Goal: Task Accomplishment & Management: Complete application form

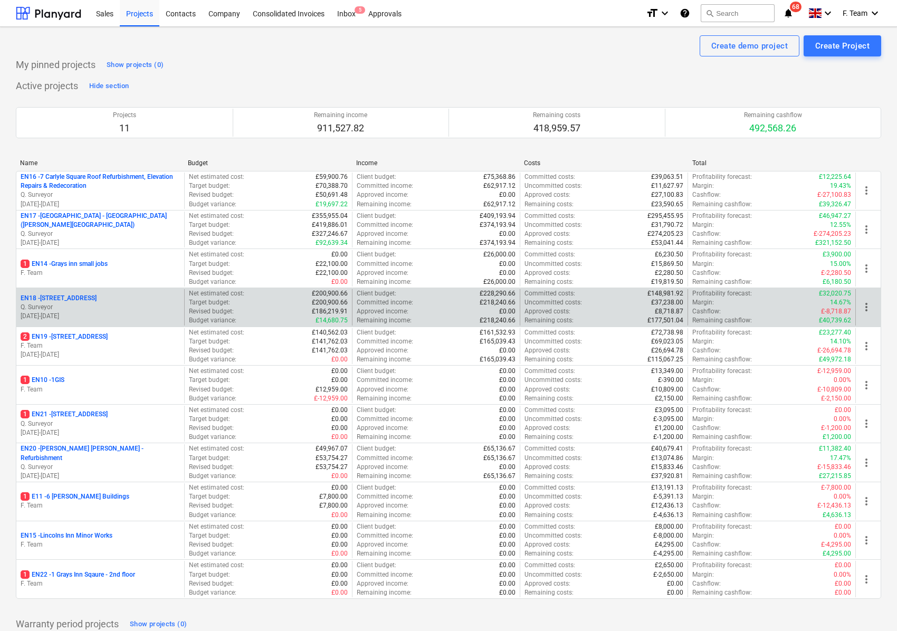
click at [77, 312] on p "Q. Surveyor" at bounding box center [100, 307] width 159 height 9
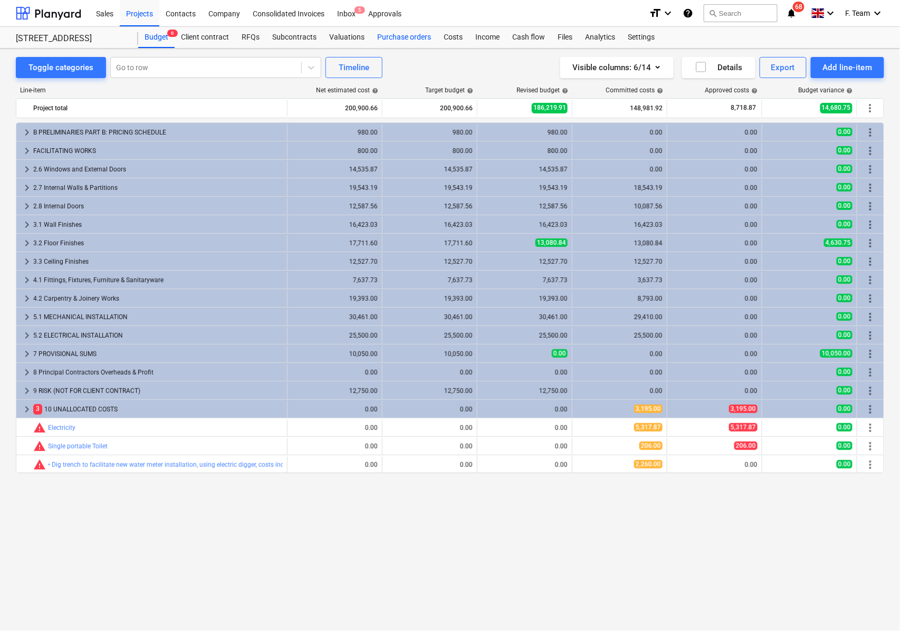
click at [405, 34] on div "Purchase orders" at bounding box center [404, 37] width 67 height 21
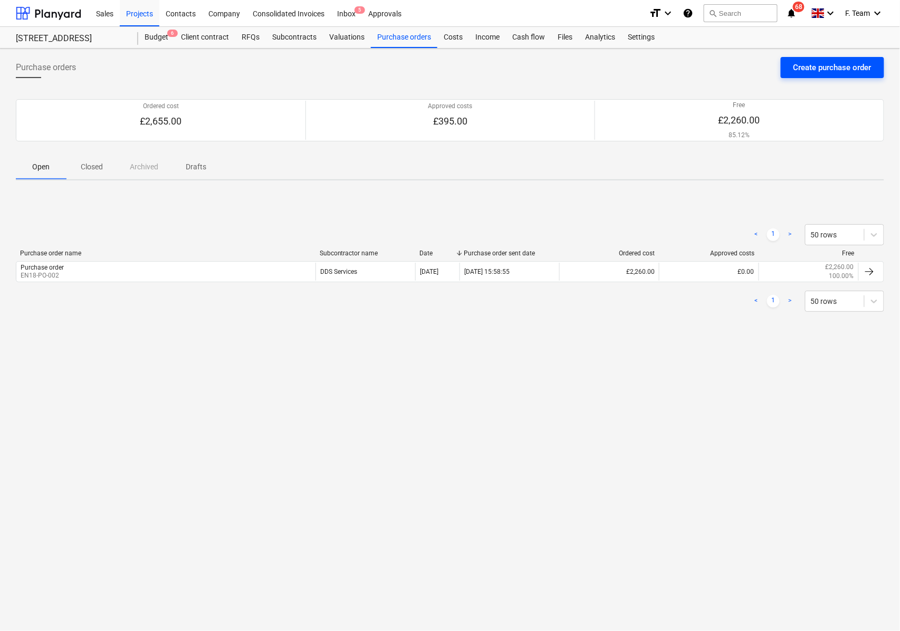
click at [828, 70] on div "Create purchase order" at bounding box center [833, 68] width 78 height 14
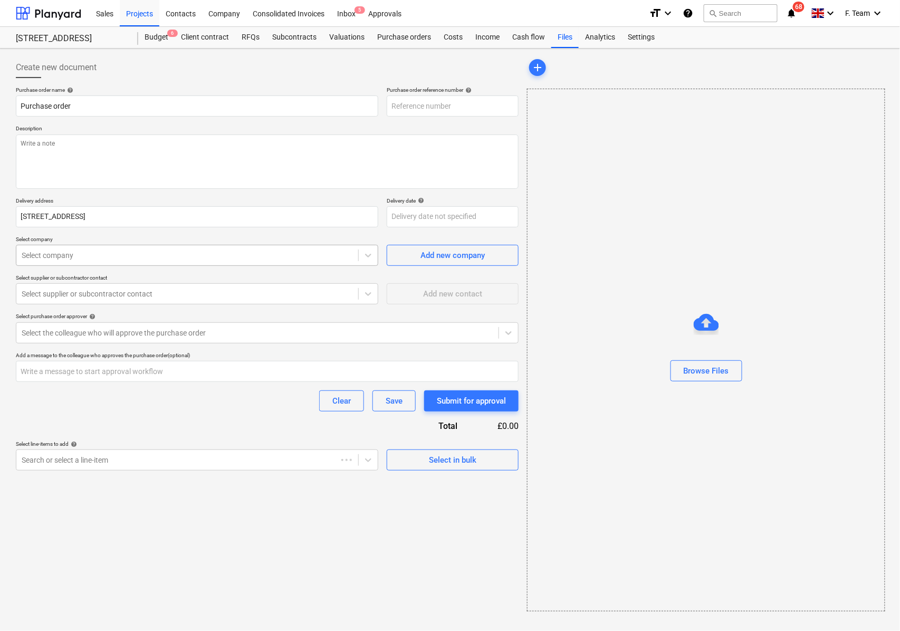
type textarea "x"
type input "EN18-PO-003"
type textarea "x"
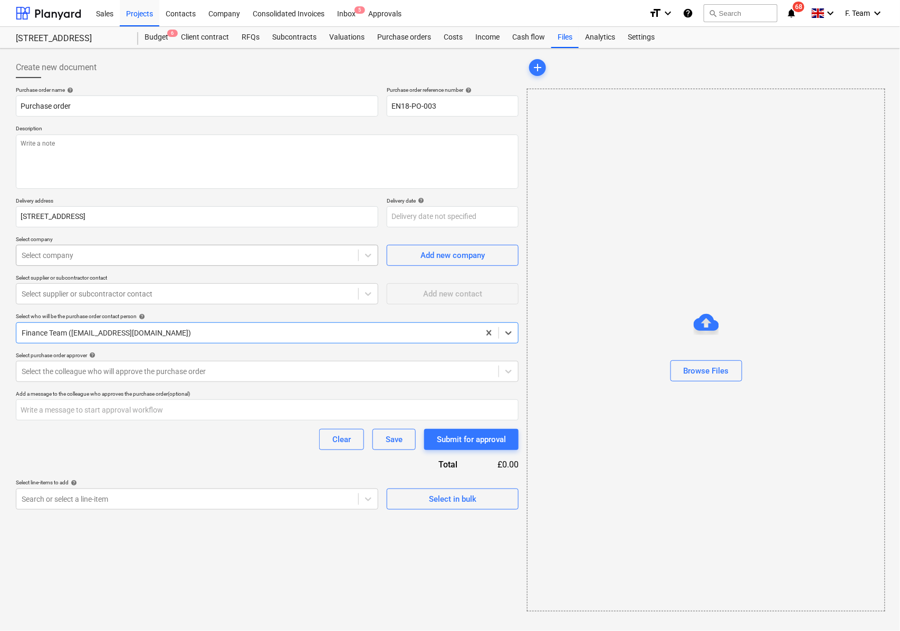
click at [91, 251] on div at bounding box center [187, 255] width 331 height 11
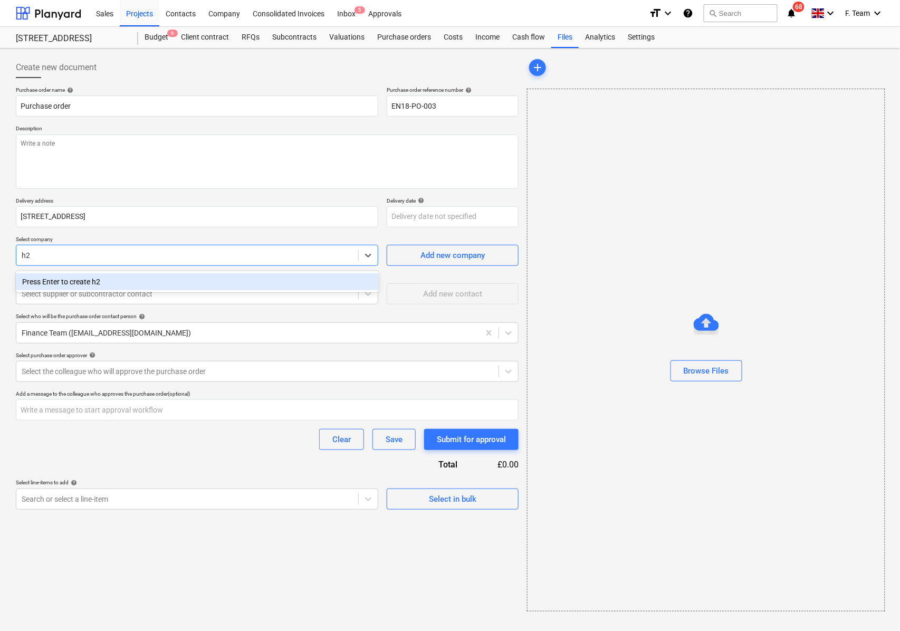
type input "h"
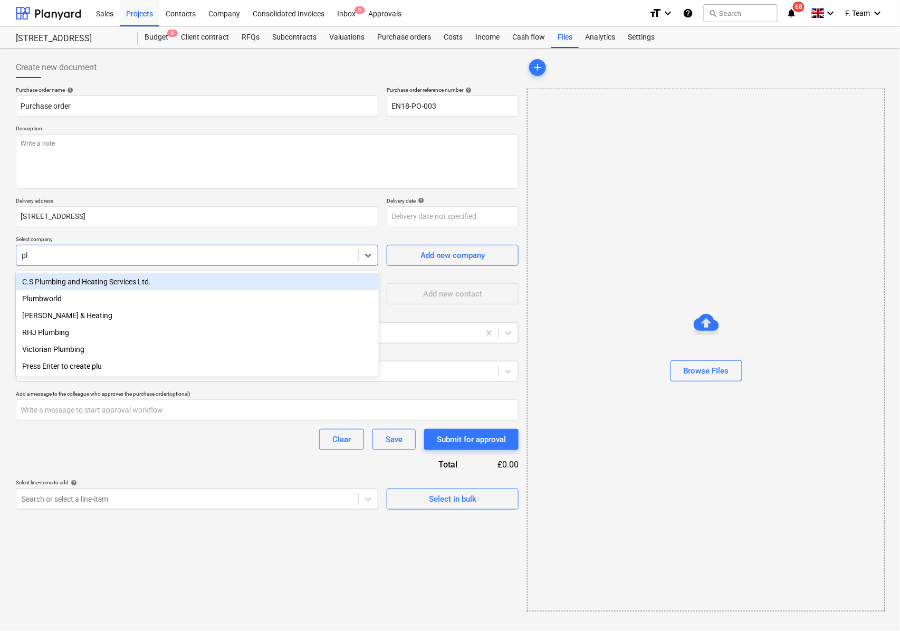
type input "p"
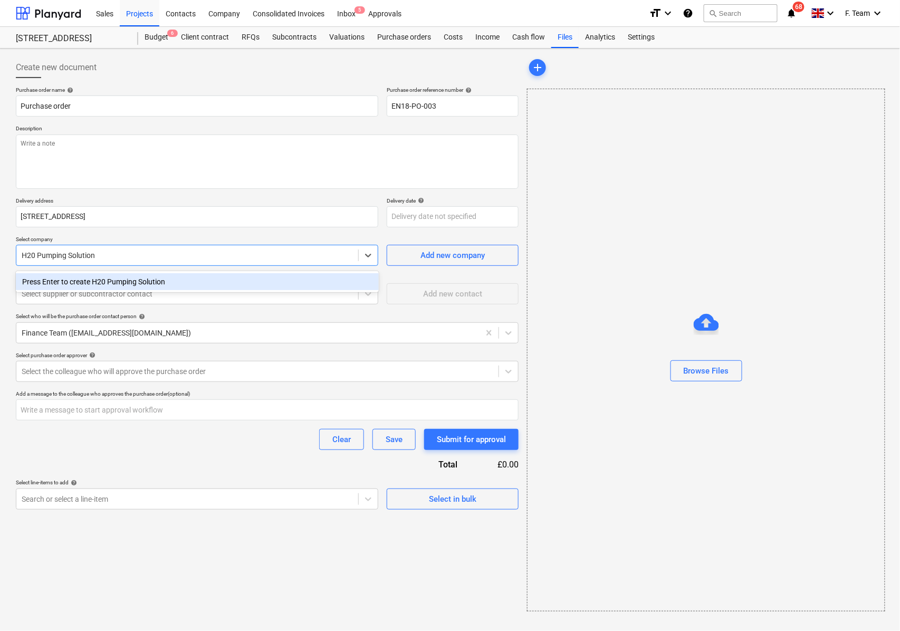
type input "H20 Pumping Solutions"
type textarea "x"
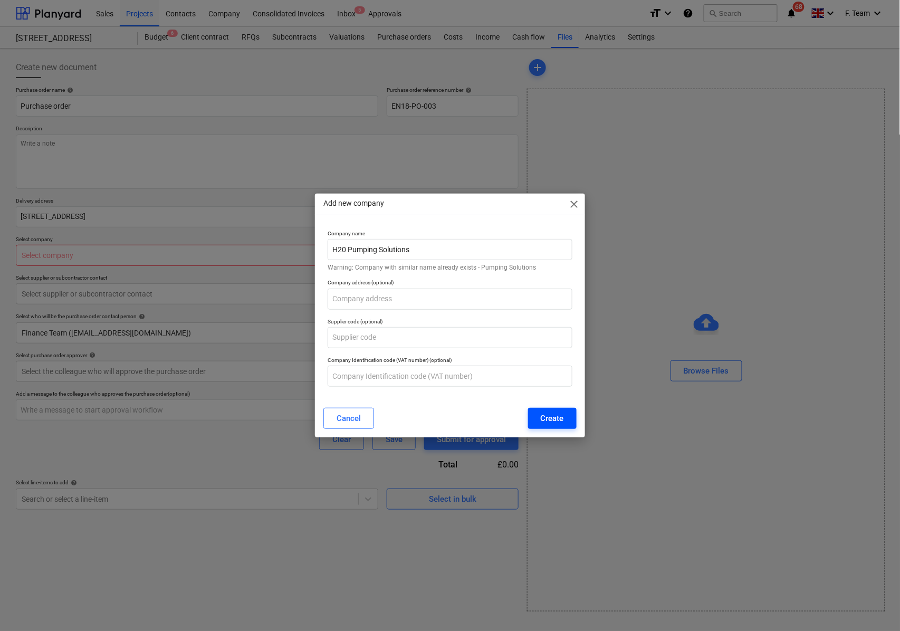
click at [539, 419] on button "Create" at bounding box center [552, 418] width 49 height 21
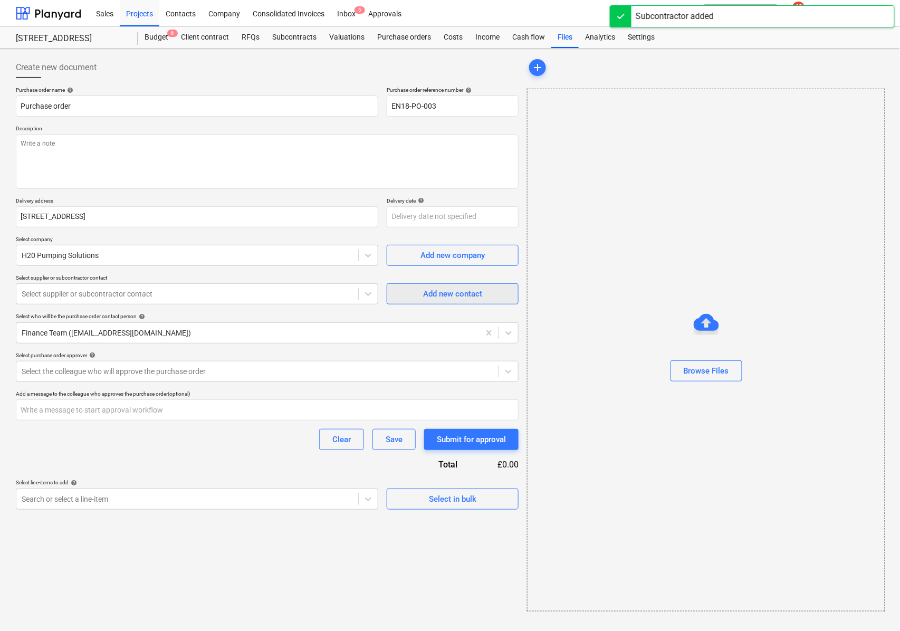
click at [468, 294] on div "Add new contact" at bounding box center [452, 294] width 59 height 14
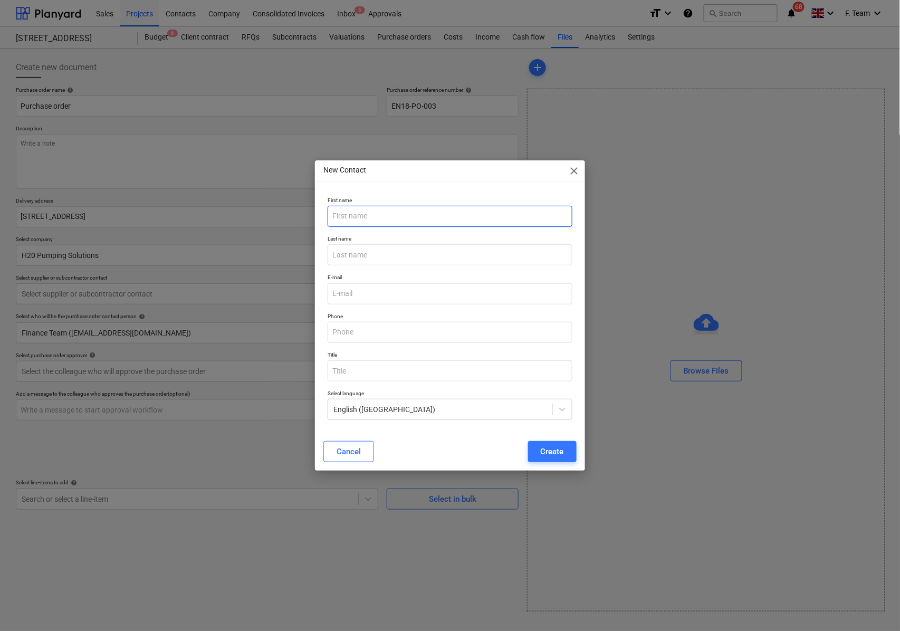
click at [377, 222] on input "text" at bounding box center [450, 216] width 245 height 21
type textarea "x"
type input "[PERSON_NAME]"
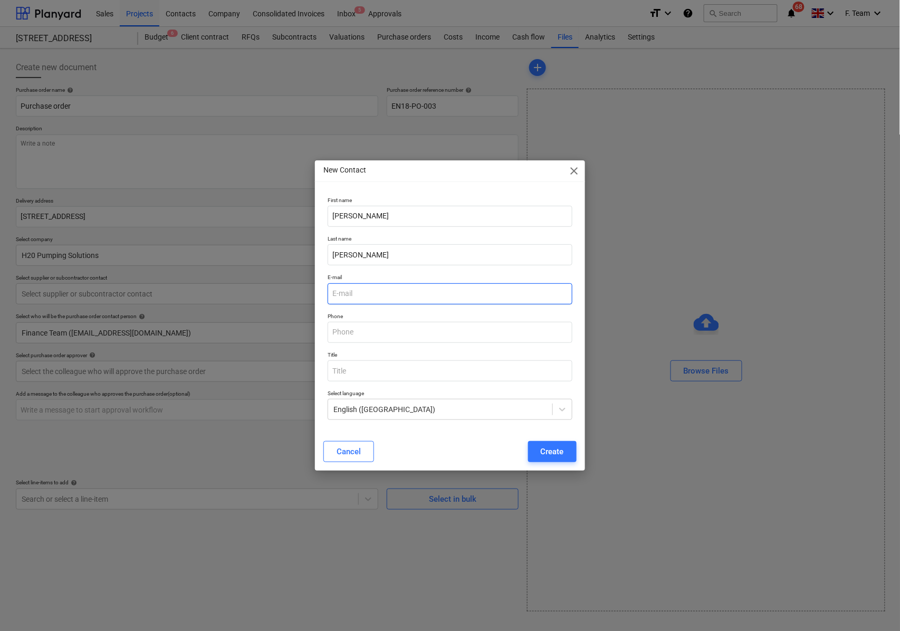
click at [362, 295] on input "email" at bounding box center [450, 293] width 245 height 21
type textarea "x"
paste input "[EMAIL_ADDRESS][DOMAIN_NAME]"
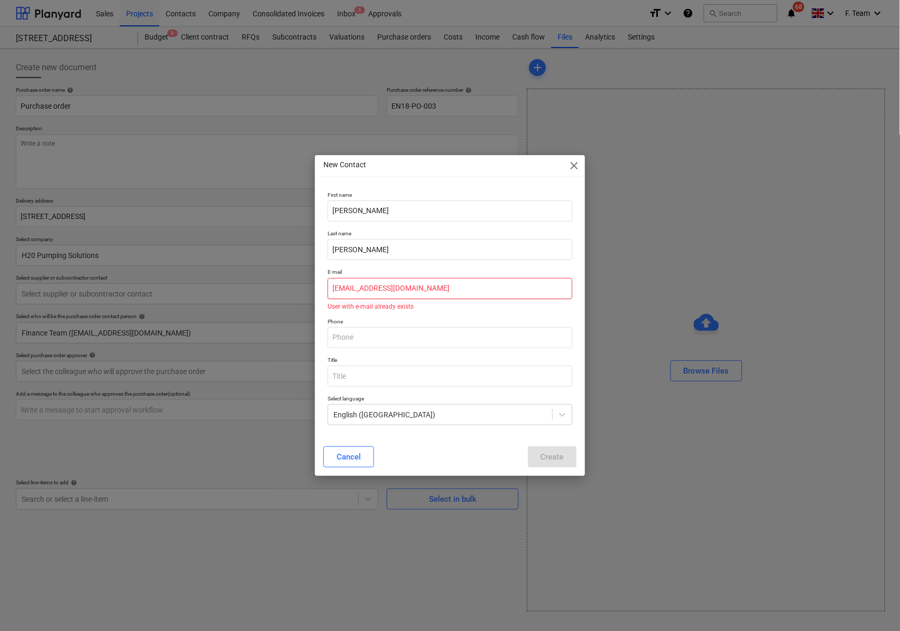
click at [442, 299] on input "[EMAIL_ADDRESS][DOMAIN_NAME]" at bounding box center [450, 288] width 245 height 21
type input "[EMAIL_ADDRESS][DOMAIN_NAME]"
click at [573, 166] on span "close" at bounding box center [574, 165] width 13 height 13
type textarea "x"
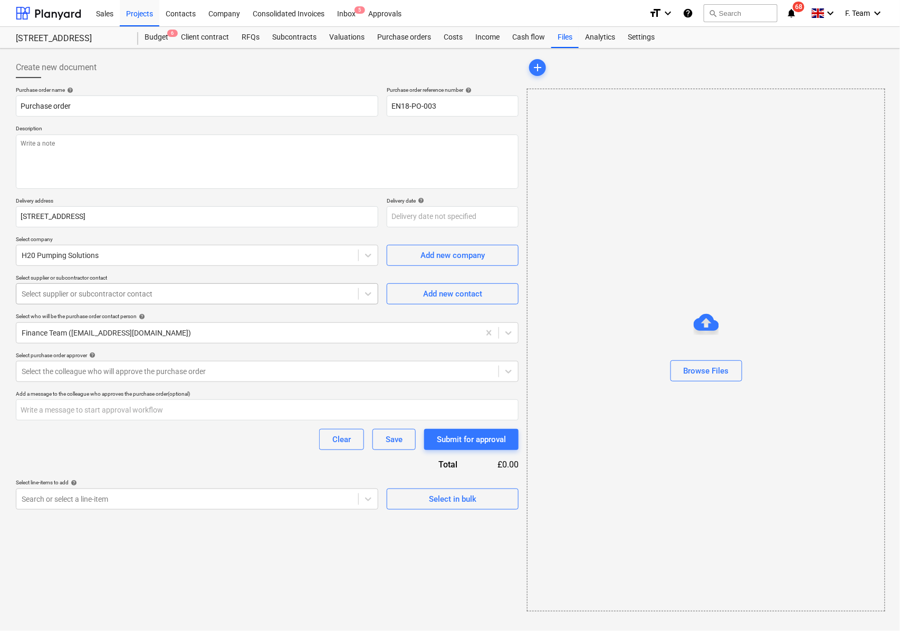
click at [59, 290] on div at bounding box center [187, 294] width 331 height 11
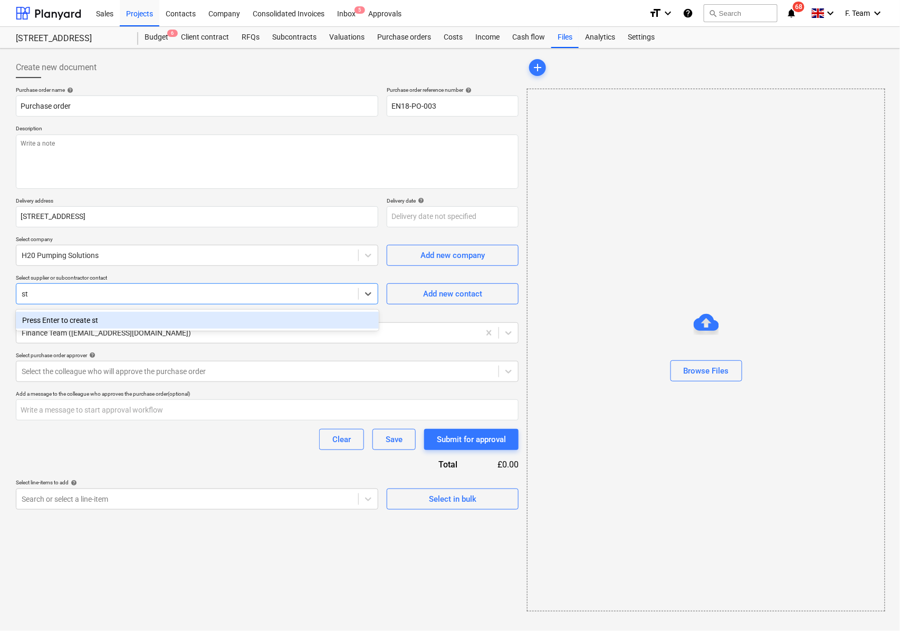
type input "s"
click at [102, 258] on div at bounding box center [187, 255] width 331 height 11
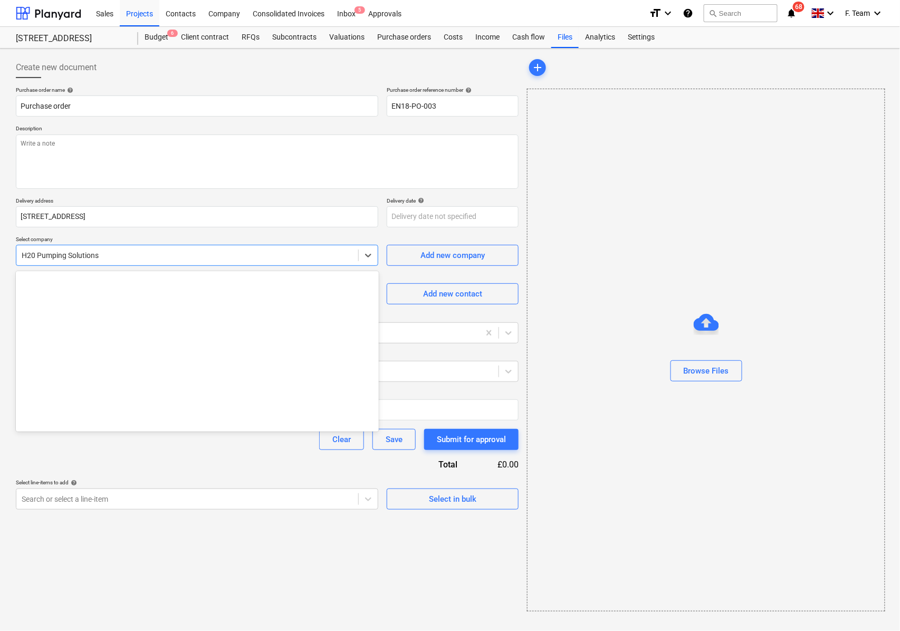
scroll to position [3695, 0]
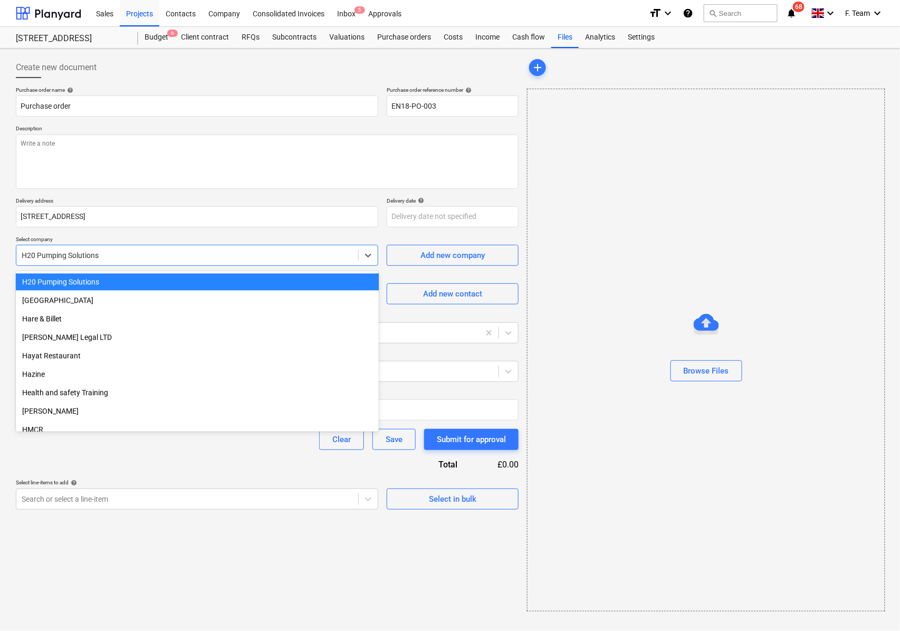
click at [118, 254] on div at bounding box center [187, 255] width 331 height 11
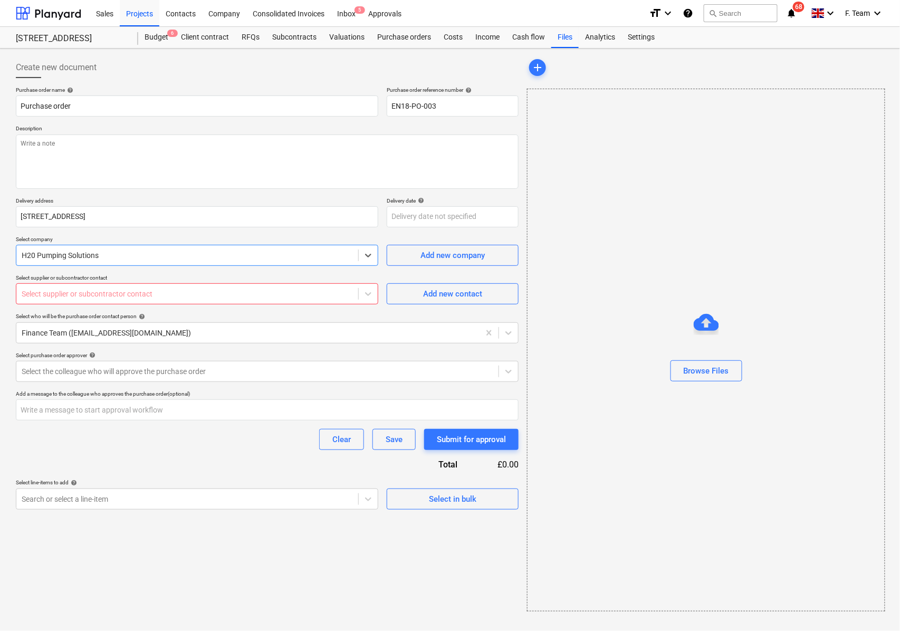
type textarea "x"
click at [93, 290] on div at bounding box center [187, 294] width 331 height 11
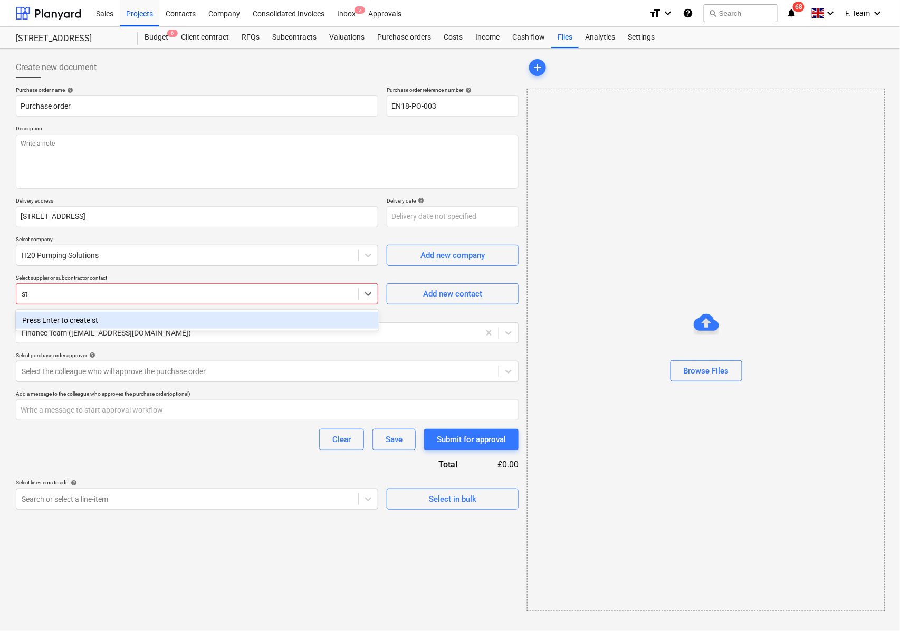
type input "s"
click at [191, 318] on div "No options" at bounding box center [197, 320] width 363 height 17
click at [243, 277] on p "Select supplier or subcontractor contact" at bounding box center [197, 278] width 363 height 9
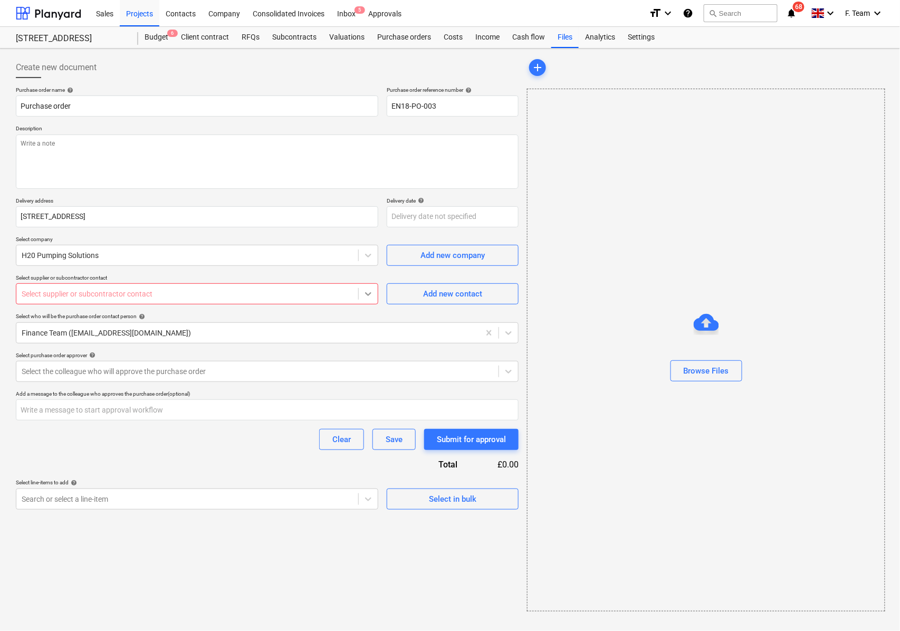
click at [371, 296] on icon at bounding box center [368, 294] width 11 height 11
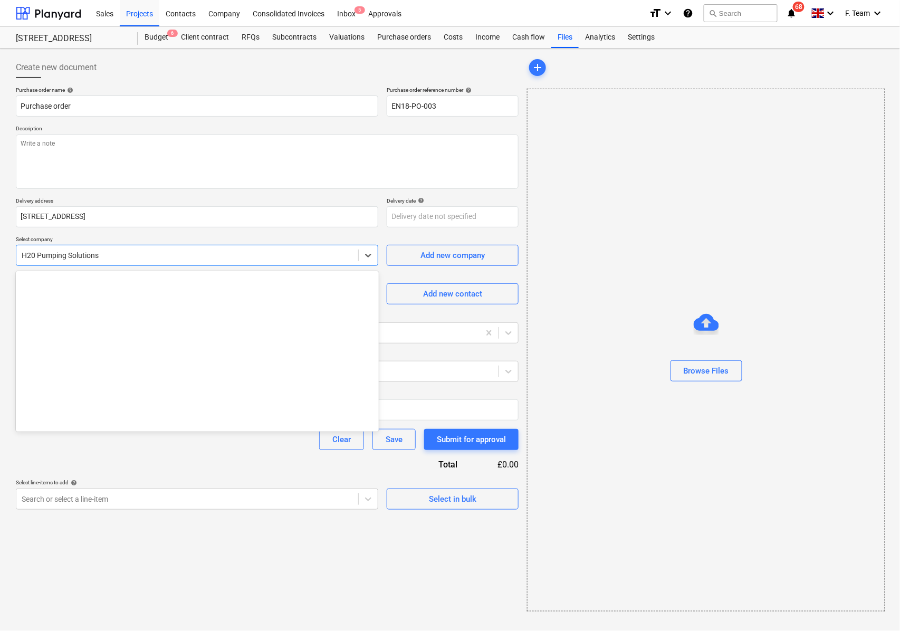
click at [217, 248] on div "H20 Pumping Solutions" at bounding box center [187, 255] width 342 height 15
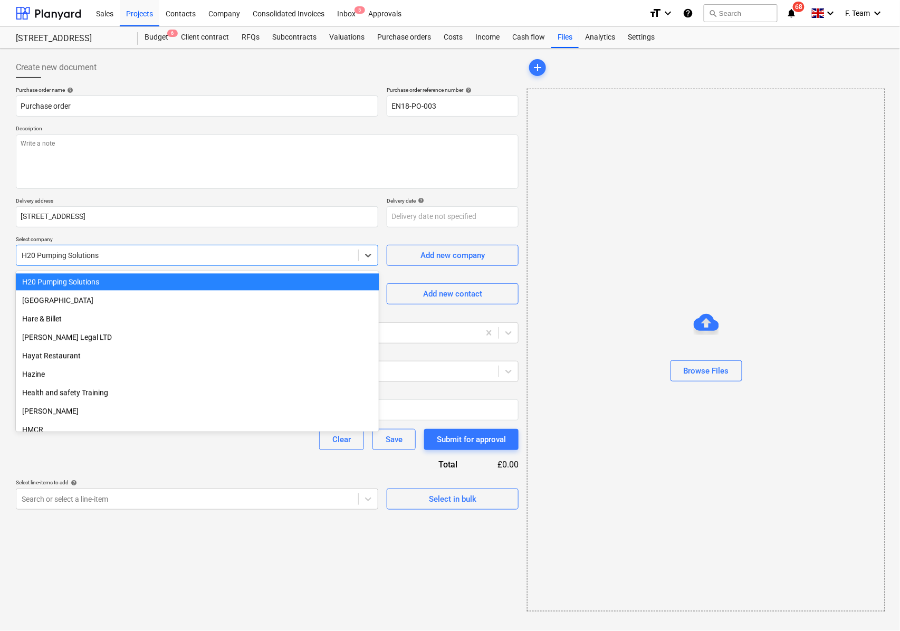
click at [91, 256] on div at bounding box center [187, 255] width 331 height 11
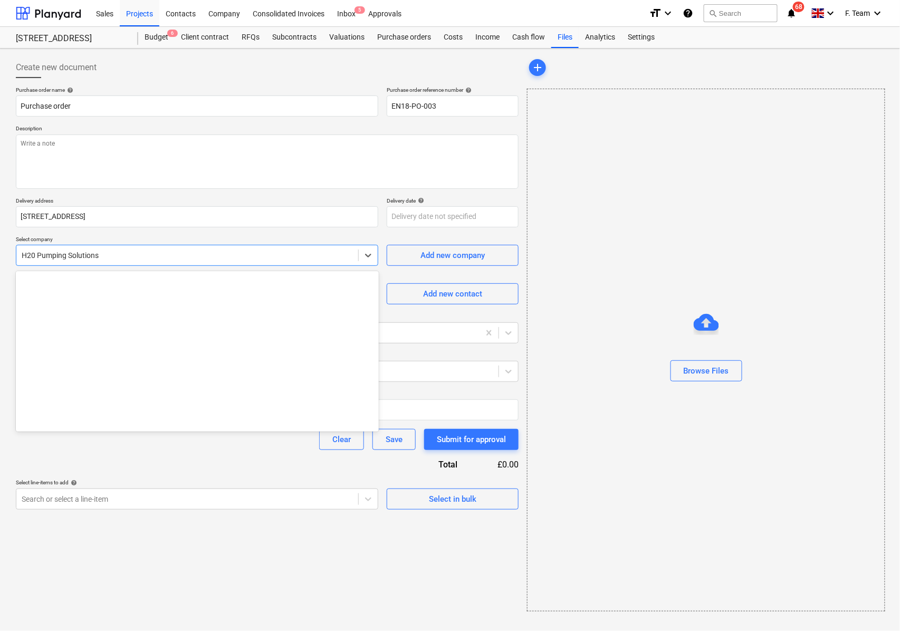
click at [88, 257] on div at bounding box center [187, 255] width 331 height 11
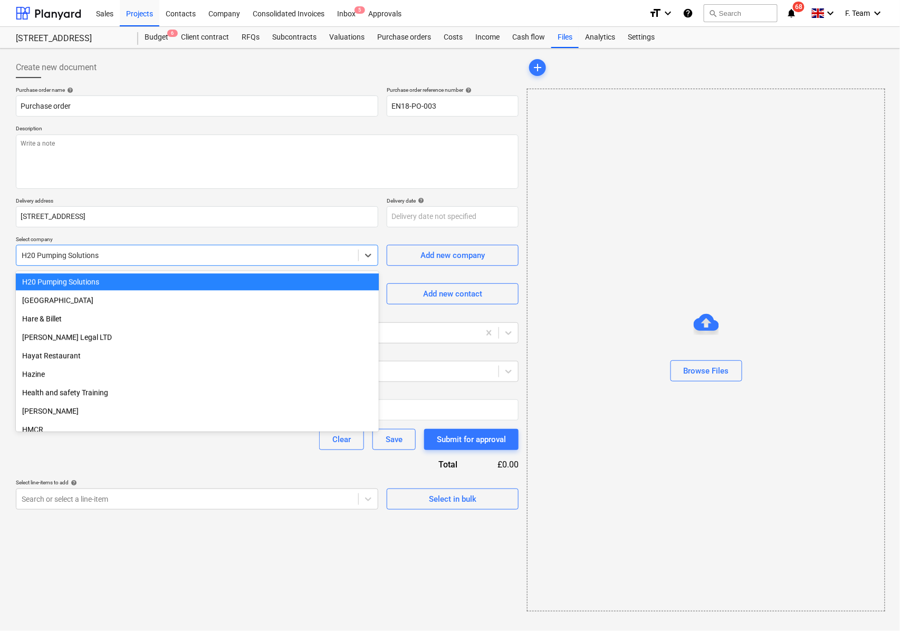
click at [279, 254] on div at bounding box center [187, 255] width 331 height 11
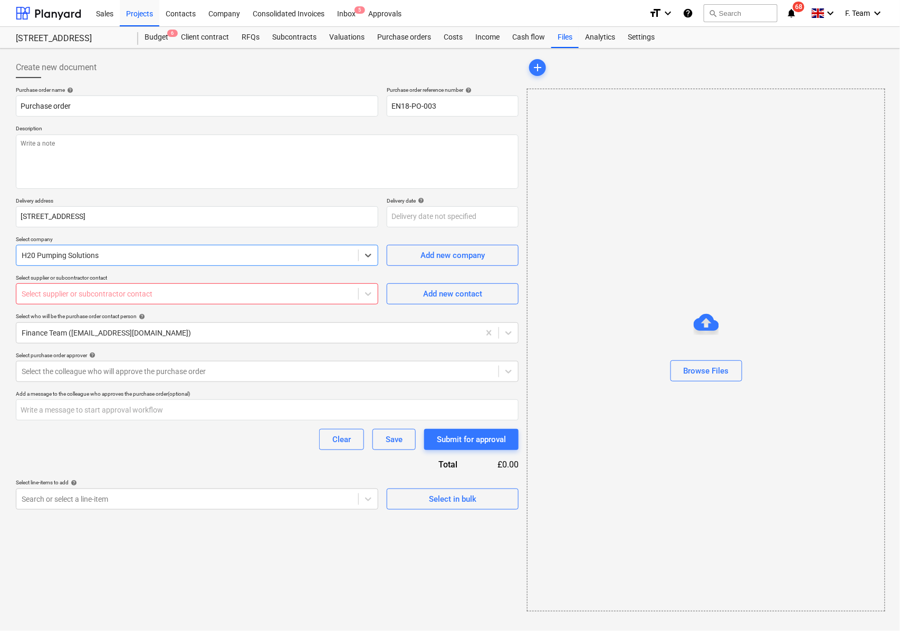
click at [271, 238] on p "Select company" at bounding box center [197, 240] width 363 height 9
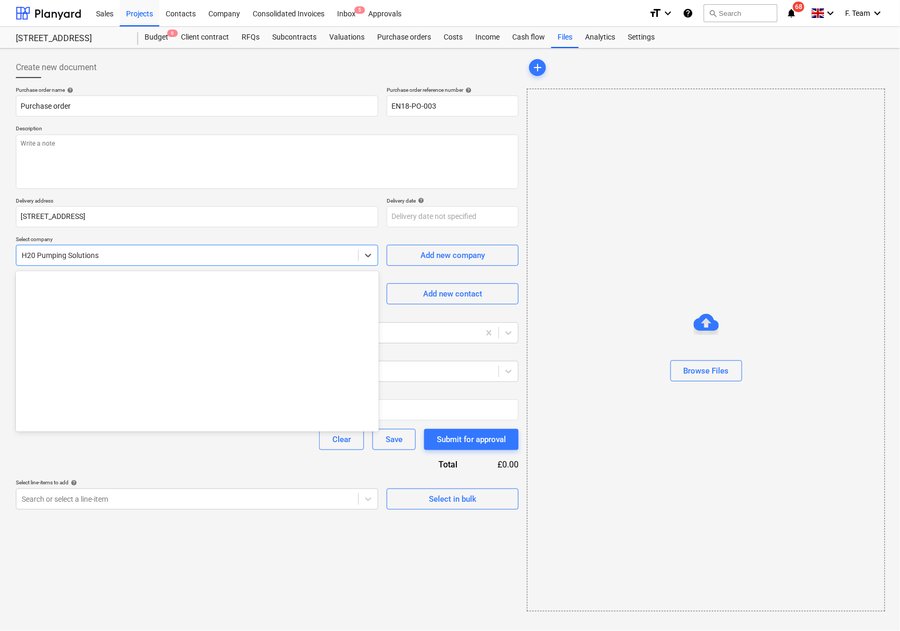
click at [182, 260] on div at bounding box center [187, 255] width 331 height 11
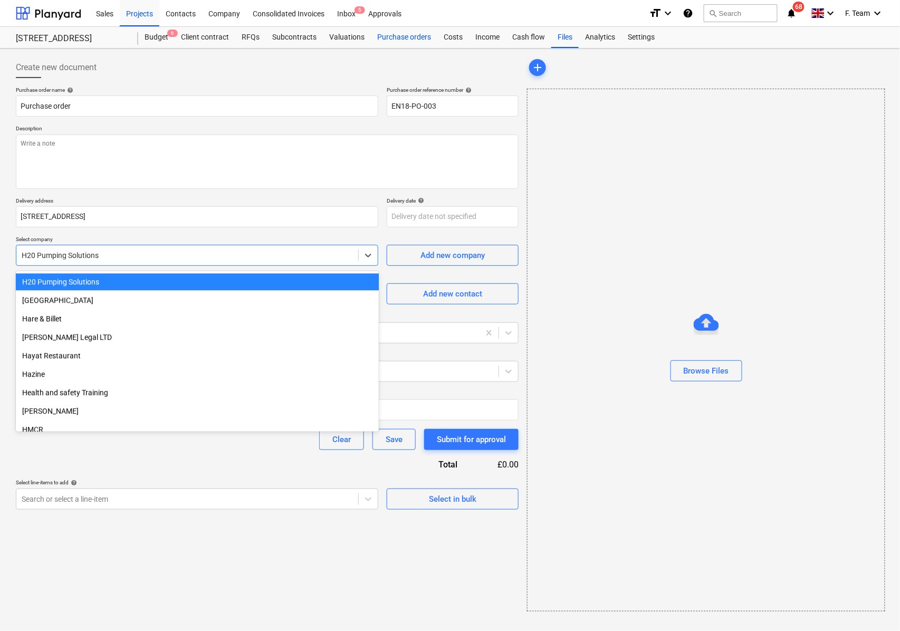
click at [416, 39] on div "Purchase orders" at bounding box center [404, 37] width 67 height 21
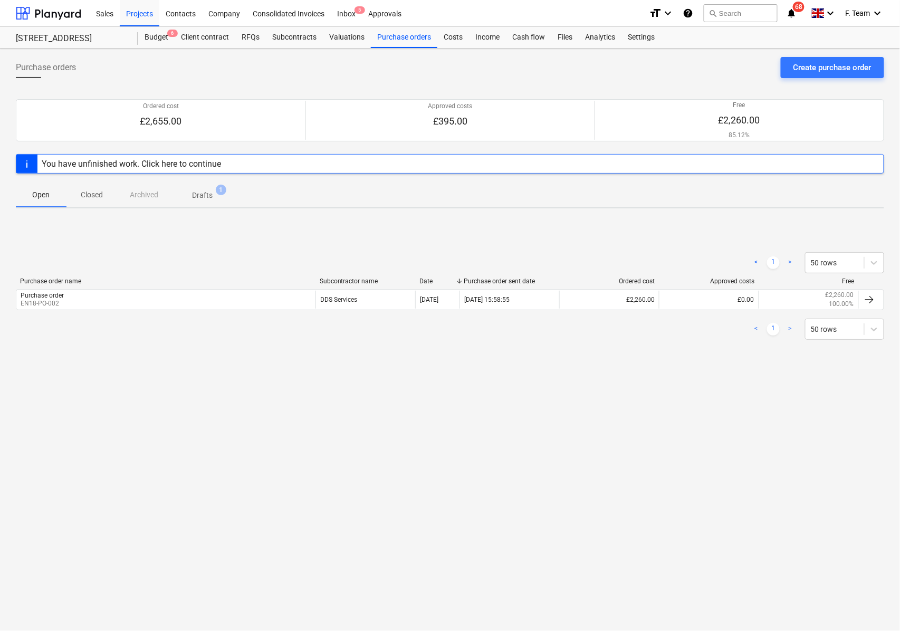
click at [220, 187] on span "1" at bounding box center [221, 190] width 11 height 11
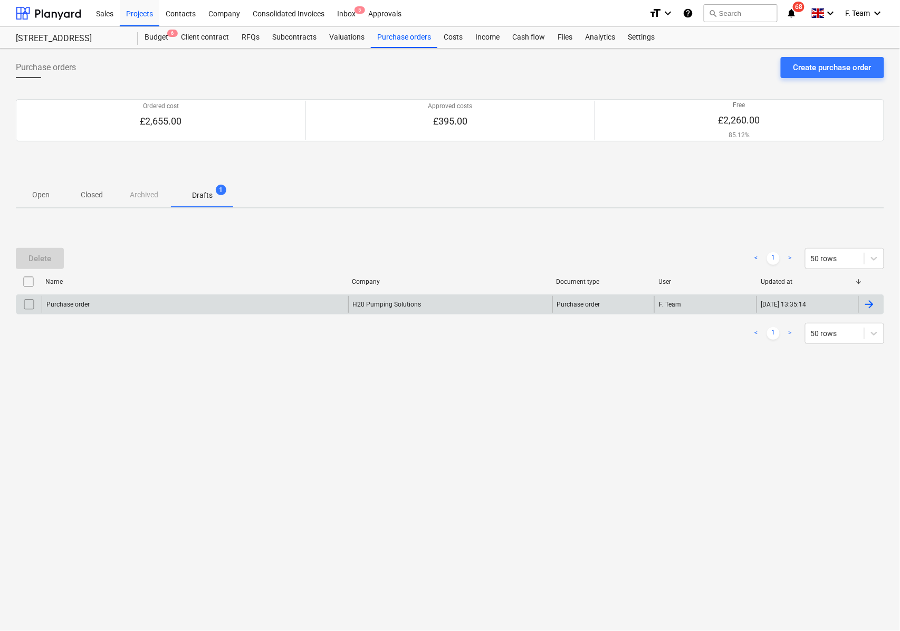
click at [35, 312] on input "checkbox" at bounding box center [29, 304] width 17 height 17
click at [38, 263] on div "Delete" at bounding box center [40, 259] width 23 height 14
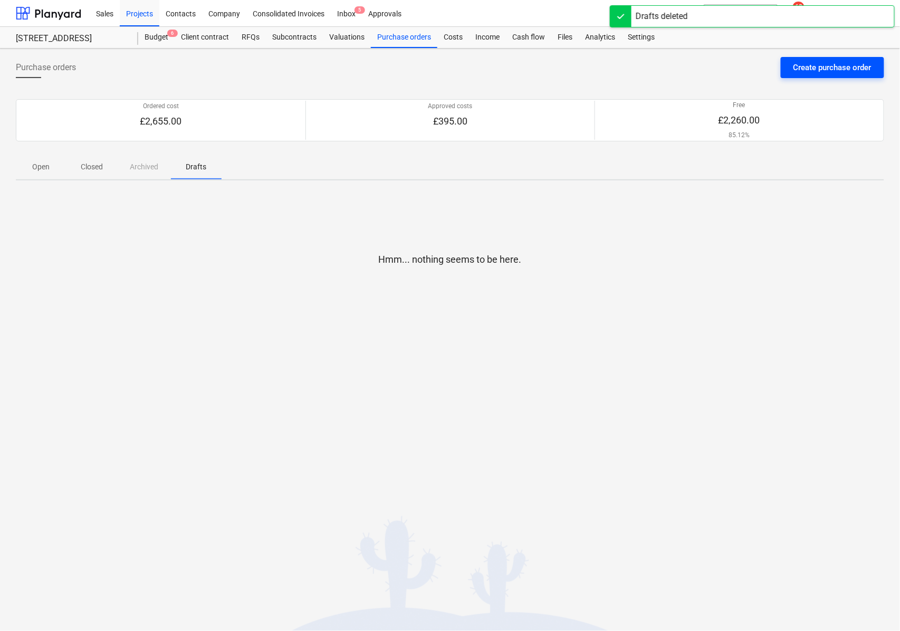
click at [828, 66] on div "Create purchase order" at bounding box center [833, 68] width 78 height 14
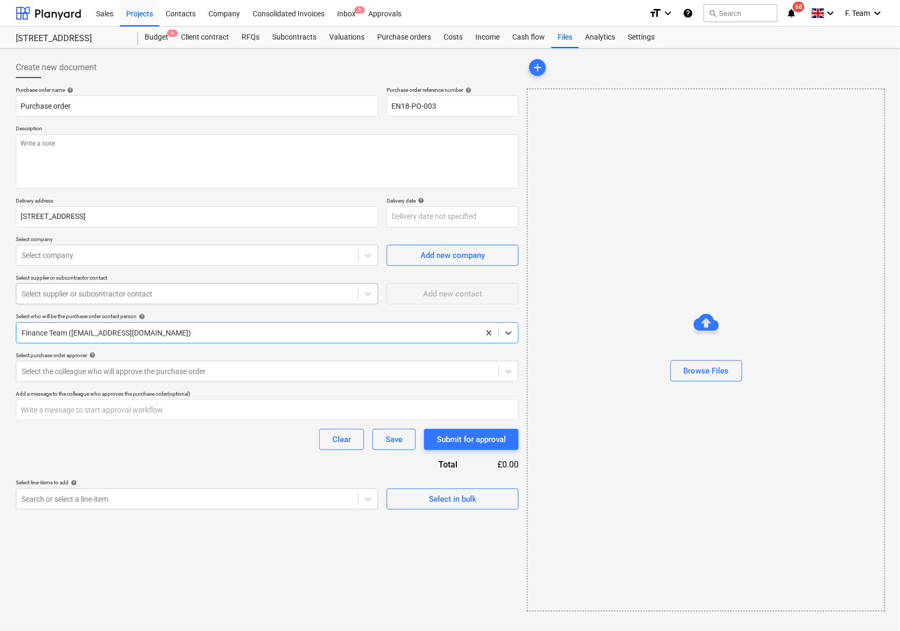
click at [91, 287] on div "Select supplier or subcontractor contact" at bounding box center [187, 294] width 342 height 15
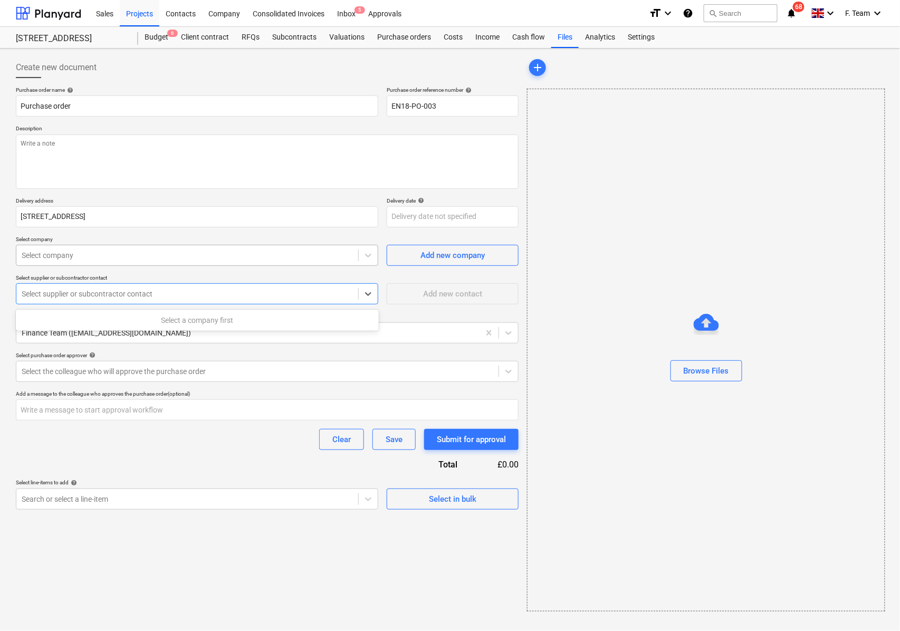
type textarea "x"
click at [69, 252] on div at bounding box center [187, 255] width 331 height 11
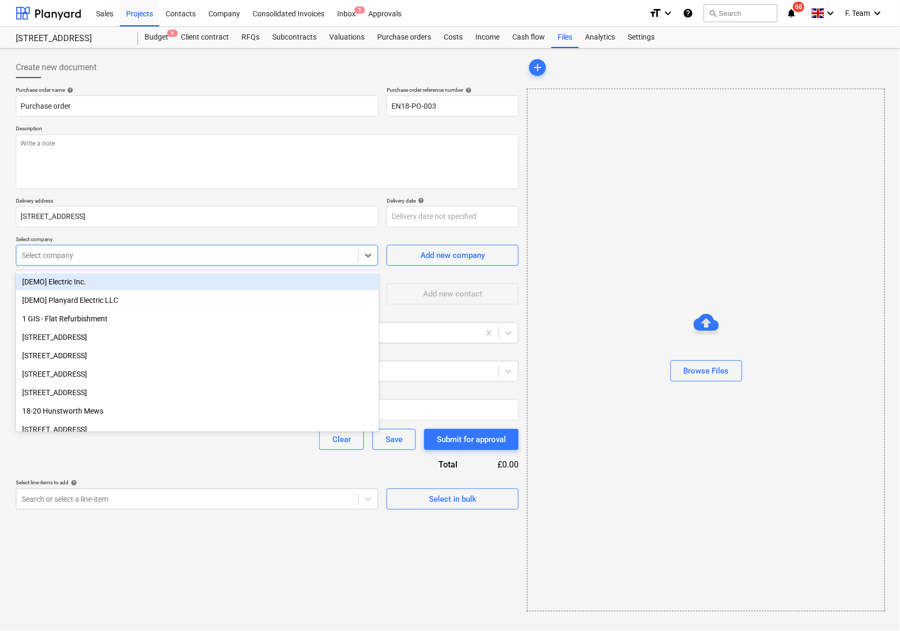
type input "h"
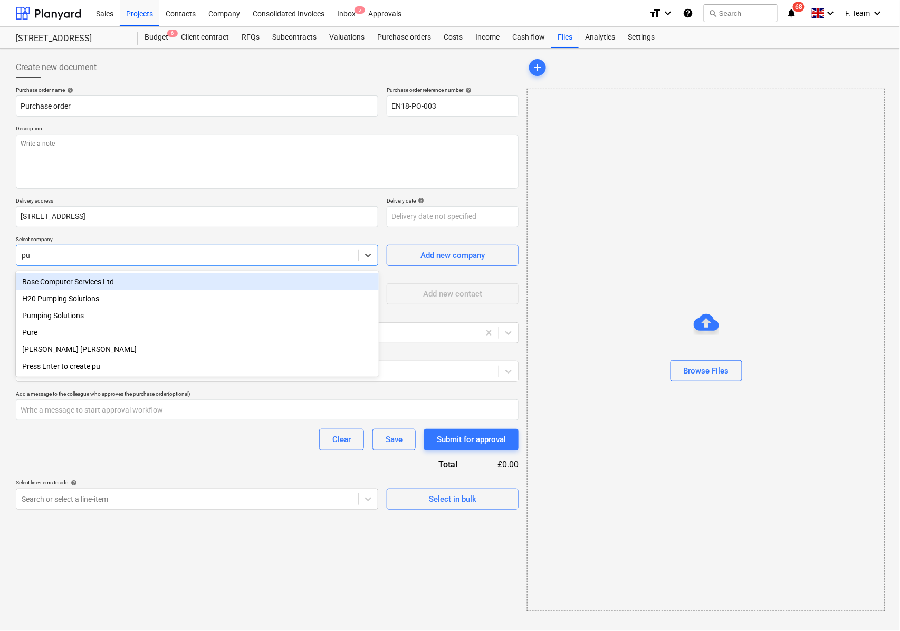
type input "pum"
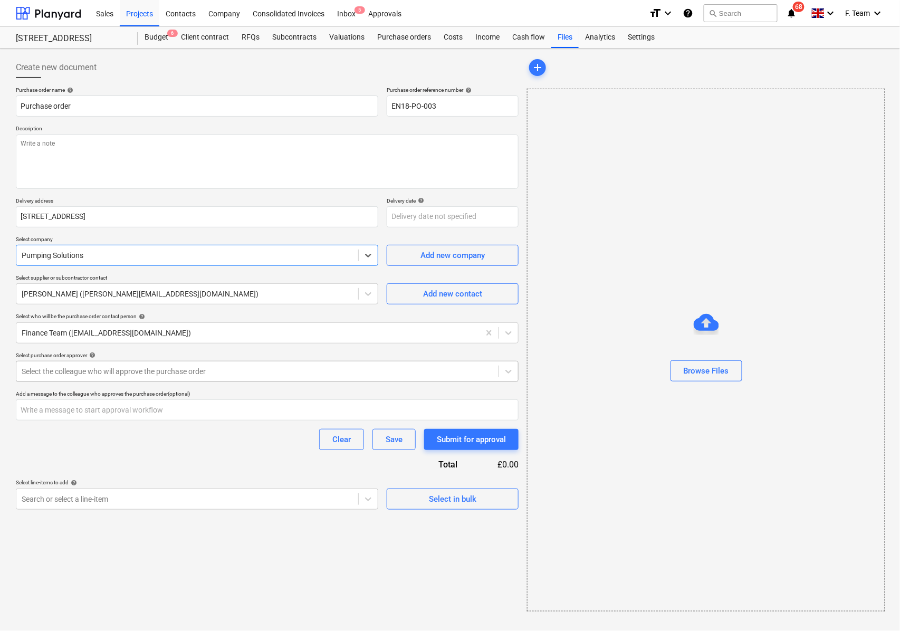
click at [89, 375] on div at bounding box center [258, 371] width 472 height 11
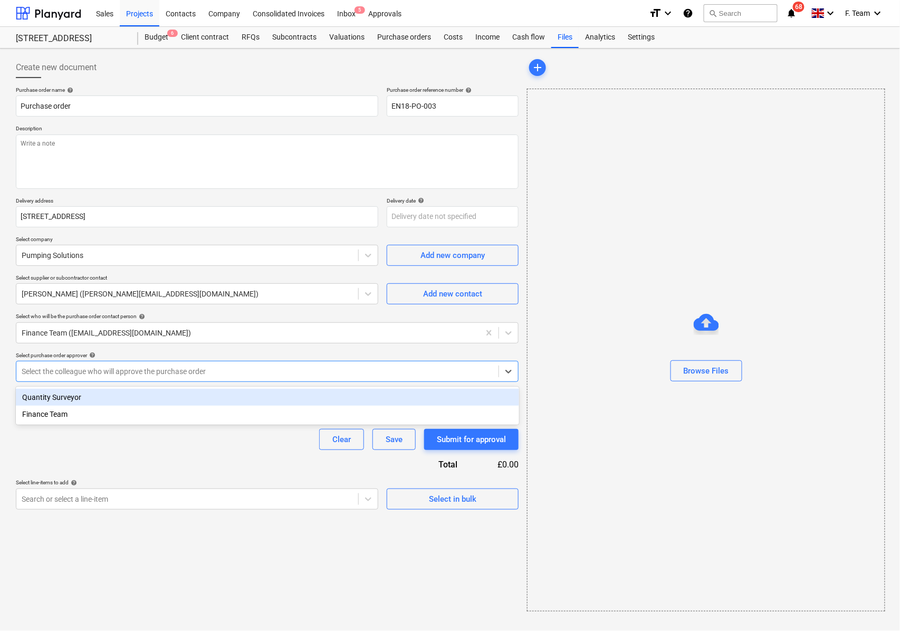
click at [60, 395] on div "Quantity Surveyor" at bounding box center [268, 397] width 504 height 17
type textarea "x"
click at [69, 501] on div at bounding box center [187, 499] width 331 height 11
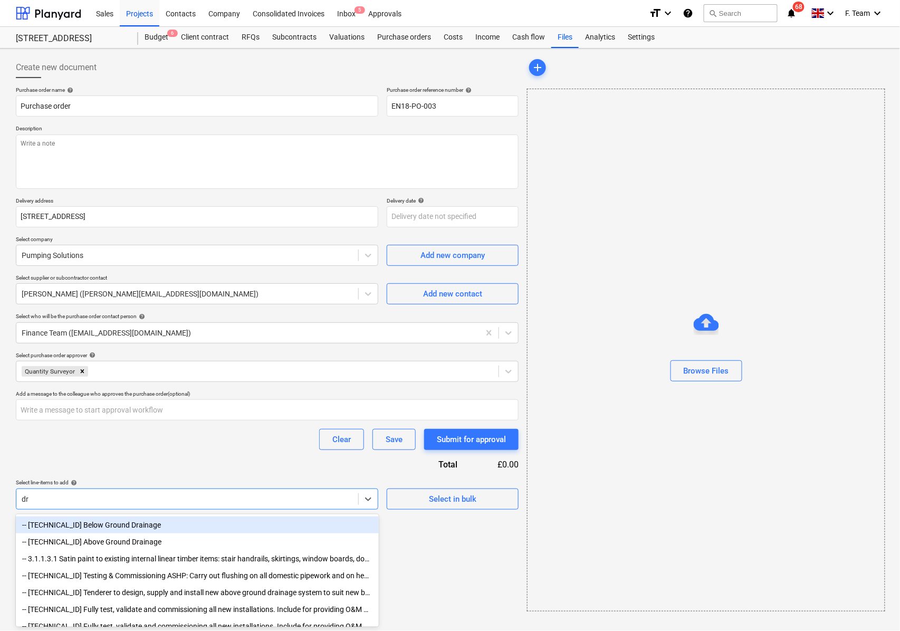
type input "d"
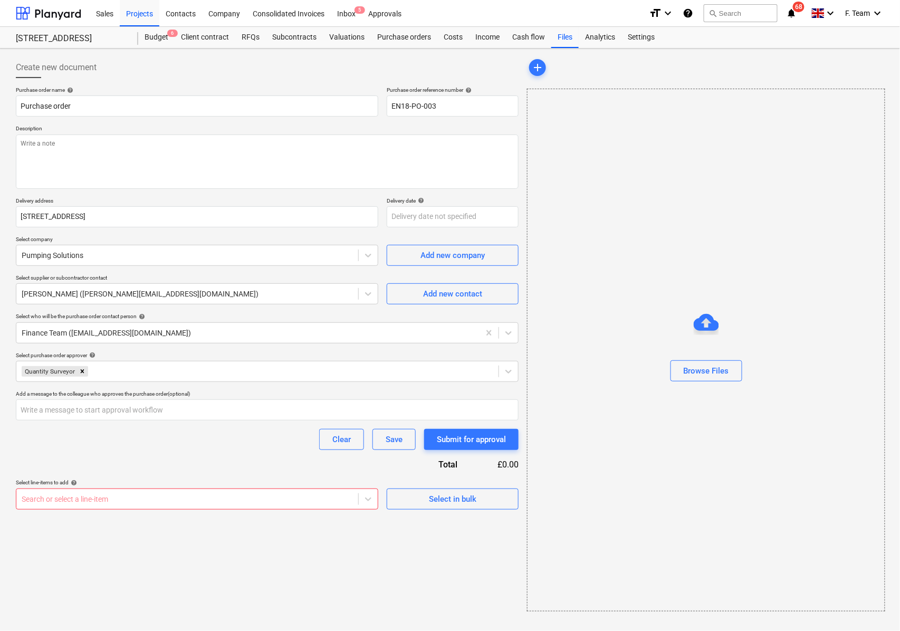
click at [118, 502] on div at bounding box center [187, 499] width 331 height 11
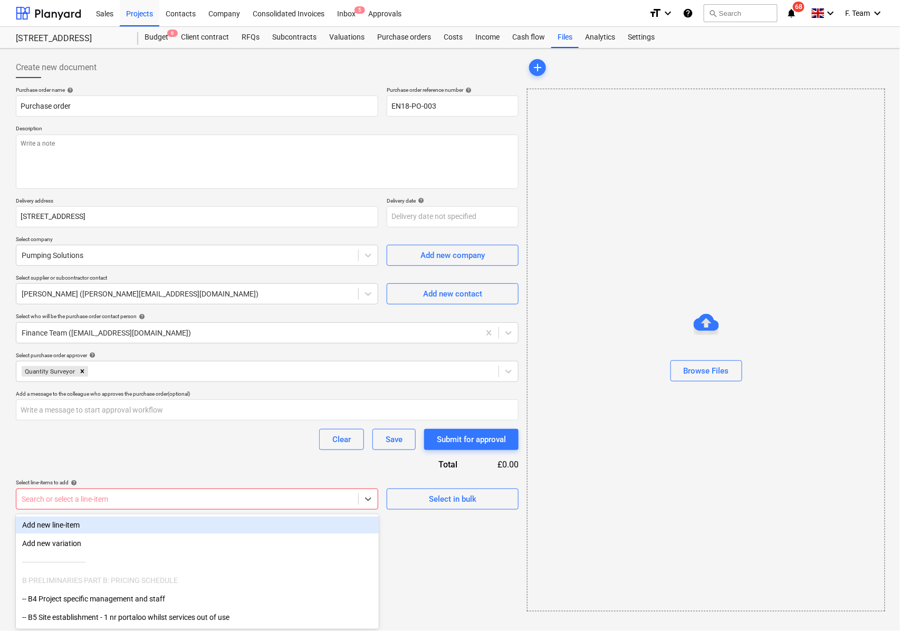
click at [72, 531] on div "Add new line-item" at bounding box center [197, 525] width 363 height 17
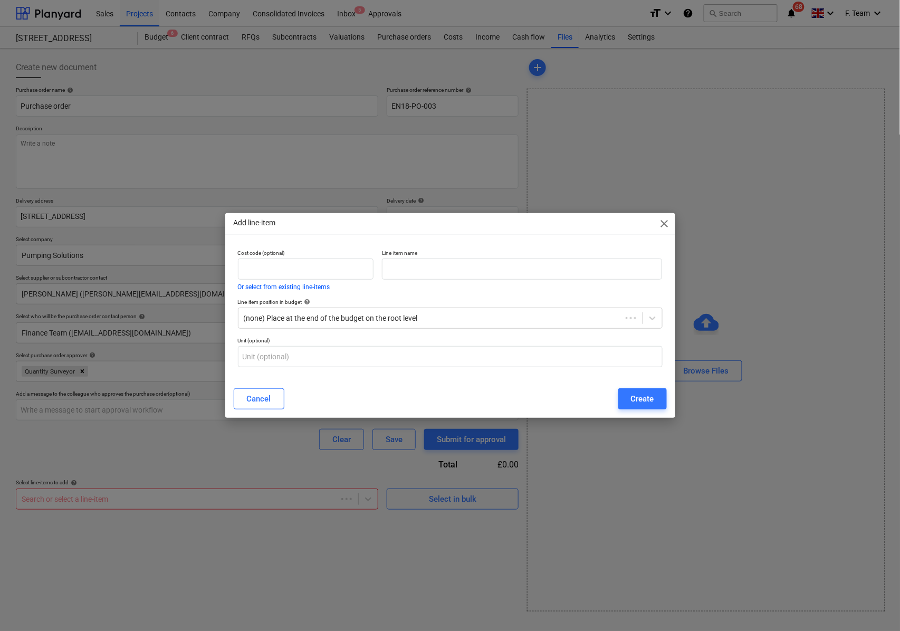
type textarea "x"
click at [403, 272] on input "text" at bounding box center [522, 269] width 280 height 21
paste input "• Carry out CCTV drainage survey for half of a day"
click at [385, 274] on input "• Carry out CCTV drainage survey for half of a day" at bounding box center [522, 269] width 280 height 21
click at [395, 269] on input "• Carry out CCTV drainage survey for half of a day" at bounding box center [522, 269] width 280 height 21
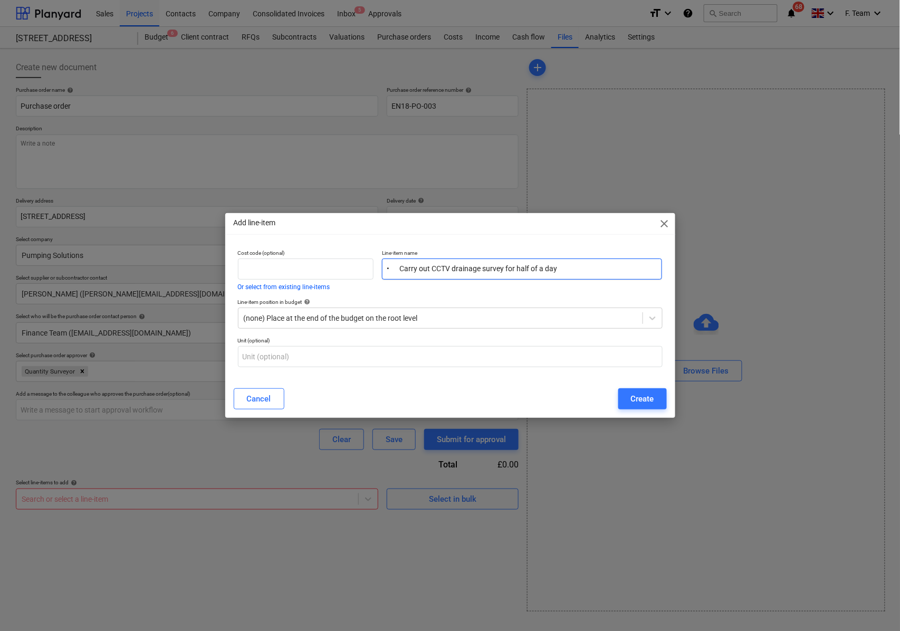
click at [402, 269] on input "• Carry out CCTV drainage survey for half of a day" at bounding box center [522, 269] width 280 height 21
type input "Carry out CCTV drainage survey for half of a day"
click at [641, 397] on div "Create" at bounding box center [642, 399] width 23 height 14
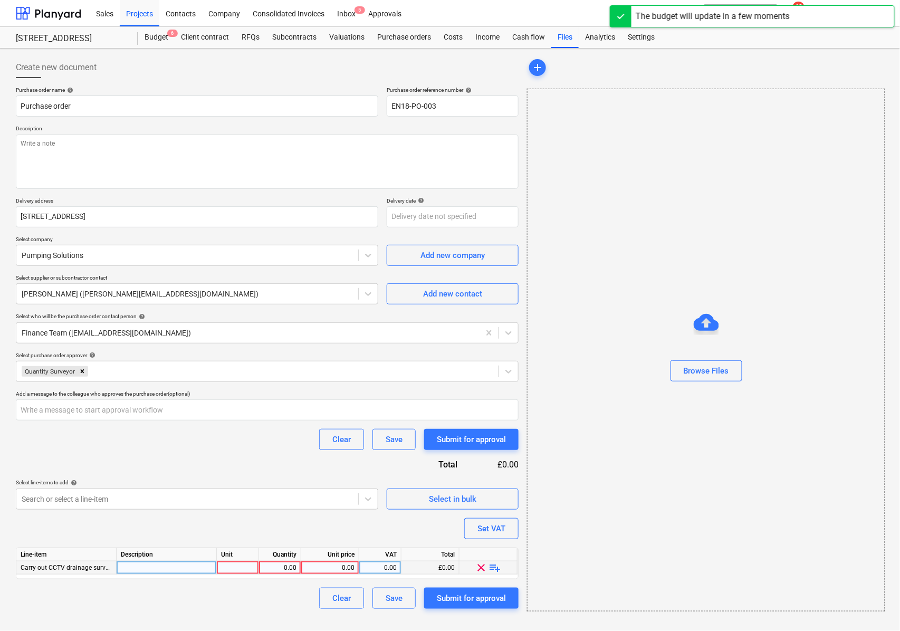
type textarea "x"
click at [135, 571] on div at bounding box center [167, 568] width 100 height 13
type input "• Carry out CCTV drainage survey for half of a day"
click at [62, 155] on textarea at bounding box center [267, 162] width 503 height 54
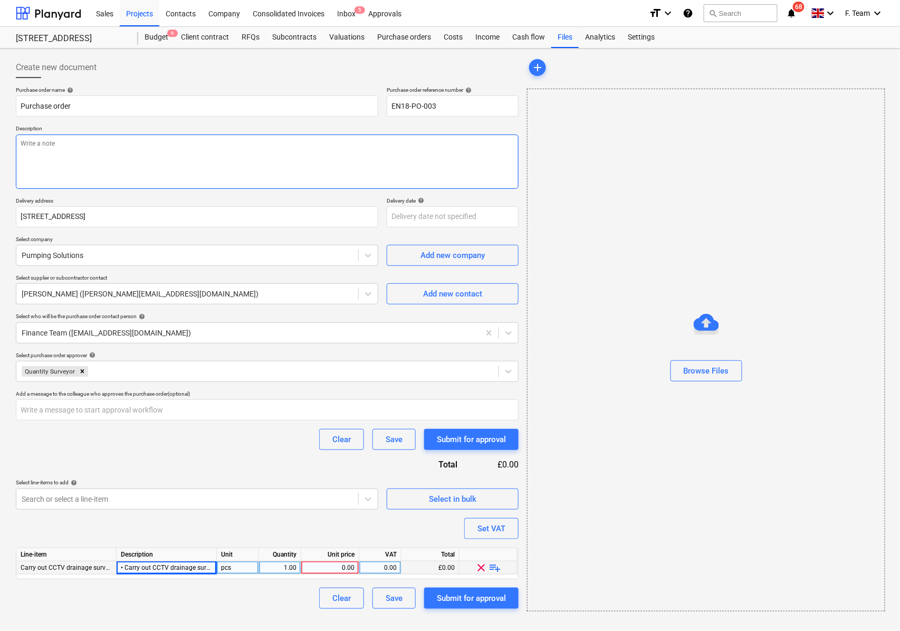
click at [59, 147] on textarea at bounding box center [267, 162] width 503 height 54
click at [29, 146] on textarea at bounding box center [267, 162] width 503 height 54
paste textarea "• Carry out CCTV drainage survey for half of a day"
type textarea "x"
type textarea "• Carry out CCTV drainage survey for half of a day"
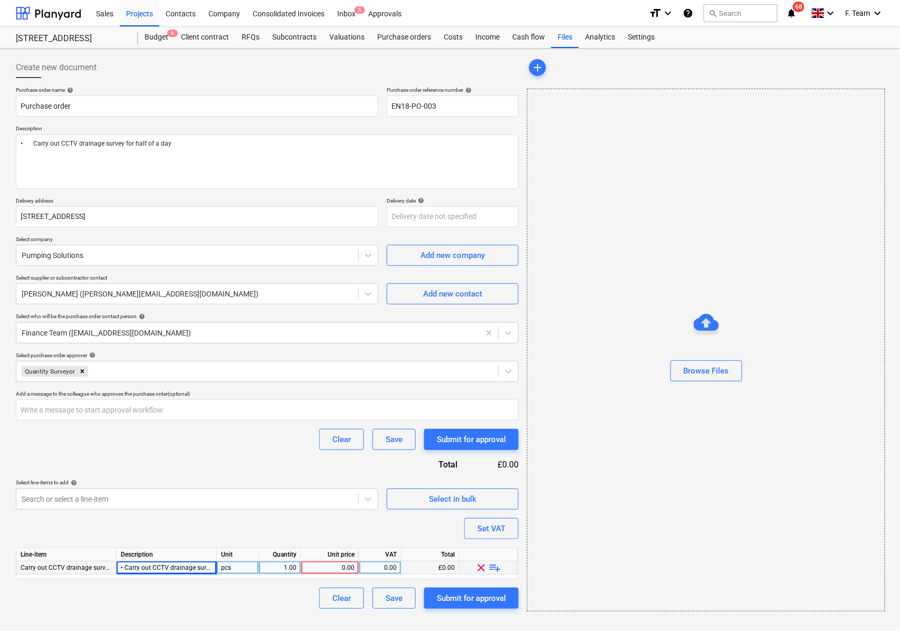
type textarea "x"
click at [318, 573] on div "0.00" at bounding box center [330, 568] width 49 height 13
type input "660"
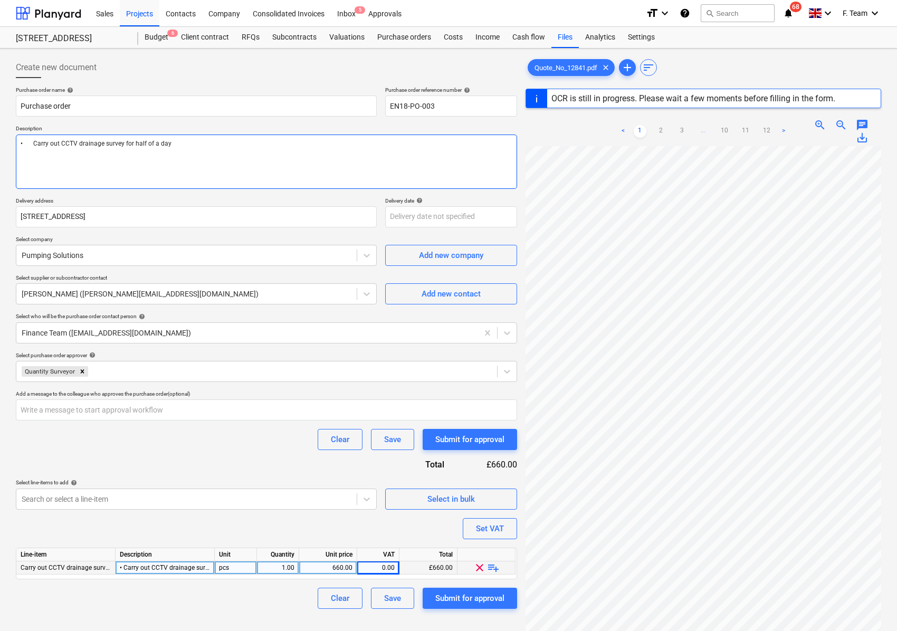
click at [39, 169] on textarea "• Carry out CCTV drainage survey for half of a day" at bounding box center [266, 162] width 501 height 54
click at [173, 148] on textarea "• Carry out CCTV drainage survey for half of a day" at bounding box center [266, 162] width 501 height 54
type textarea "x"
type textarea "• Carry out CCTV drainage survey for half of a day"
type textarea "x"
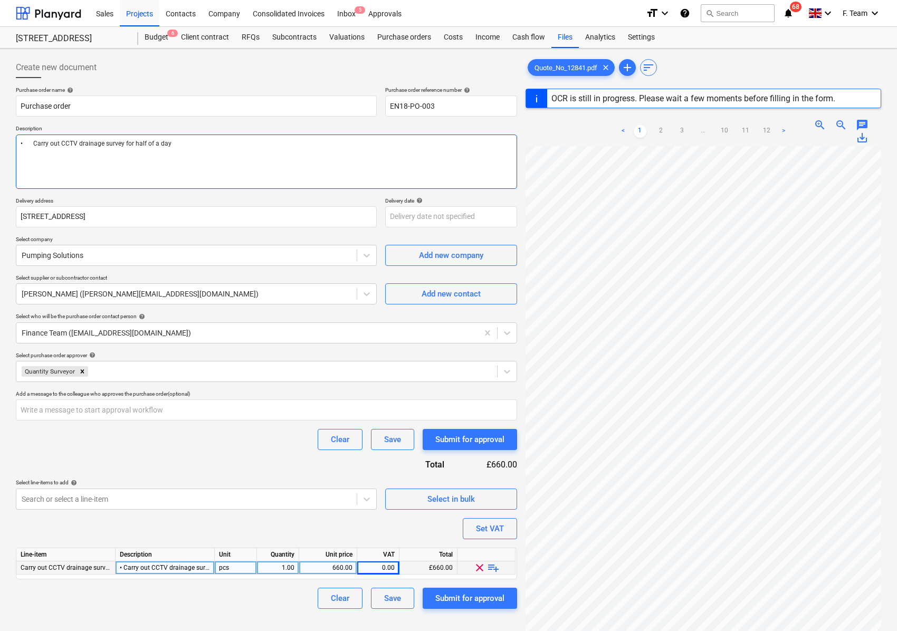
type textarea "• Carry out CCTV drainage survey for half of a day"
type textarea "x"
type textarea "• Carry out CCTV drainage survey for half of a day n"
type textarea "x"
type textarea "• Carry out CCTV drainage survey for half of a day not"
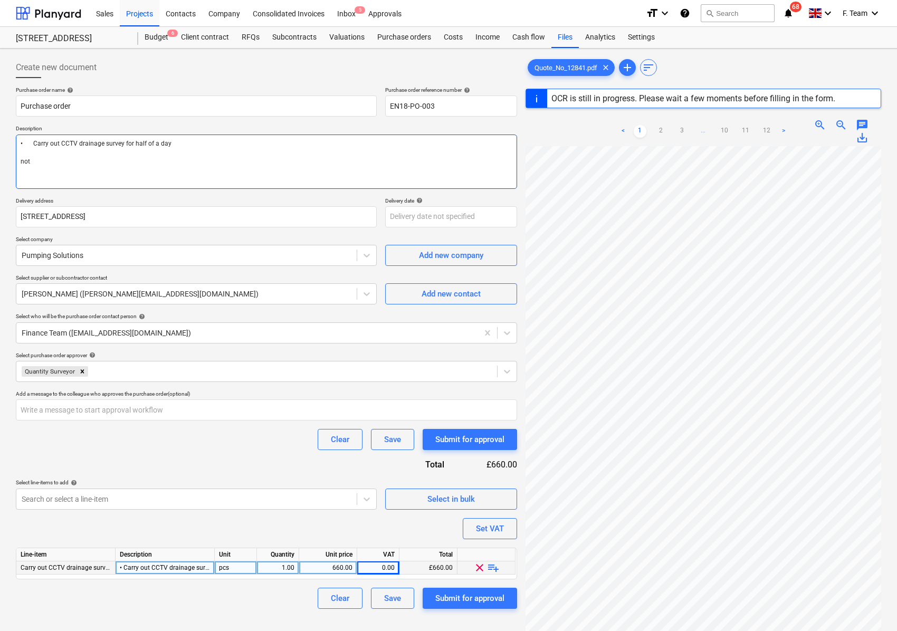
type textarea "x"
type textarea "• Carry out CCTV drainage survey for half of a day note"
type textarea "x"
type textarea "• Carry out CCTV drainage survey for half of a day note"
type textarea "x"
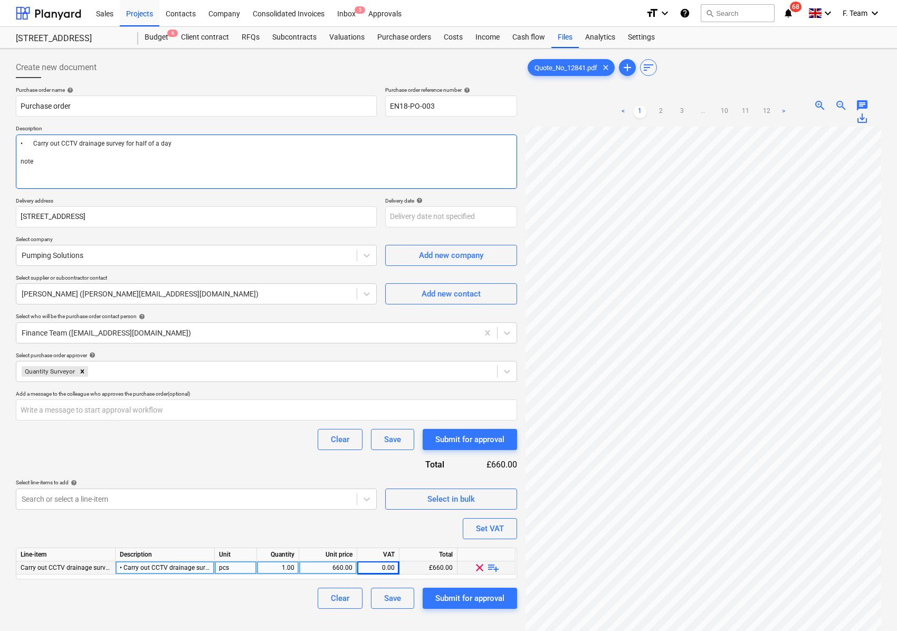
type textarea "• Carry out CCTV drainage survey for half of a day note"
type textarea "x"
type textarea "• Carry out CCTV drainage survey for half of a day note:"
type textarea "x"
type textarea "• Carry out CCTV drainage survey for half of a day note:"
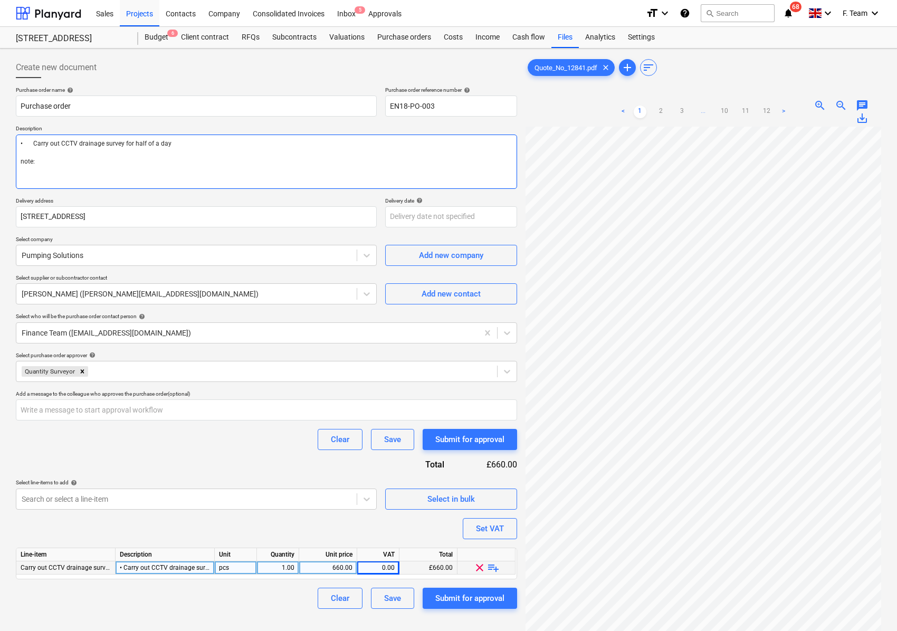
type textarea "x"
type textarea "• Carry out CCTV drainage survey for half of a day note: please ensure you send…"
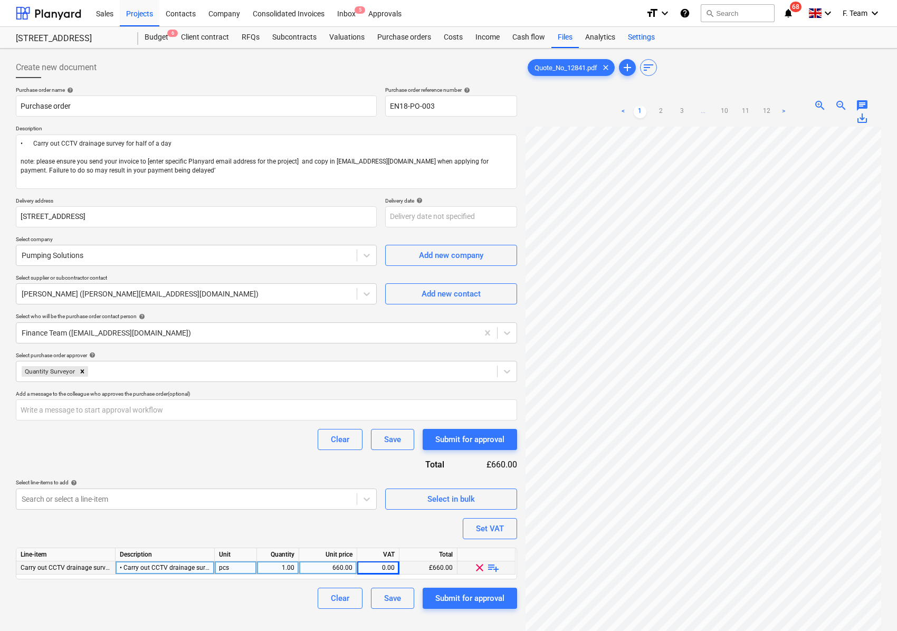
click at [647, 39] on div "Settings" at bounding box center [642, 37] width 40 height 21
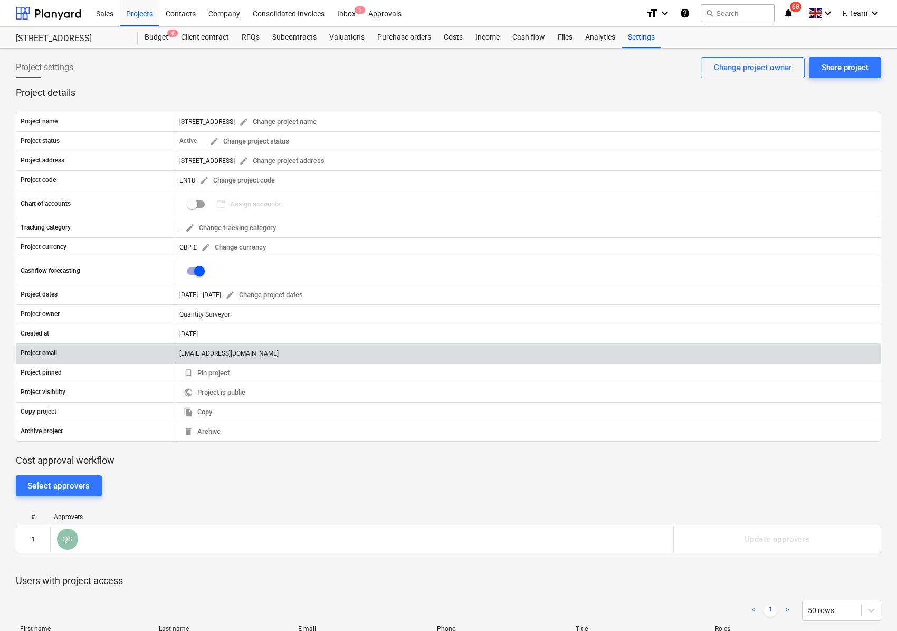
drag, startPoint x: 179, startPoint y: 357, endPoint x: 359, endPoint y: 352, distance: 179.5
click at [359, 352] on div "[EMAIL_ADDRESS][DOMAIN_NAME]" at bounding box center [528, 353] width 706 height 17
copy div "[EMAIL_ADDRESS][DOMAIN_NAME]"
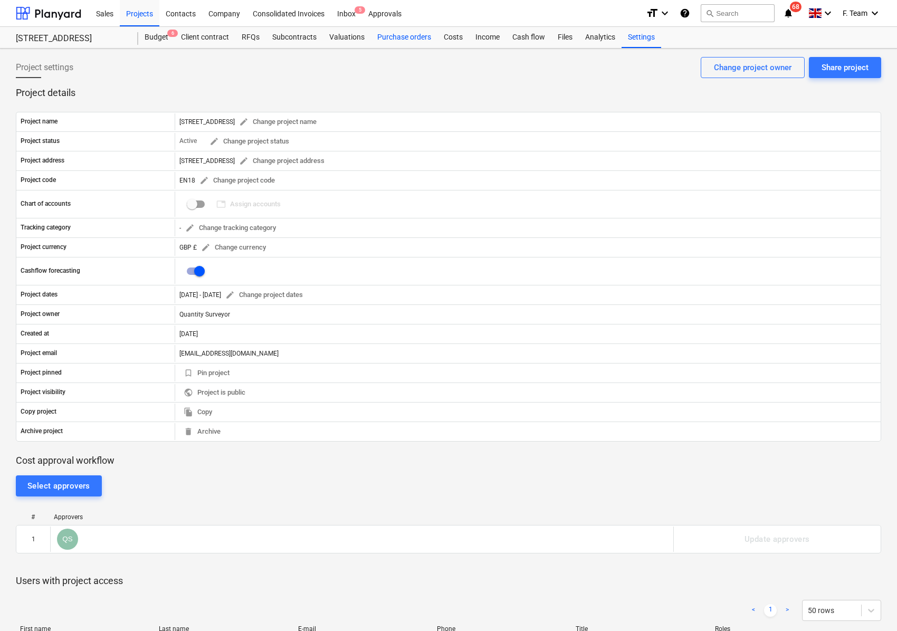
click at [400, 38] on div "Purchase orders" at bounding box center [404, 37] width 67 height 21
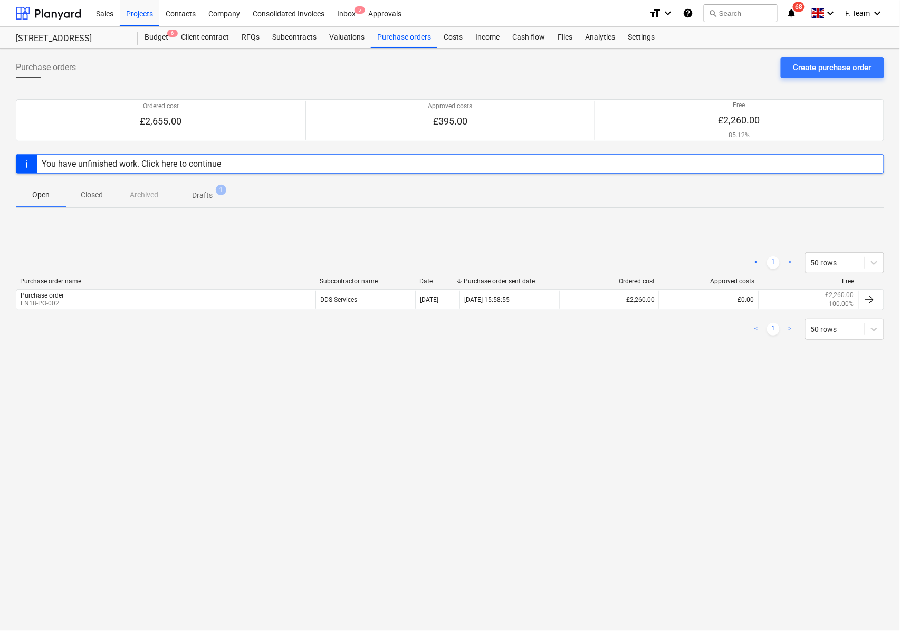
click at [213, 190] on span "Drafts 1" at bounding box center [202, 194] width 63 height 19
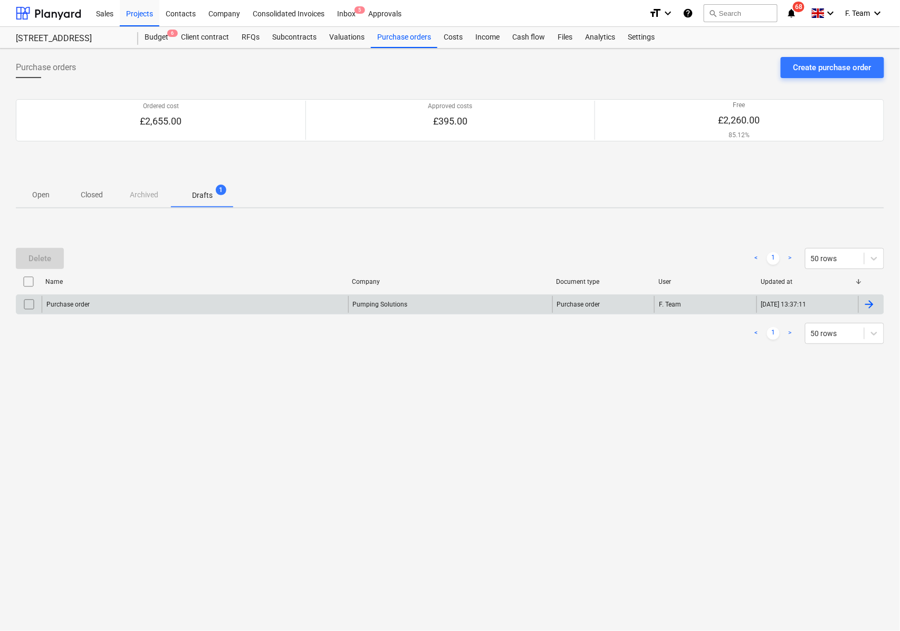
click at [134, 309] on div "Purchase order" at bounding box center [195, 304] width 307 height 17
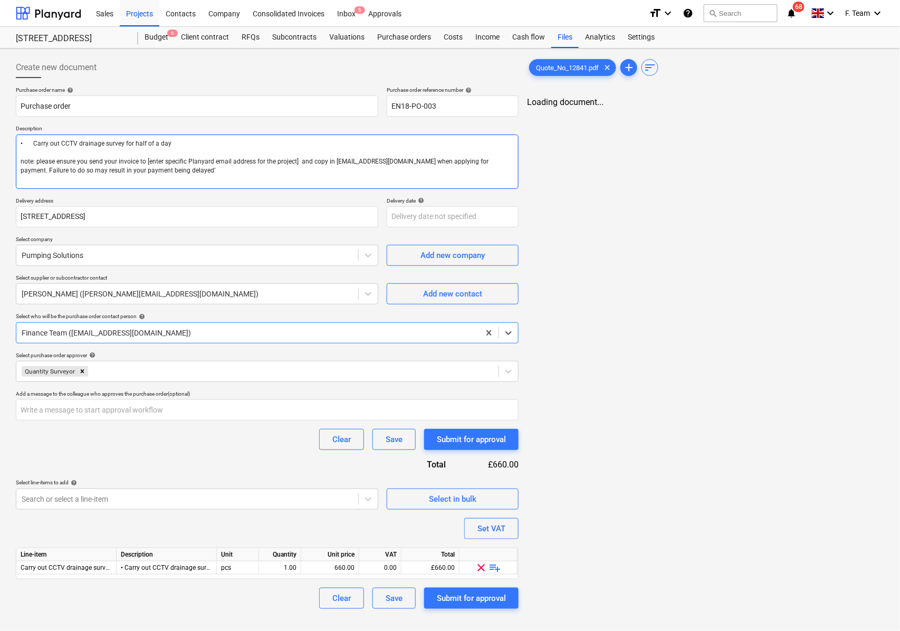
type textarea "x"
click at [112, 159] on textarea "• Carry out CCTV drainage survey for half of a day note: please ensure you send…" at bounding box center [267, 162] width 503 height 54
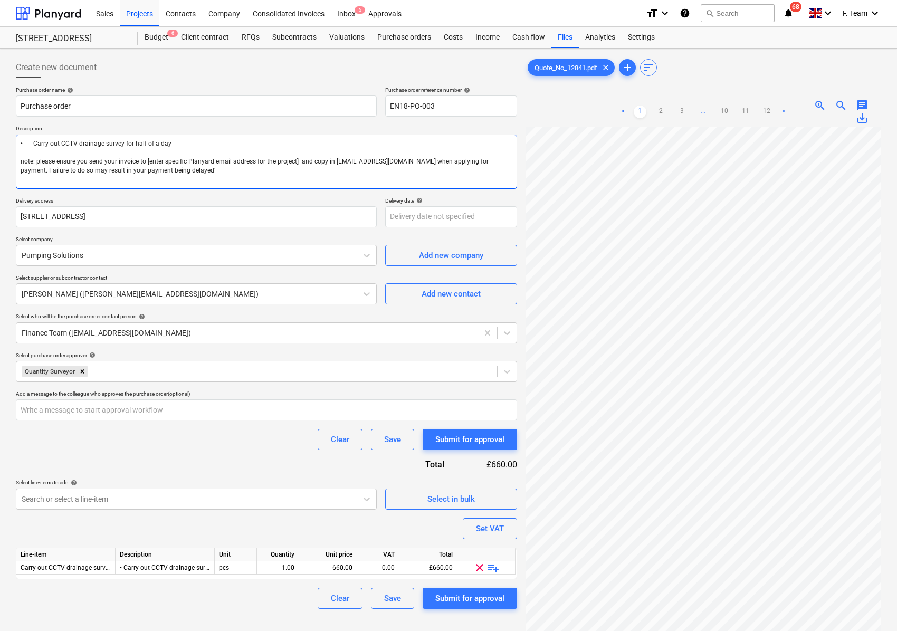
click at [142, 163] on textarea "• Carry out CCTV drainage survey for half of a day note: please ensure you send…" at bounding box center [266, 162] width 501 height 54
paste textarea "[EMAIL_ADDRESS][DOMAIN_NAME]"
type textarea "• Carry out CCTV drainage survey for half of a day note: please ensure you send…"
drag, startPoint x: 143, startPoint y: 162, endPoint x: 155, endPoint y: 173, distance: 16.8
click at [142, 162] on textarea "• Carry out CCTV drainage survey for half of a day note: please ensure you send…" at bounding box center [266, 162] width 501 height 54
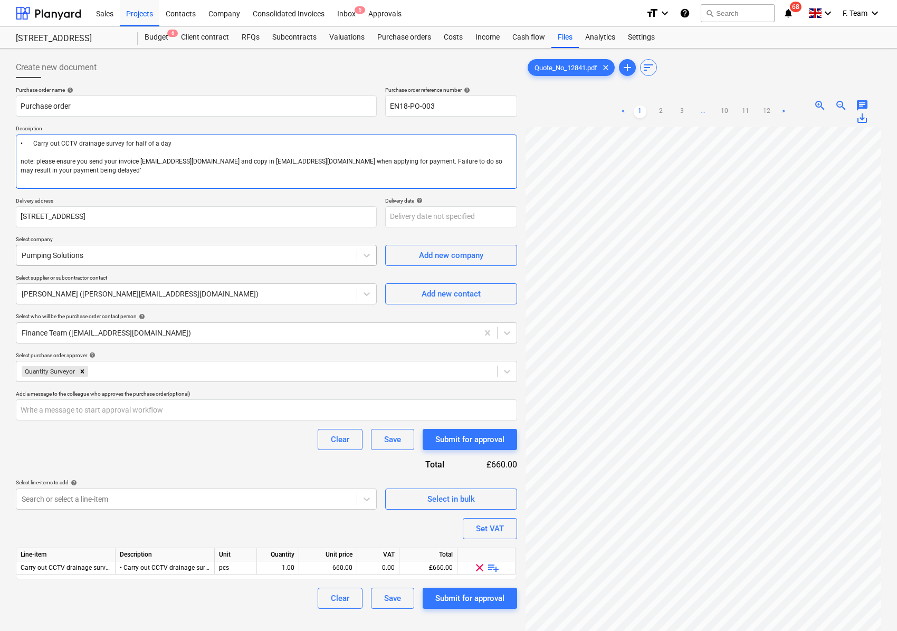
type textarea "x"
type textarea "• Carry out CCTV drainage survey for half of a day note: please ensure you send…"
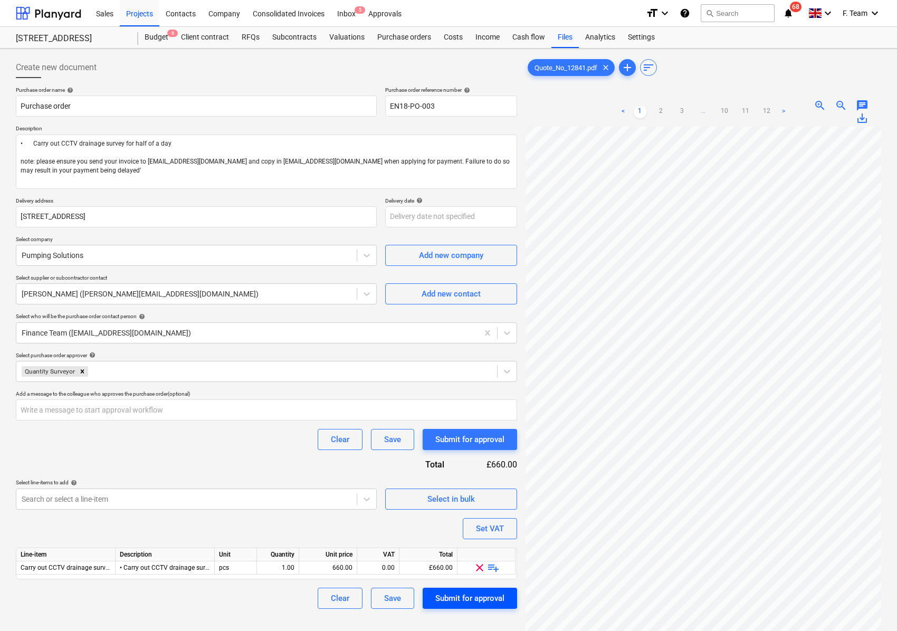
click at [471, 602] on div "Submit for approval" at bounding box center [469, 599] width 69 height 14
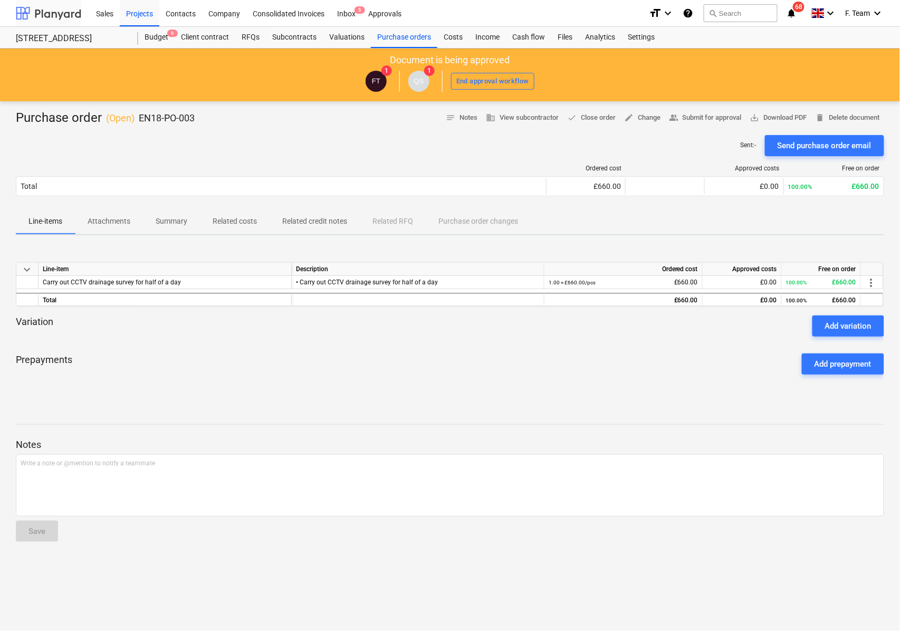
click at [35, 14] on div at bounding box center [48, 13] width 65 height 26
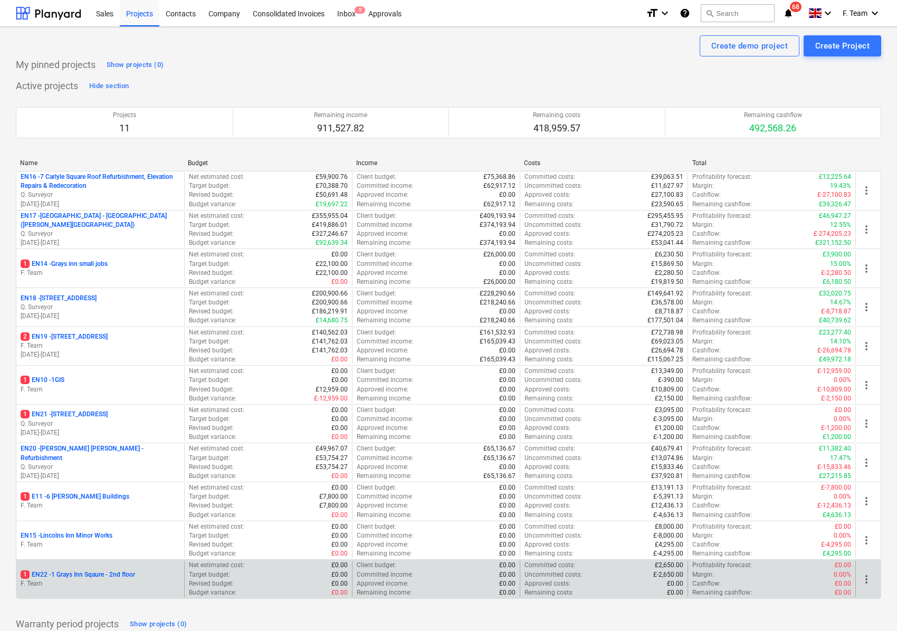
click at [49, 583] on p "F. Team" at bounding box center [100, 584] width 159 height 9
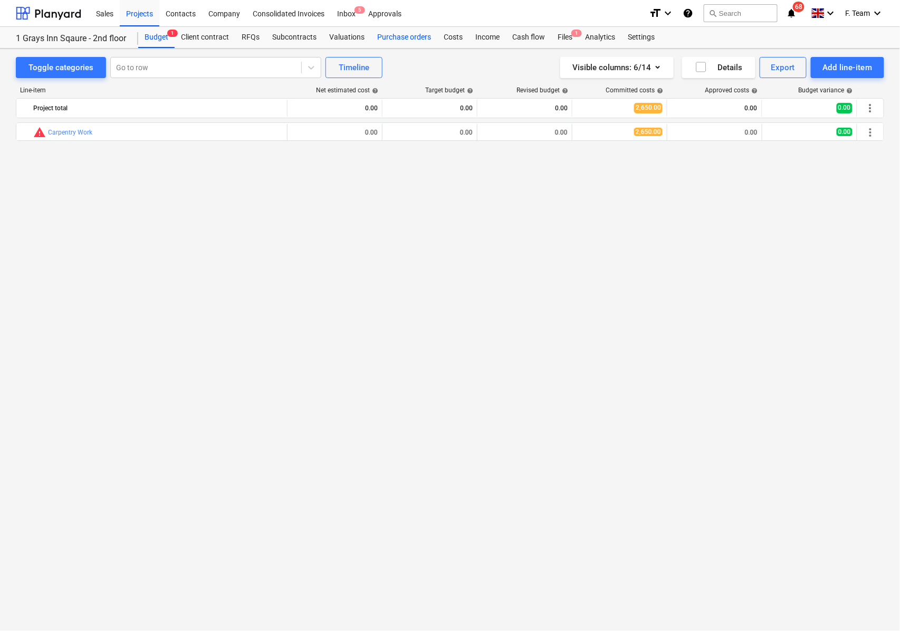
click at [385, 34] on div "Purchase orders" at bounding box center [404, 37] width 67 height 21
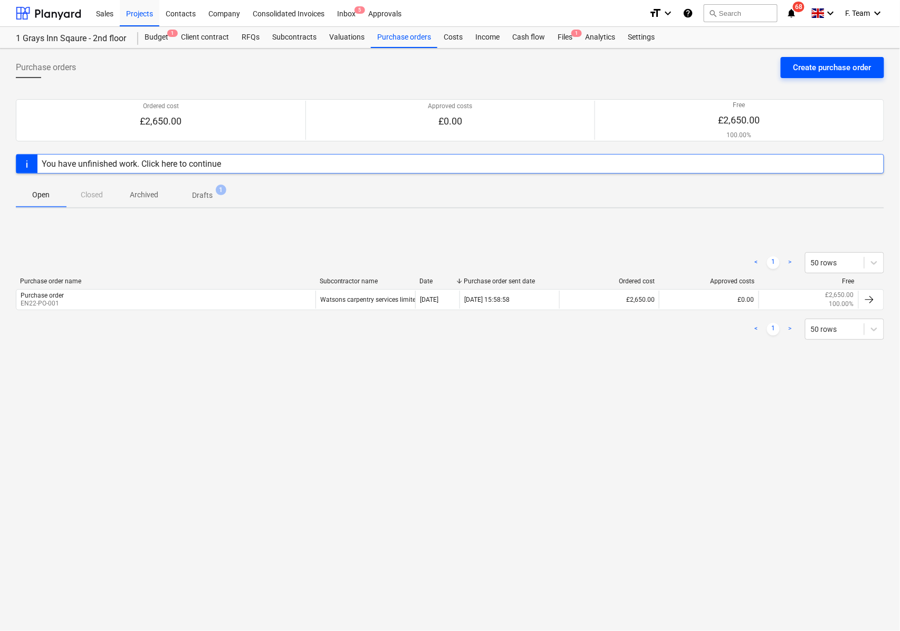
click at [794, 64] on div "Create purchase order" at bounding box center [833, 68] width 78 height 14
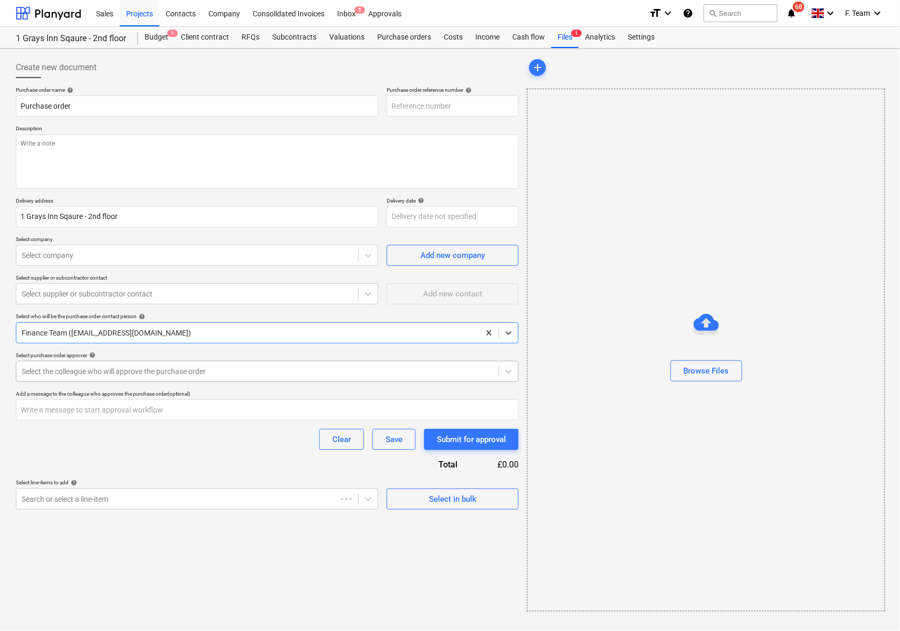
type textarea "x"
type input "EN22-PO-005"
click at [53, 161] on textarea at bounding box center [267, 162] width 503 height 54
paste textarea "‘please ensure you send your invoice to [enter specific Planyard email address …"
type textarea "x"
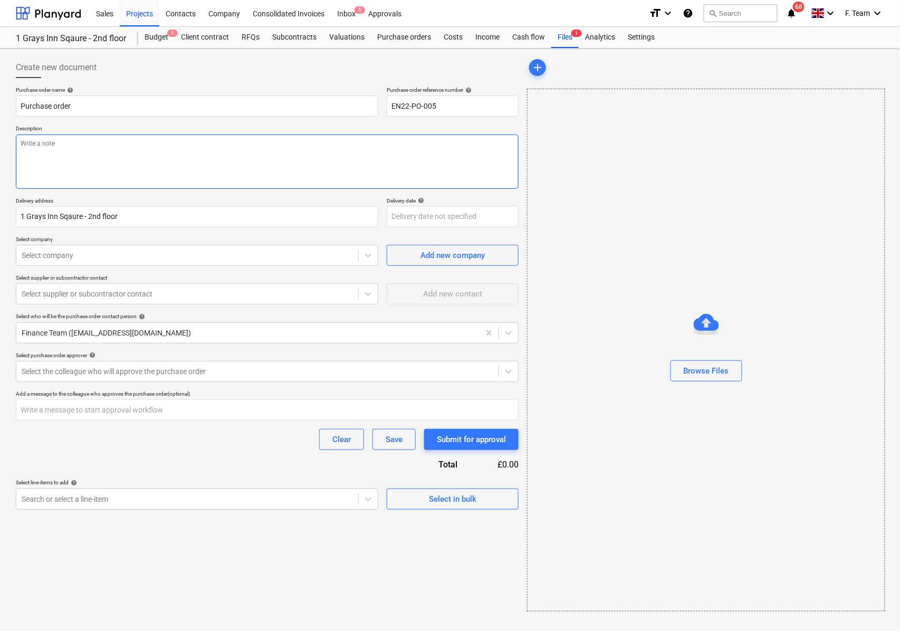
type textarea "‘please ensure you send your invoice to [enter specific Planyard email address …"
click at [131, 140] on textarea "‘please ensure you send your invoice to [enter specific Planyard email address …" at bounding box center [267, 162] width 503 height 54
type textarea "x"
type textarea "‘please ensure you send your invoice to and copy in [EMAIL_ADDRESS][DOMAIN_NAME…"
click at [53, 261] on div at bounding box center [187, 255] width 331 height 11
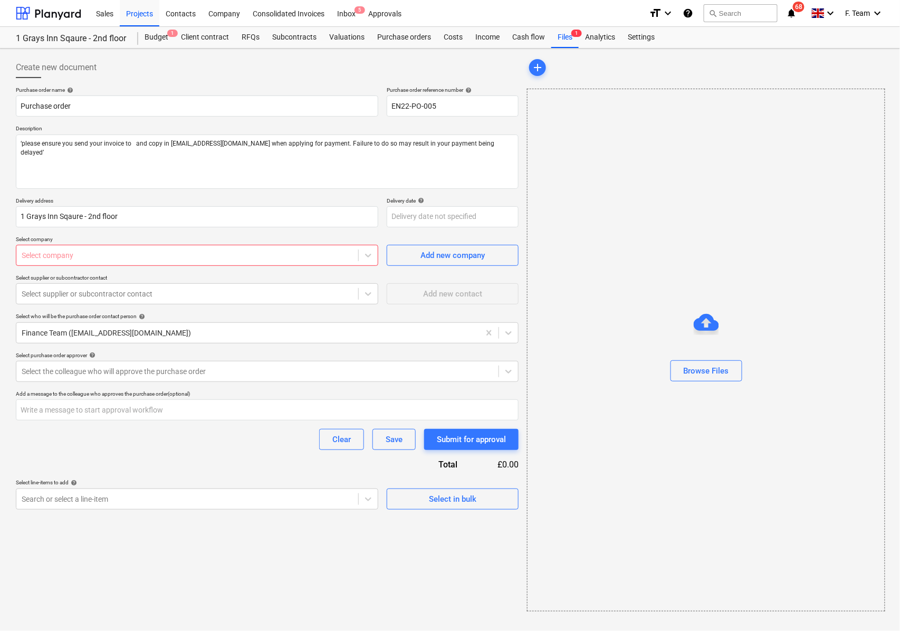
click at [35, 256] on div at bounding box center [187, 255] width 331 height 11
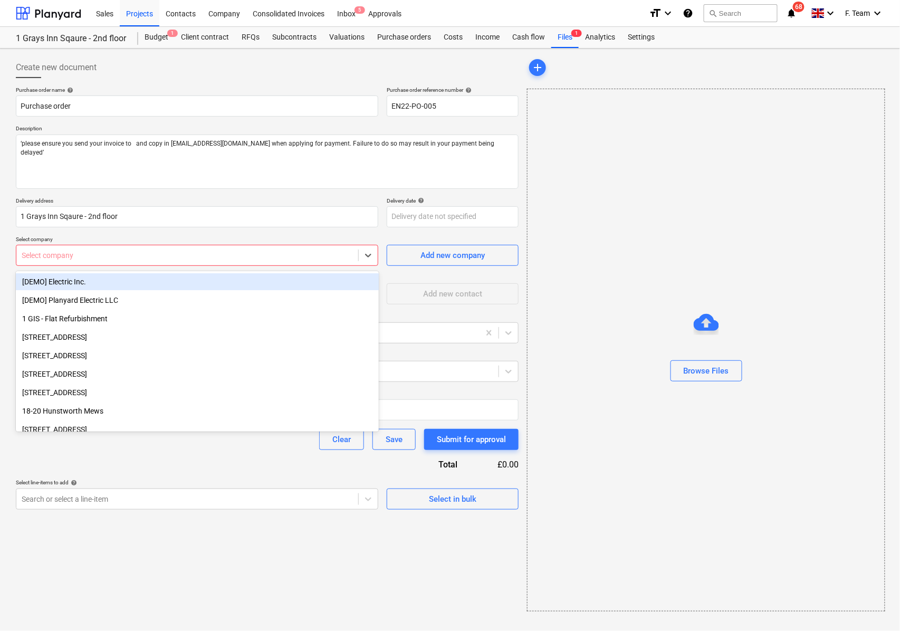
type textarea "x"
type input "enva"
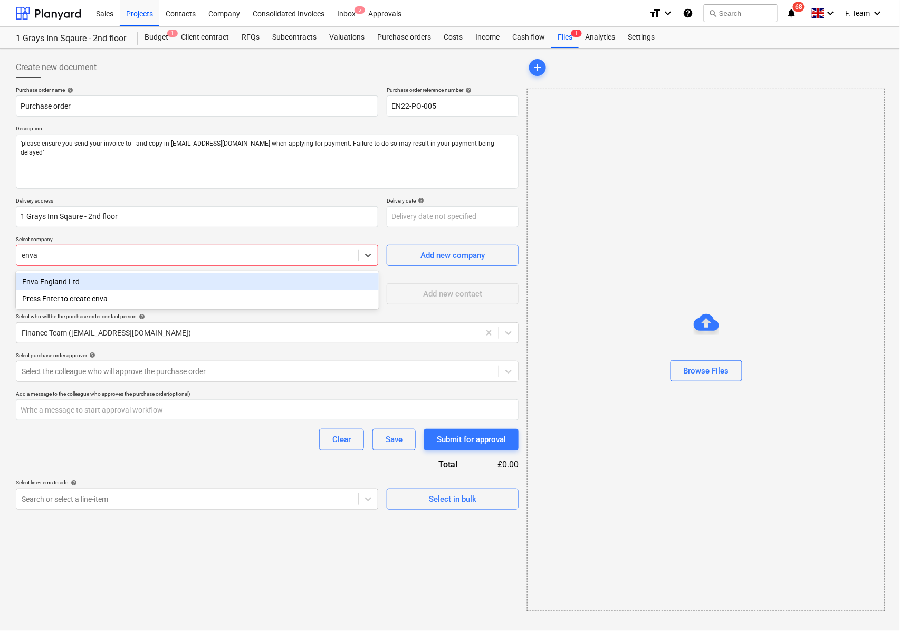
type textarea "x"
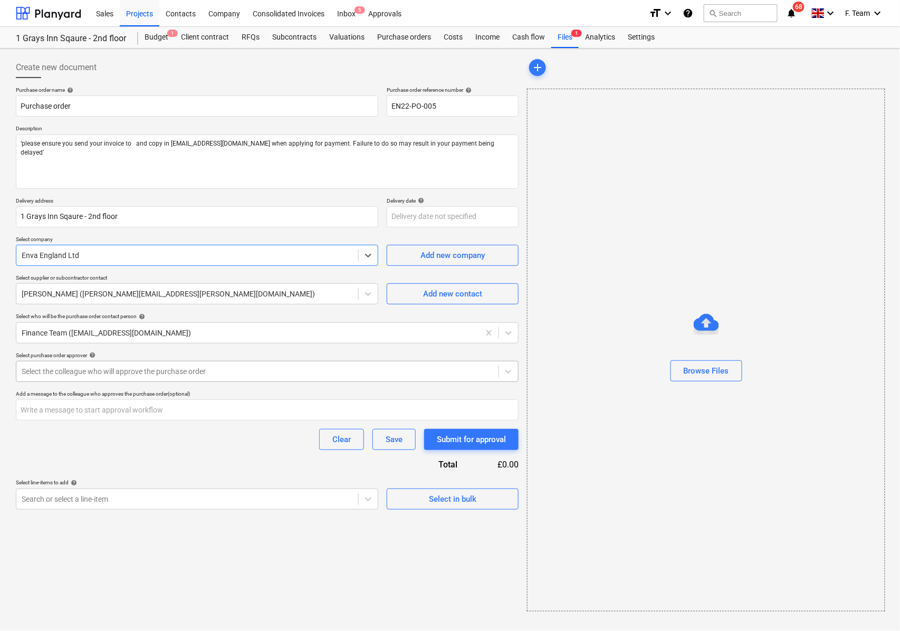
click at [58, 366] on div at bounding box center [258, 371] width 472 height 11
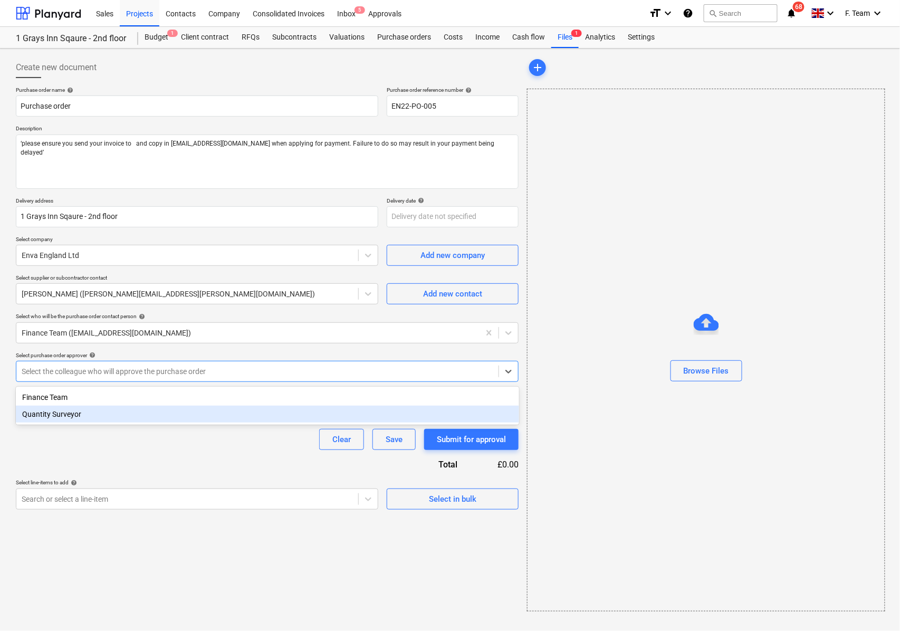
click at [60, 420] on div "Quantity Surveyor" at bounding box center [268, 414] width 504 height 17
type textarea "x"
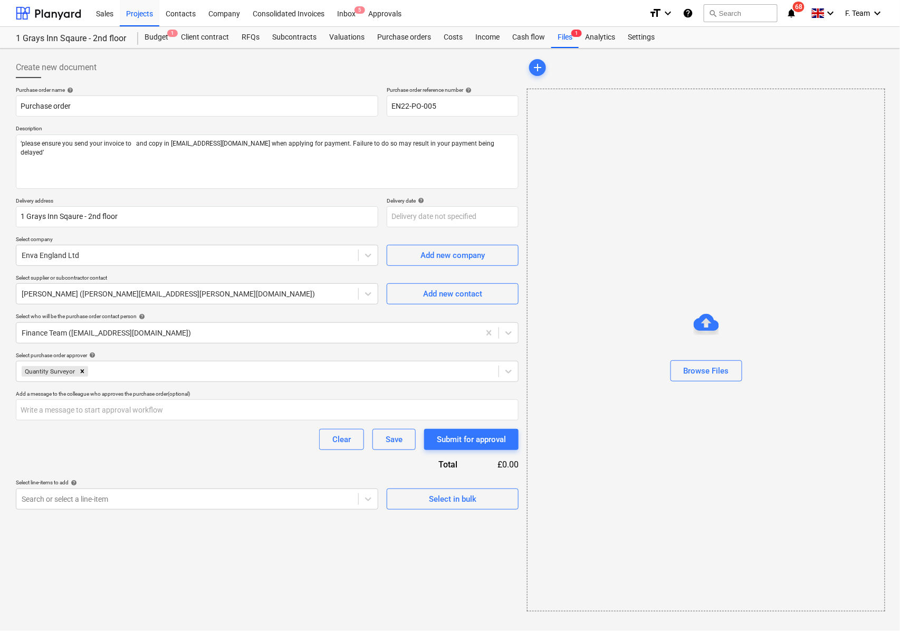
click at [72, 441] on div "Clear Save Submit for approval" at bounding box center [267, 439] width 503 height 21
click at [66, 489] on div "Search or select a line-item" at bounding box center [197, 499] width 363 height 21
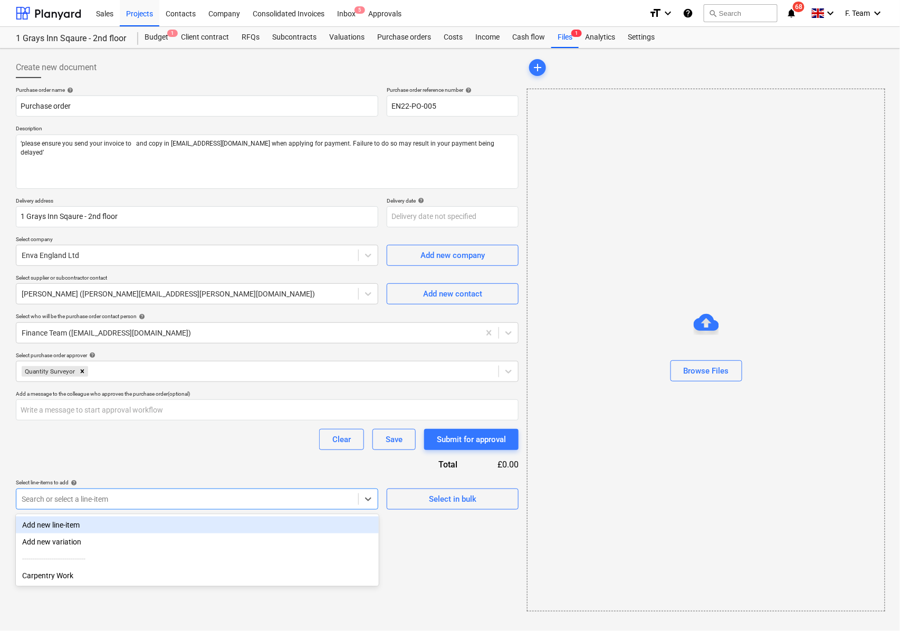
type input "1"
click at [74, 519] on div "Add new line-item" at bounding box center [197, 525] width 363 height 17
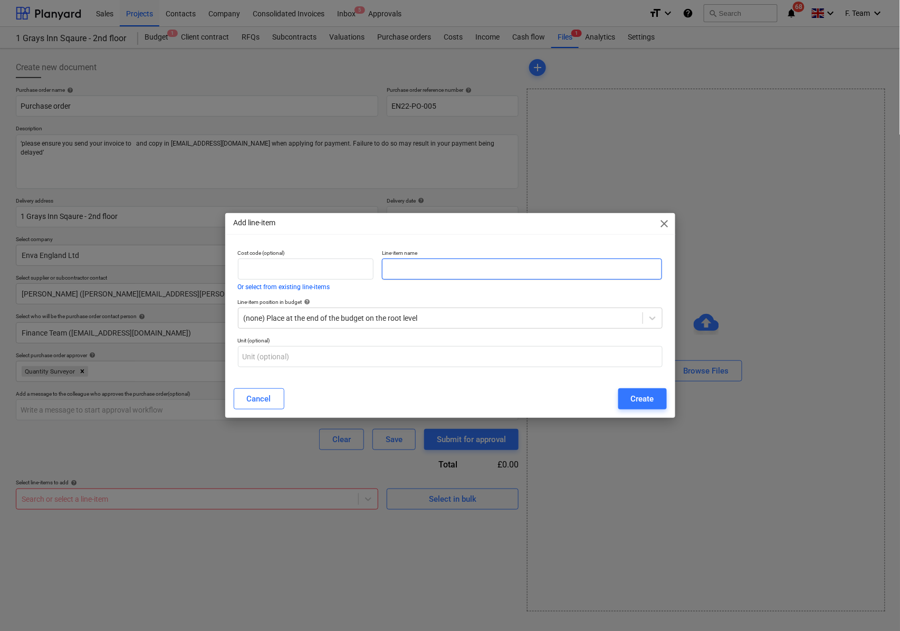
click at [469, 276] on input "text" at bounding box center [522, 269] width 280 height 21
click at [425, 271] on input "text" at bounding box center [522, 269] width 280 height 21
type textarea "x"
paste input "no 12 yard skip"
type input "1no 12 yard skip"
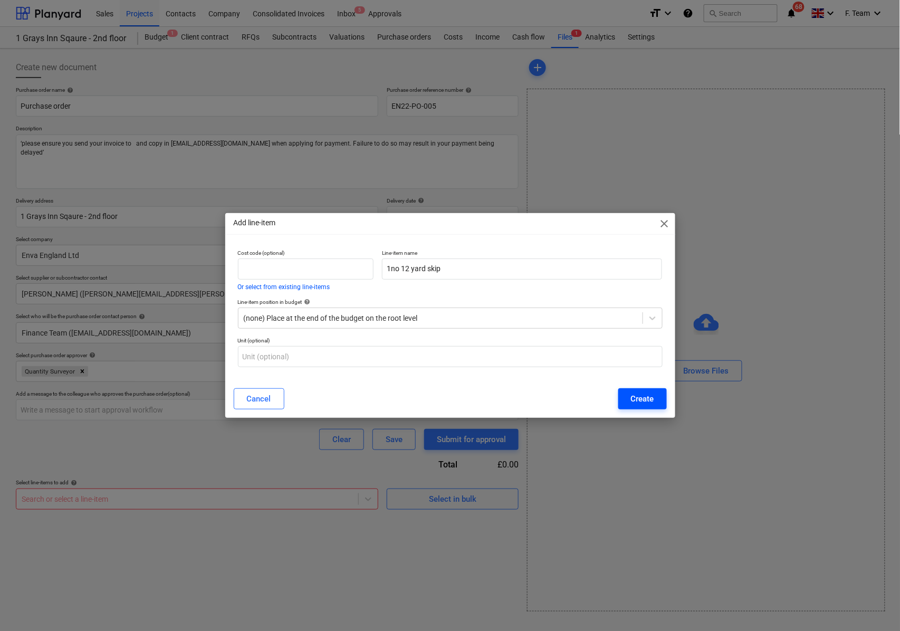
click at [628, 395] on button "Create" at bounding box center [643, 398] width 49 height 21
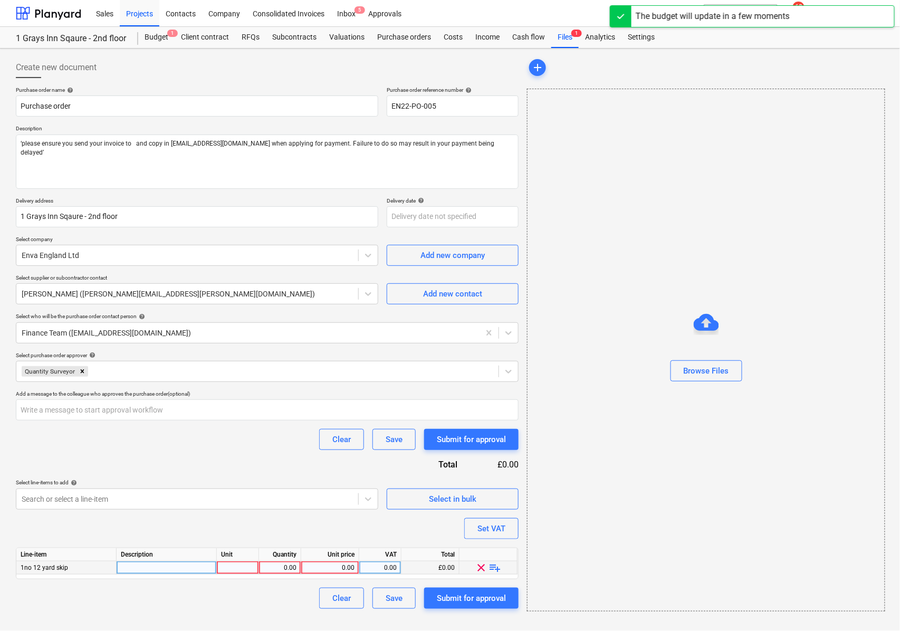
type textarea "x"
click at [138, 573] on div at bounding box center [167, 568] width 100 height 13
type input "1no 12 yard skip"
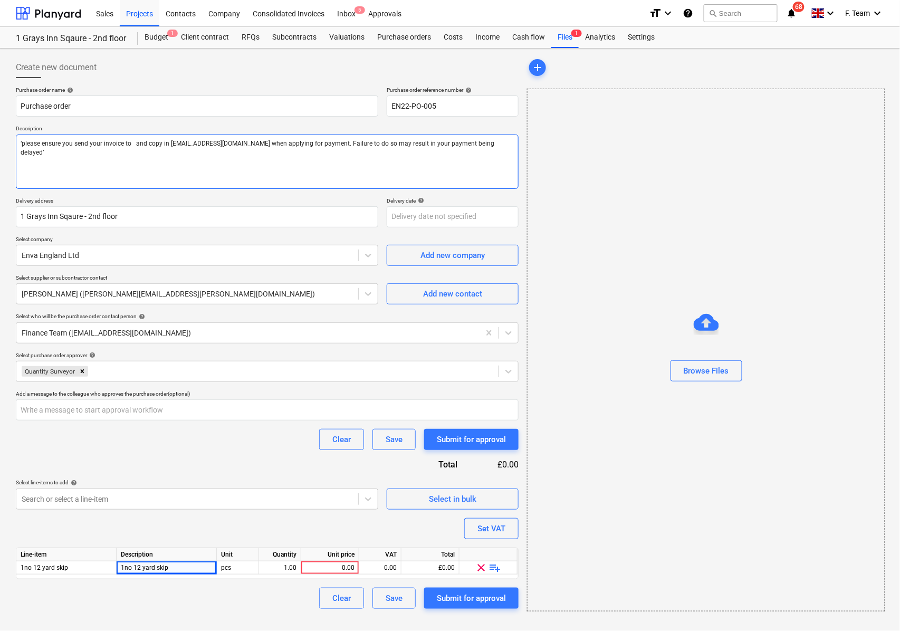
click at [20, 144] on textarea "‘please ensure you send your invoice to and copy in [EMAIL_ADDRESS][DOMAIN_NAME…" at bounding box center [267, 162] width 503 height 54
click at [20, 142] on textarea "‘please ensure you send your invoice to and copy in [EMAIL_ADDRESS][DOMAIN_NAME…" at bounding box center [267, 162] width 503 height 54
paste textarea "1no 12 yard skip"
type textarea "x"
type textarea "1no 12 yard skip‘please ensure you send your invoice to and copy in [EMAIL_ADDR…"
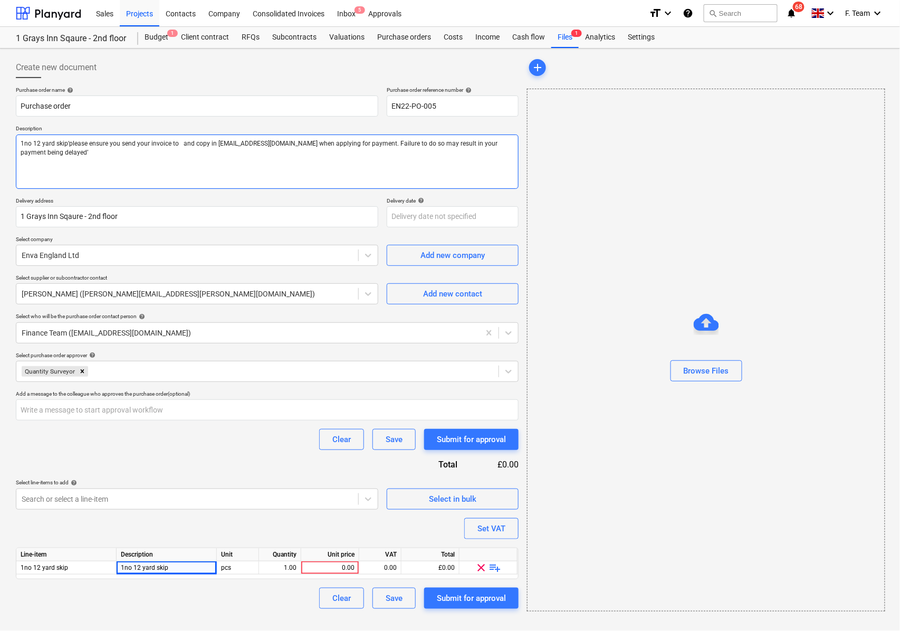
type textarea "x"
type textarea "1no 12 yard skip ‘please ensure you send your invoice to and copy in [EMAIL_ADD…"
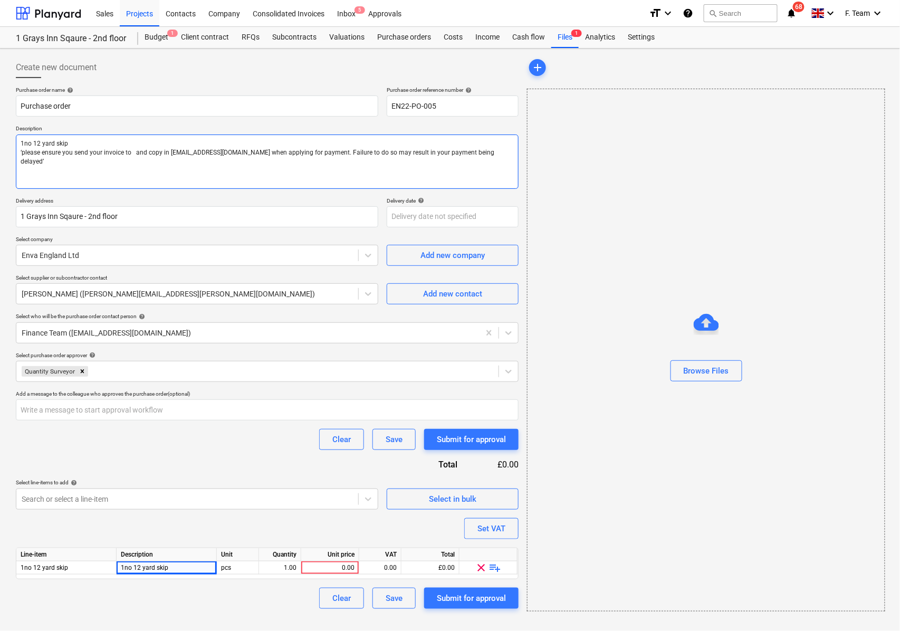
type textarea "x"
type textarea "1no 12 yard skip ‘please ensure you send your invoice to and copy in [EMAIL_ADD…"
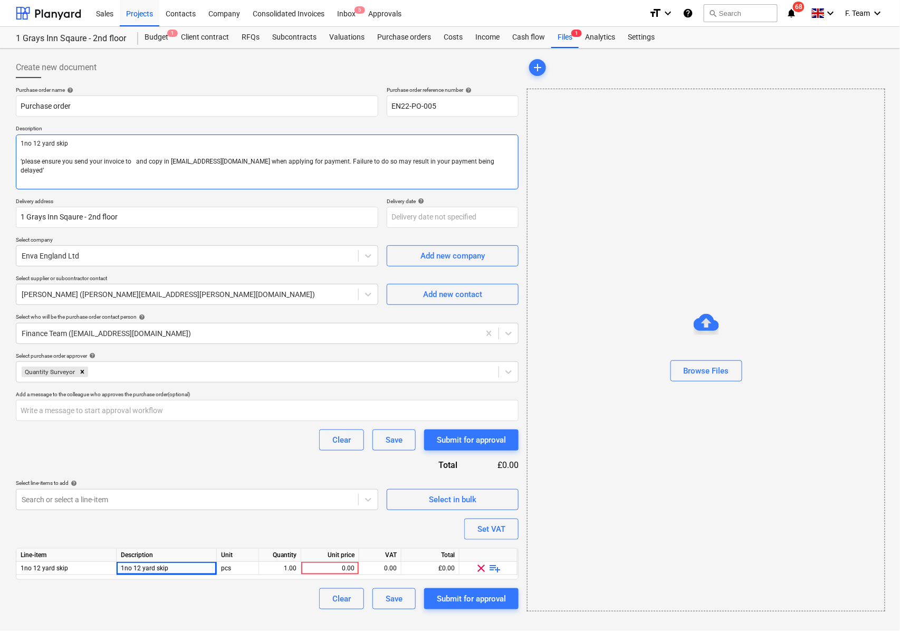
type textarea "x"
type textarea "1no 12 yard skip N‘please ensure you send your invoice to and copy in [EMAIL_AD…"
type textarea "x"
type textarea "1no 12 yard skip No‘please ensure you send your invoice to and copy in [EMAIL_A…"
type textarea "x"
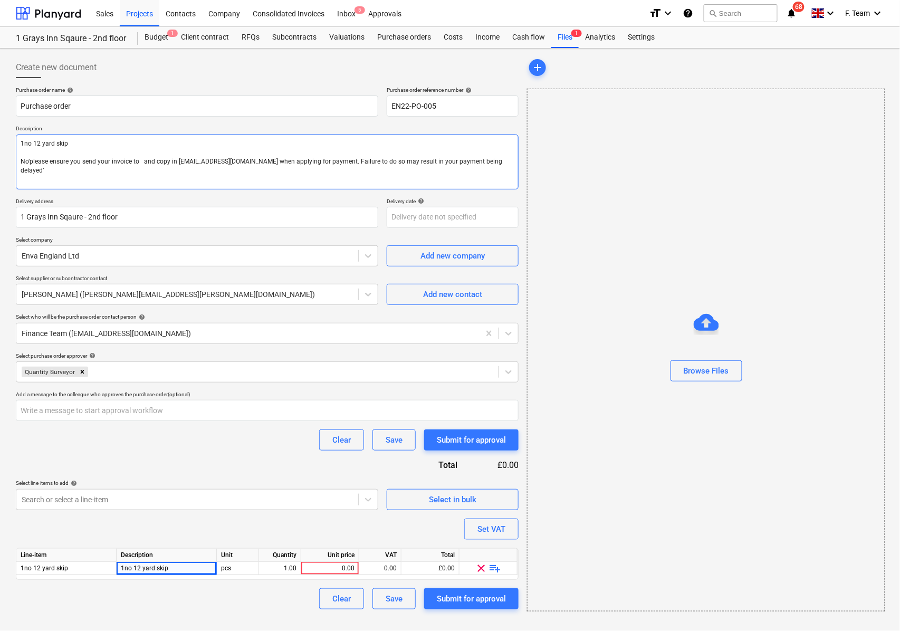
type textarea "1no 12 yard skip Not‘please ensure you send your invoice to and copy in [EMAIL_…"
type textarea "x"
type textarea "1no 12 yard skip Note‘please ensure you send your invoice to and copy in [EMAIL…"
type textarea "x"
type textarea "1no 12 yard skip Note ‘please ensure you send your invoice to and copy in [EMAI…"
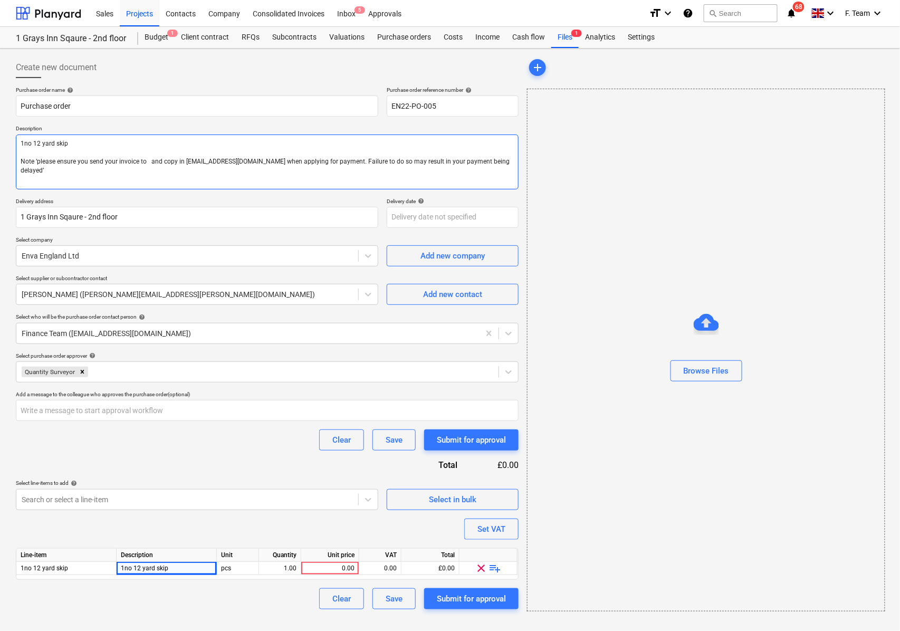
type textarea "x"
type textarea "1no 12 yard skip Note :‘please ensure you send your invoice to and copy in [EMA…"
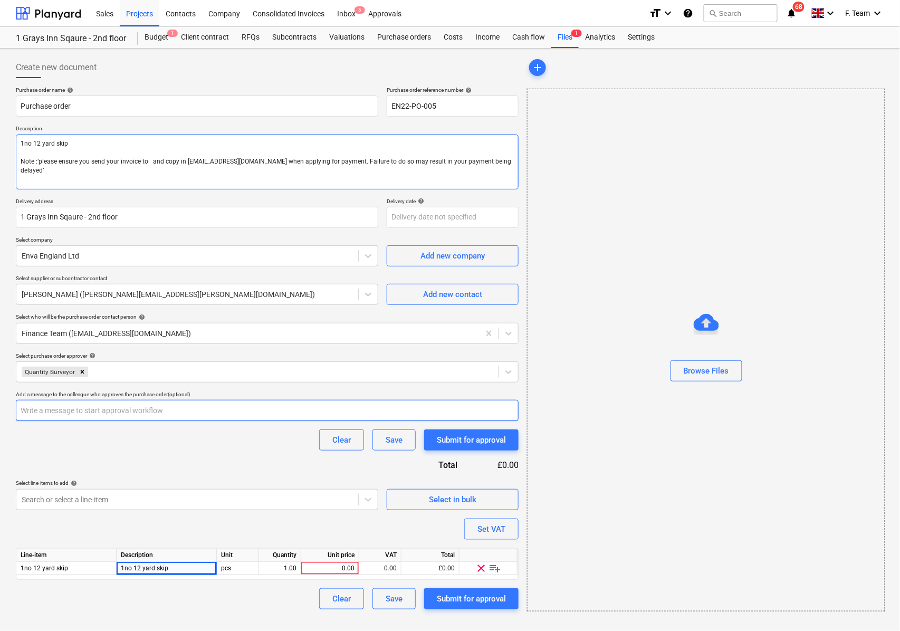
type textarea "x"
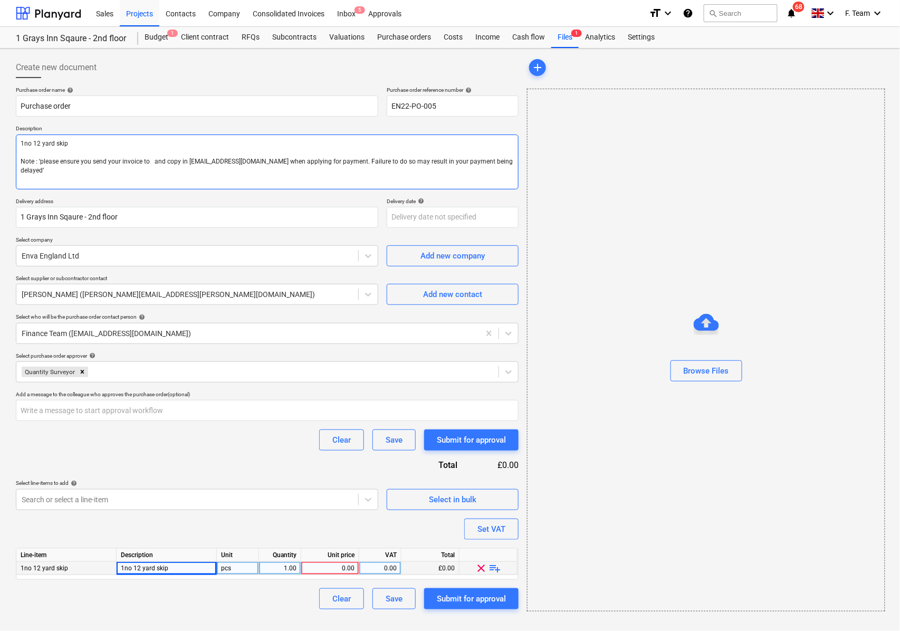
type textarea "1no 12 yard skip Note : ‘please ensure you send your invoice to and copy in [EM…"
click at [345, 565] on div "0.00" at bounding box center [330, 568] width 49 height 13
click at [633, 38] on div "Settings" at bounding box center [642, 37] width 40 height 21
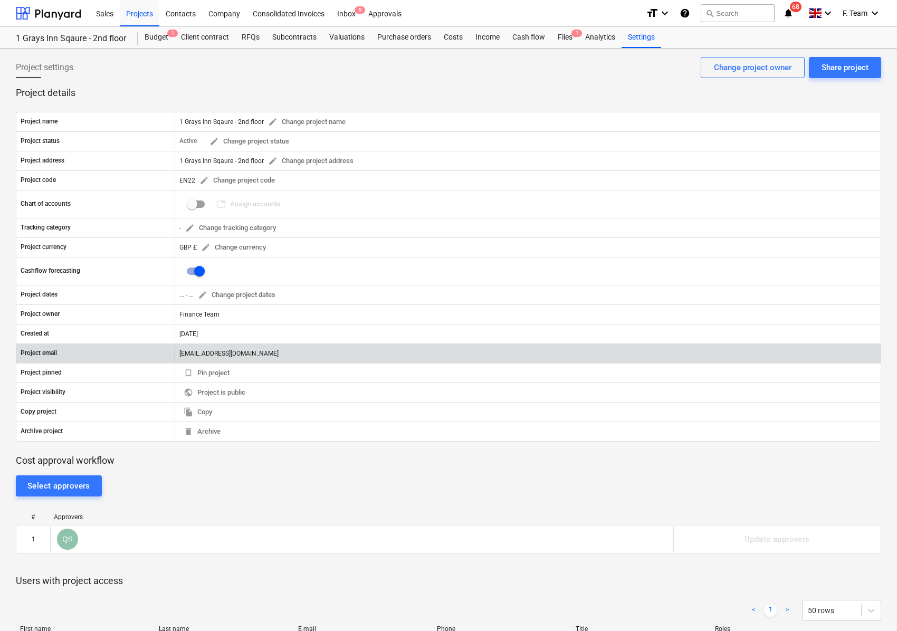
drag, startPoint x: 177, startPoint y: 357, endPoint x: 369, endPoint y: 355, distance: 192.1
click at [369, 355] on div "[EMAIL_ADDRESS][DOMAIN_NAME]" at bounding box center [528, 353] width 706 height 17
copy div "[EMAIL_ADDRESS][DOMAIN_NAME]"
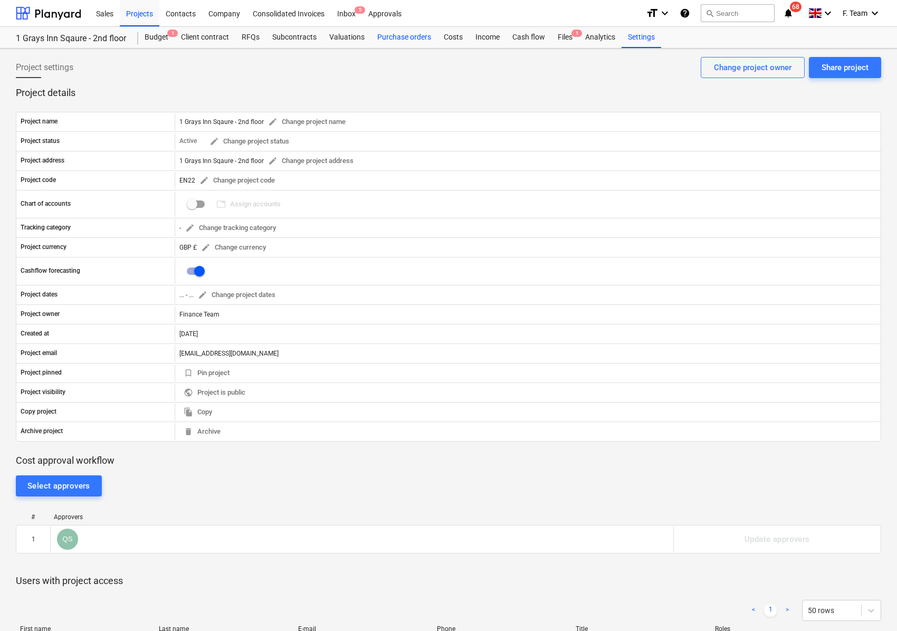
click at [395, 38] on div "Purchase orders" at bounding box center [404, 37] width 67 height 21
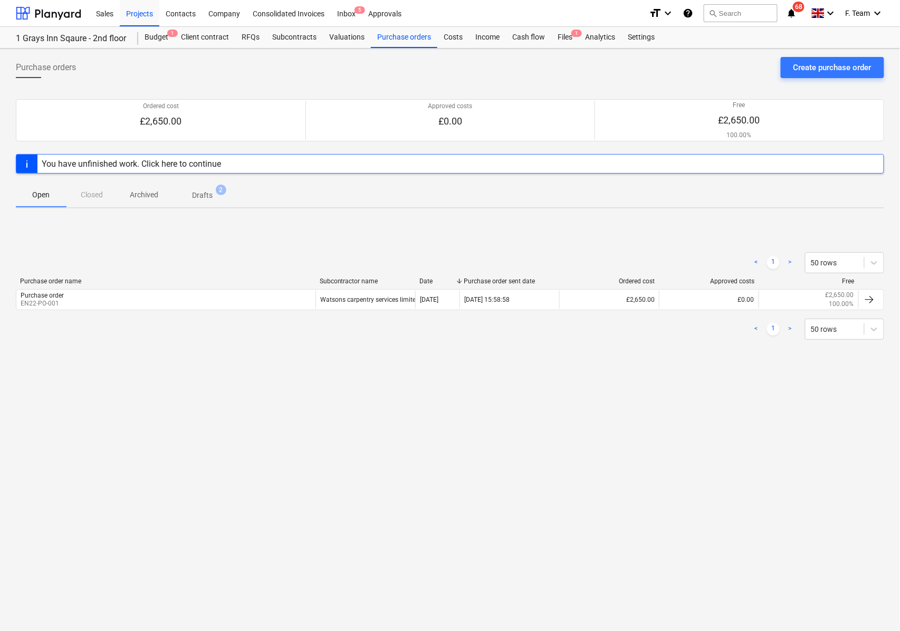
click at [210, 199] on p "Drafts" at bounding box center [202, 195] width 21 height 11
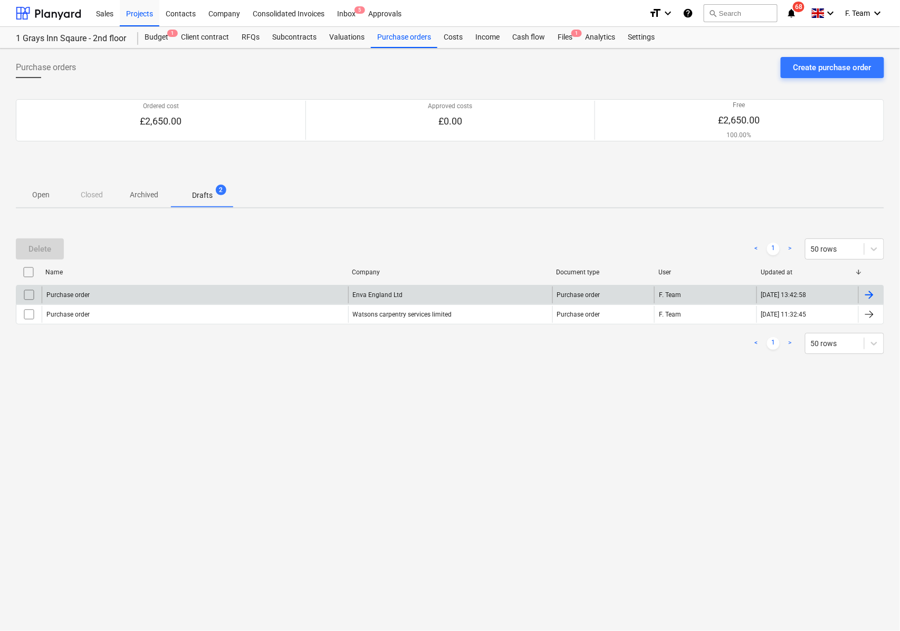
click at [104, 287] on div "Purchase order" at bounding box center [195, 295] width 307 height 17
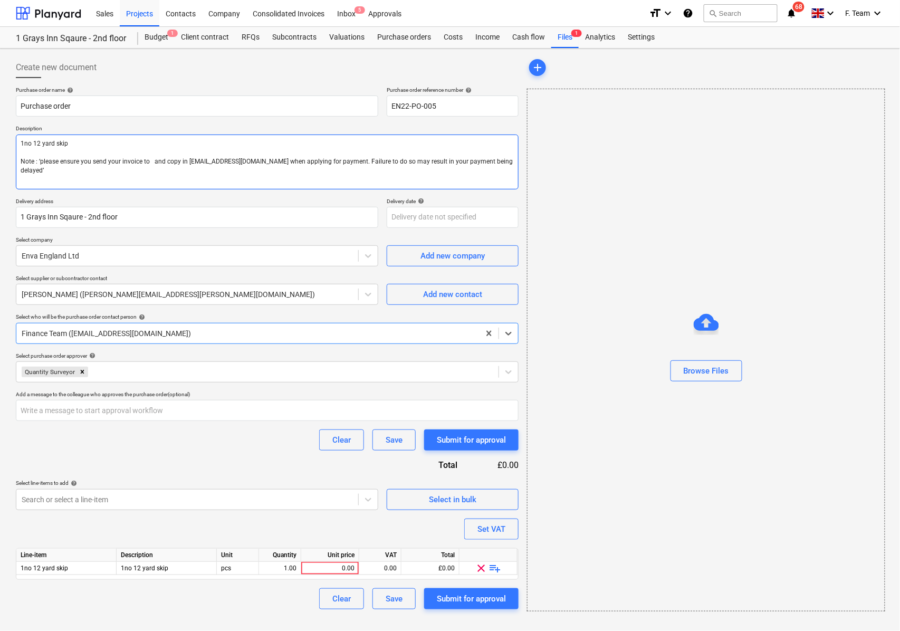
click at [148, 156] on textarea "1no 12 yard skip Note : ‘please ensure you send your invoice to and copy in [EM…" at bounding box center [267, 162] width 503 height 55
click at [147, 162] on textarea "1no 12 yard skip Note : ‘please ensure you send your invoice to and copy in [EM…" at bounding box center [267, 162] width 503 height 55
paste textarea "[EMAIL_ADDRESS][DOMAIN_NAME]"
type textarea "x"
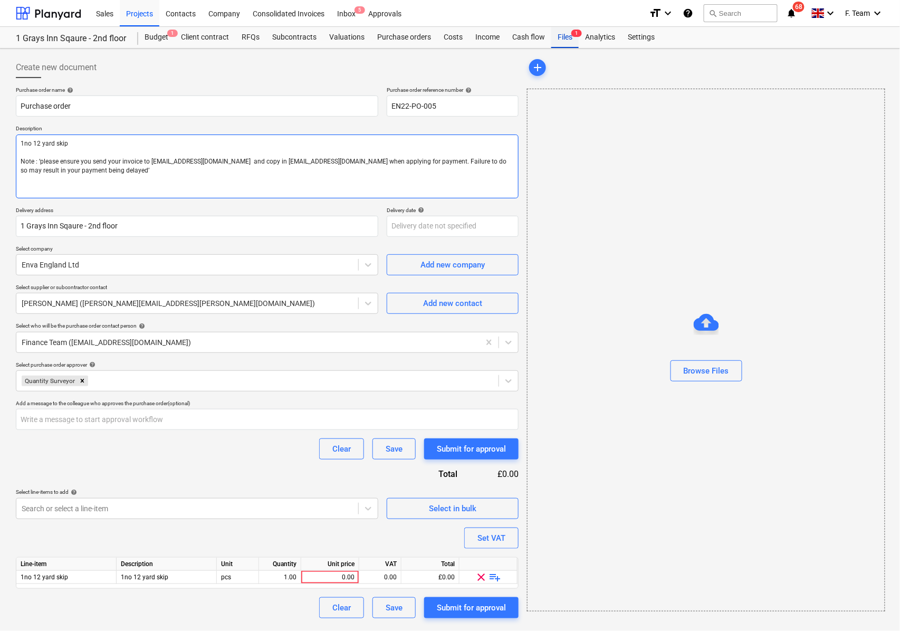
type textarea "1no 12 yard skip Note : ‘please ensure you send your invoice to [EMAIL_ADDRESS]…"
click at [567, 38] on div "Files 1" at bounding box center [565, 37] width 27 height 21
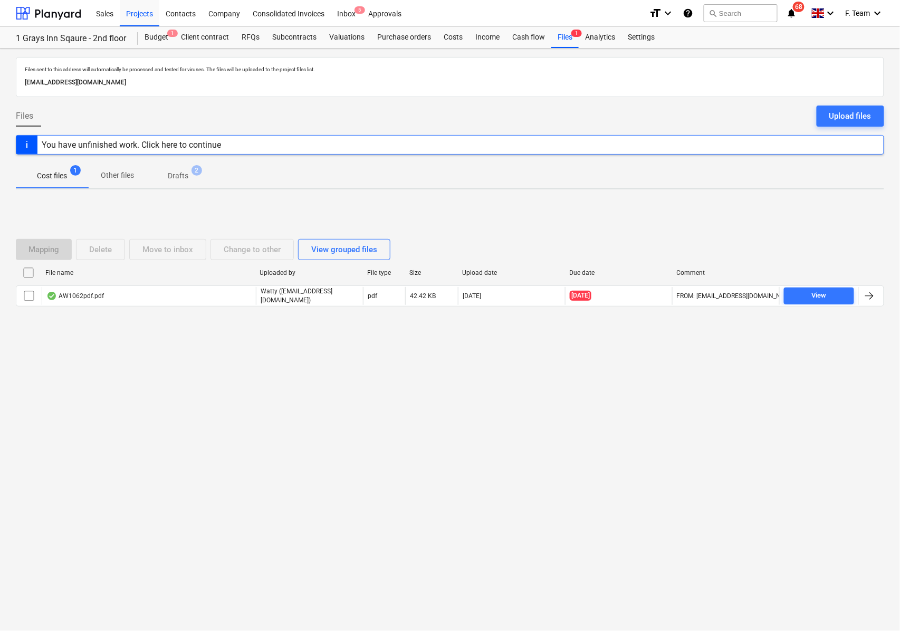
click at [172, 174] on p "Drafts" at bounding box center [178, 175] width 21 height 11
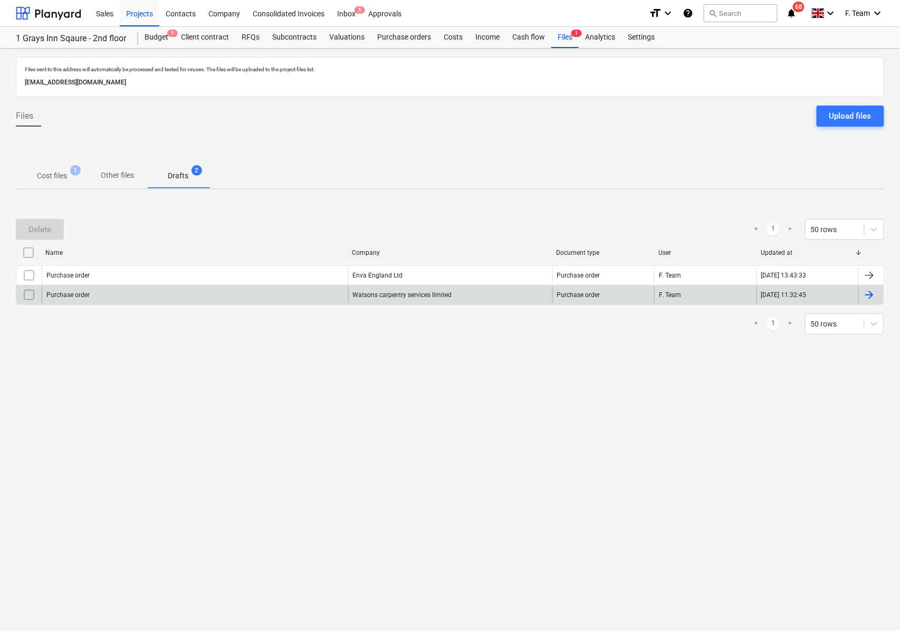
click at [27, 297] on input "checkbox" at bounding box center [29, 295] width 17 height 17
click at [45, 232] on div "Delete" at bounding box center [40, 230] width 23 height 14
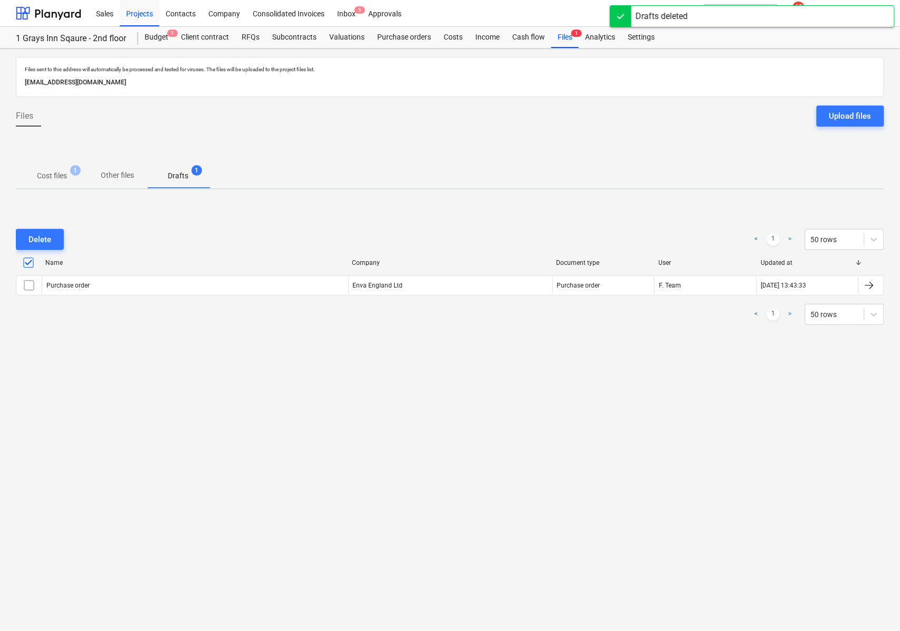
click at [412, 387] on div "Files sent to this address will automatically be processed and tested for virus…" at bounding box center [450, 340] width 900 height 583
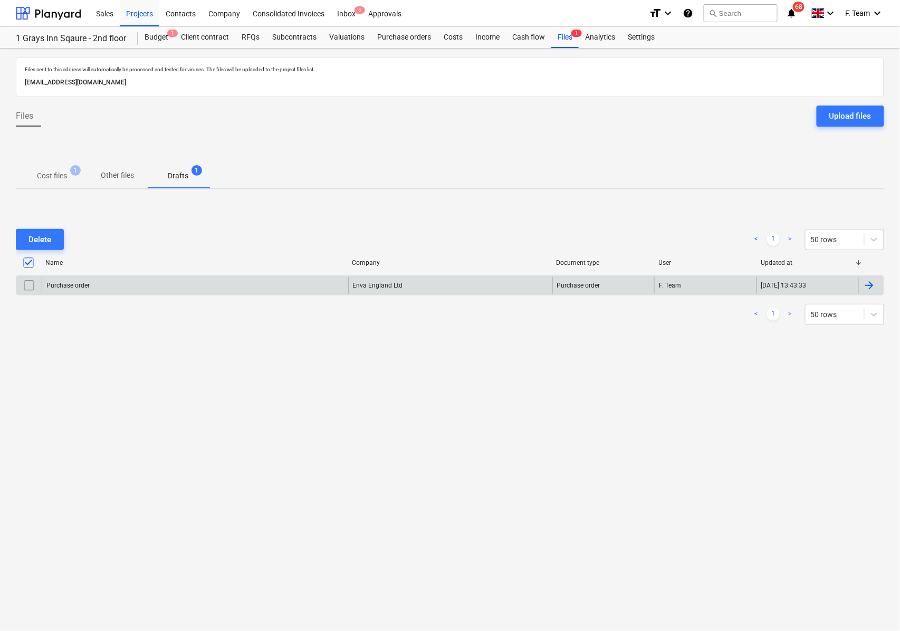
click at [83, 291] on div "Purchase order" at bounding box center [195, 285] width 307 height 17
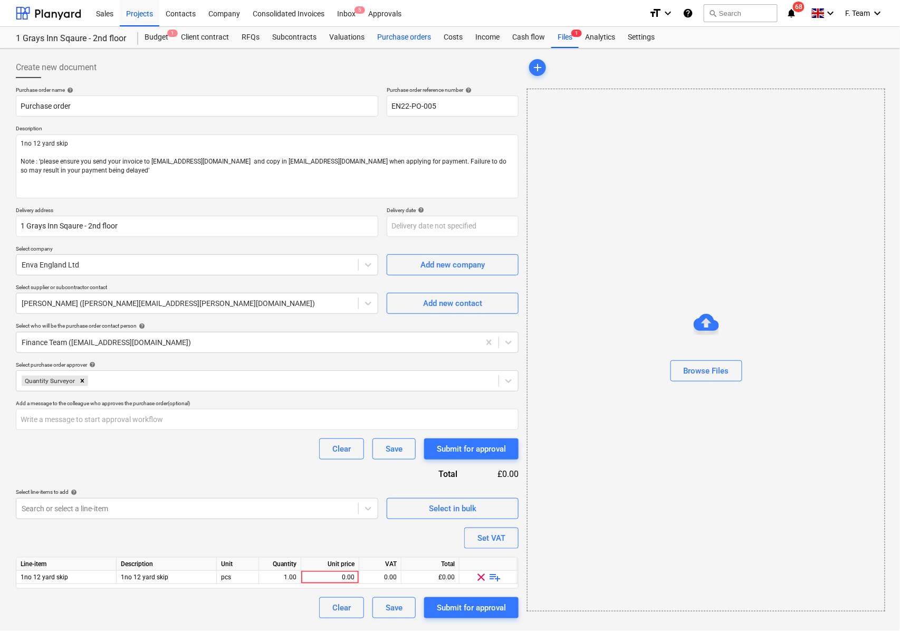
click at [383, 40] on div "Purchase orders" at bounding box center [404, 37] width 67 height 21
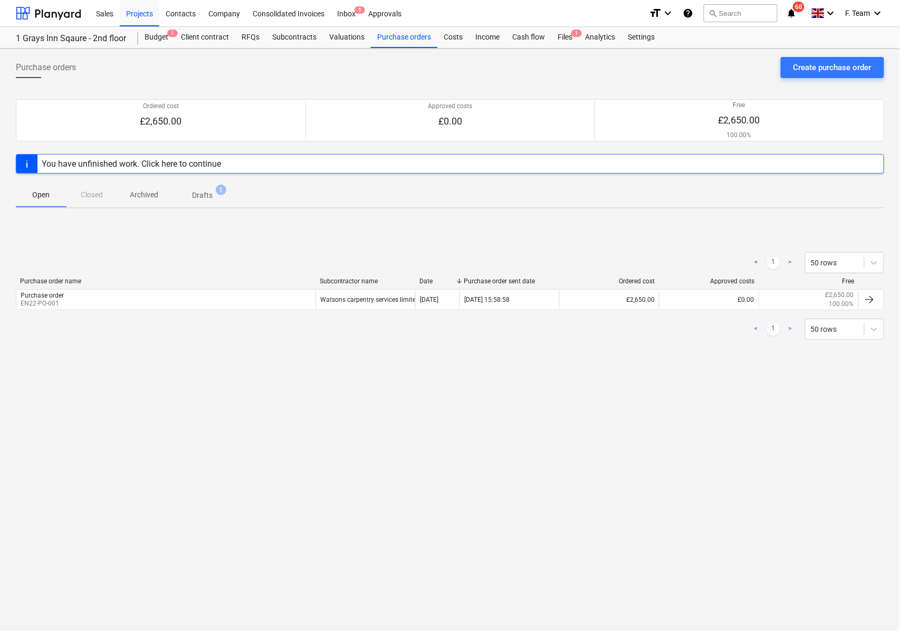
click at [91, 198] on div "Open Closed Archived Drafts 1" at bounding box center [450, 194] width 869 height 25
click at [148, 198] on p "Archived" at bounding box center [144, 194] width 29 height 11
click at [193, 201] on p "Drafts" at bounding box center [202, 195] width 21 height 11
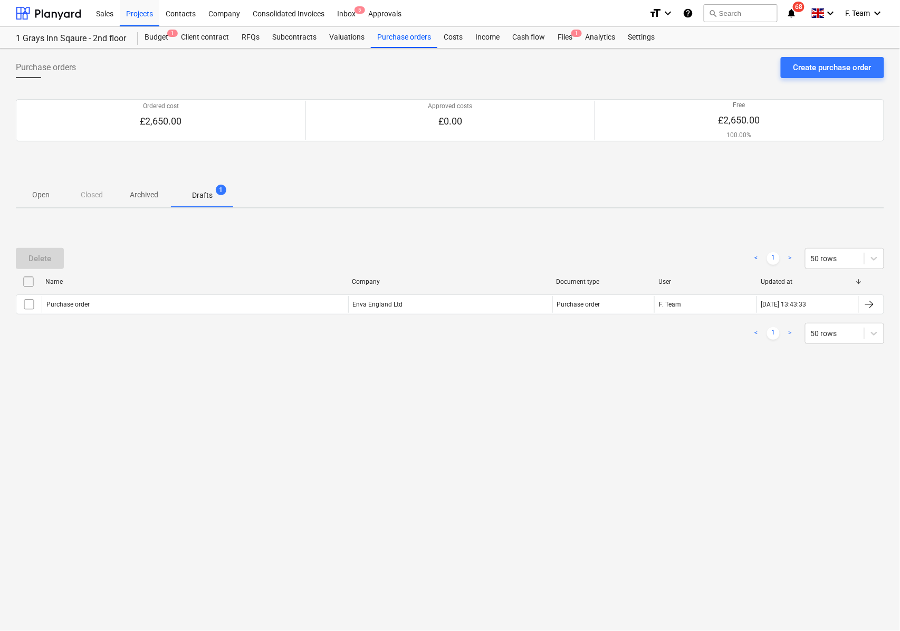
click at [182, 387] on div "Purchase orders Create purchase order Ordered cost £2,650.00 Approved costs £0.…" at bounding box center [450, 340] width 900 height 583
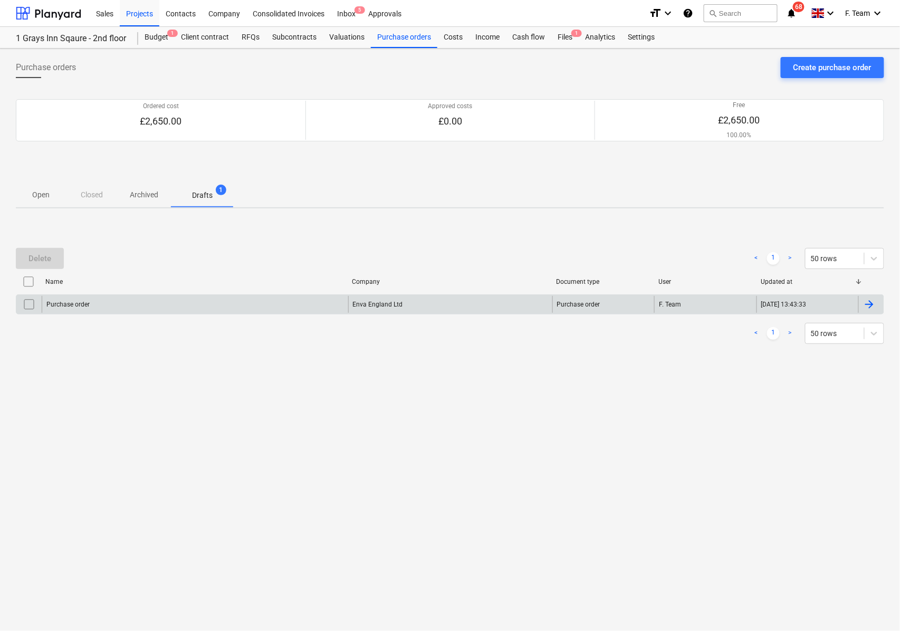
click at [149, 303] on div "Purchase order" at bounding box center [195, 304] width 307 height 17
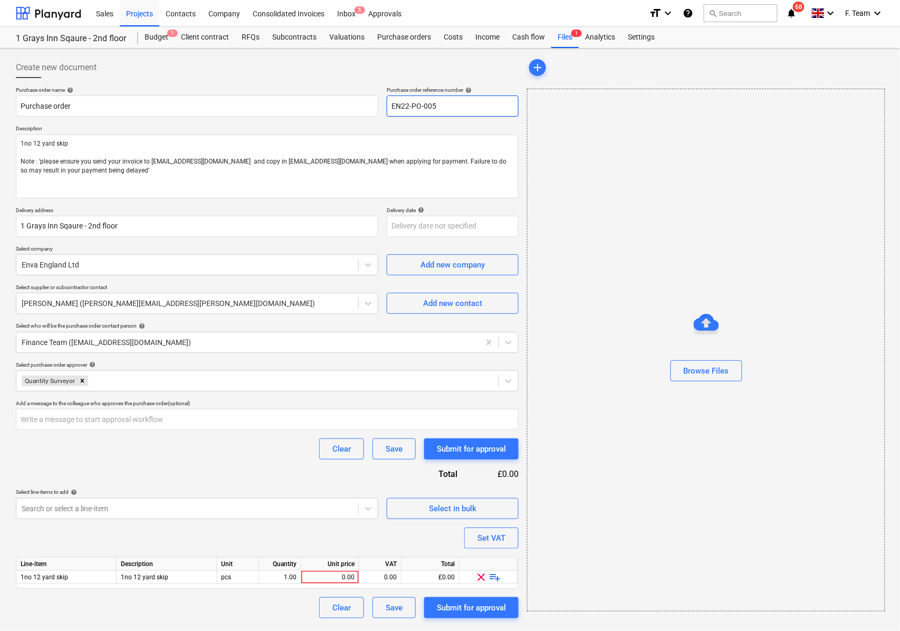
click at [459, 108] on input "EN22-PO-005" at bounding box center [453, 106] width 132 height 21
type textarea "x"
type input "EN22-PO-00"
type textarea "x"
type input "EN22-PO-001"
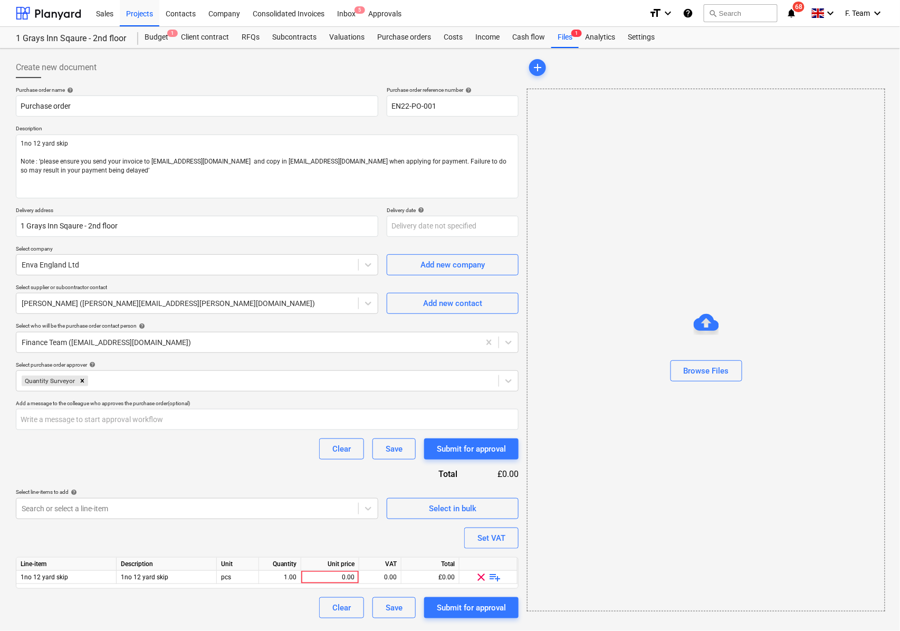
click at [416, 130] on div "Purchase order name help Purchase order Purchase order reference number help EN…" at bounding box center [267, 353] width 503 height 532
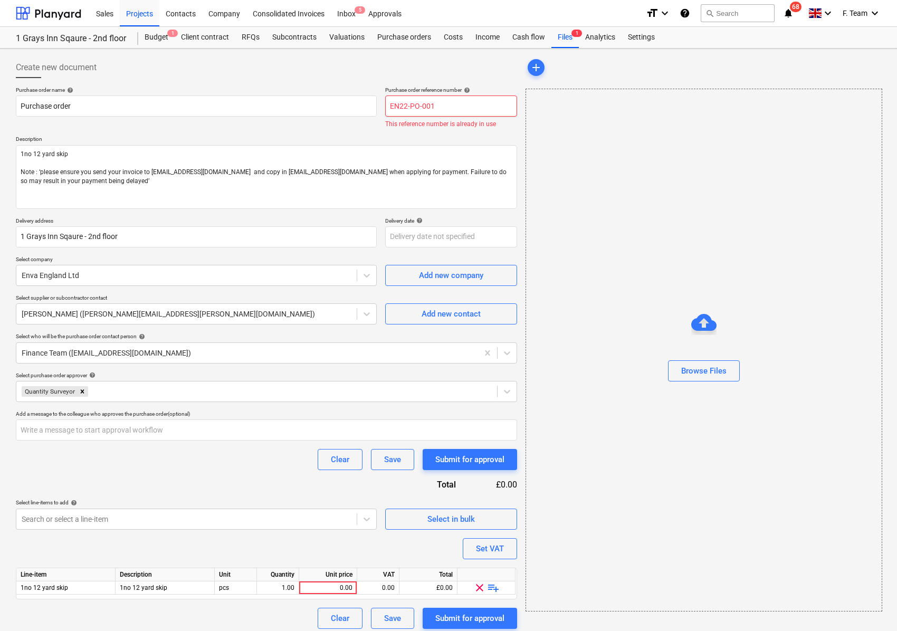
click at [448, 104] on input "EN22-PO-001" at bounding box center [451, 106] width 132 height 21
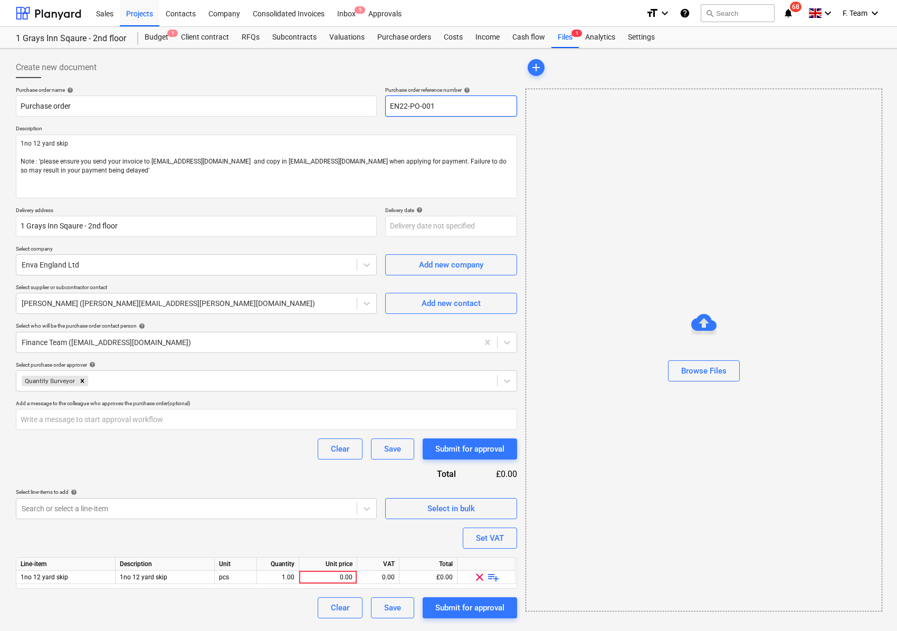
type textarea "x"
type input "EN22-PO-00"
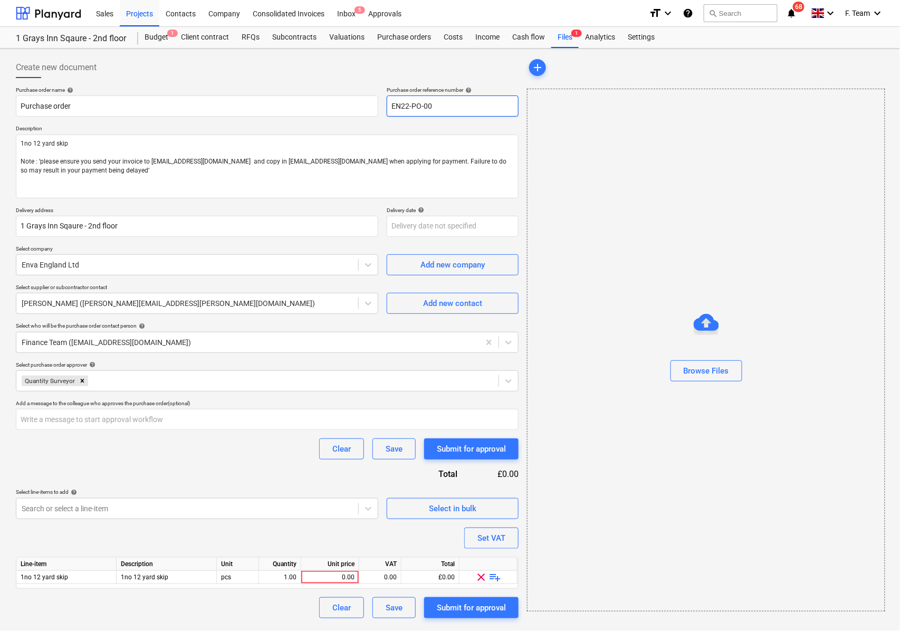
type textarea "x"
type input "EN22-PO-002"
type textarea "x"
click at [415, 126] on p "Description" at bounding box center [267, 129] width 503 height 9
click at [419, 127] on p "Description" at bounding box center [267, 129] width 503 height 9
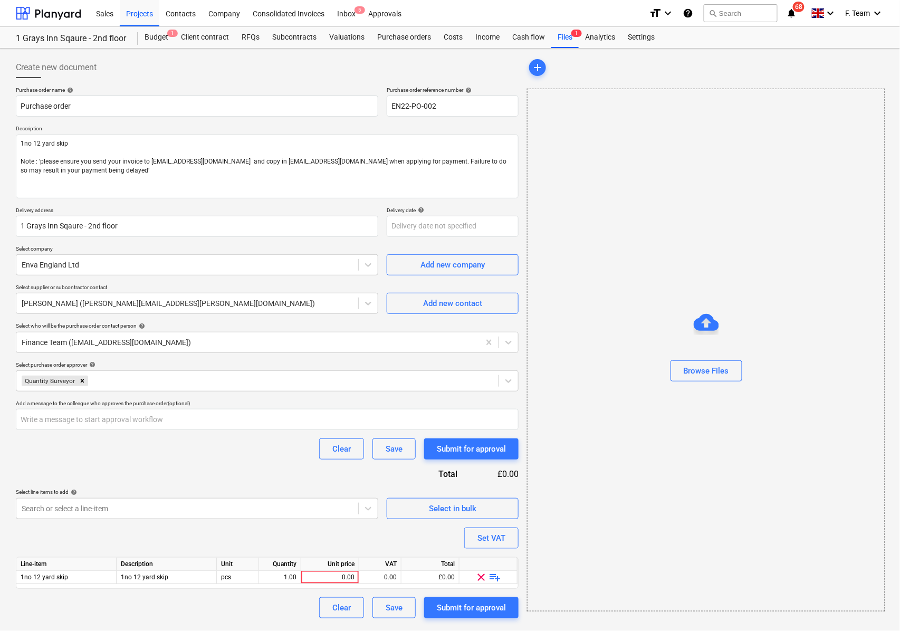
click at [404, 125] on div "Purchase order name help Purchase order Purchase order reference number help EN…" at bounding box center [267, 353] width 503 height 532
click at [565, 35] on div "Files 1" at bounding box center [565, 37] width 27 height 21
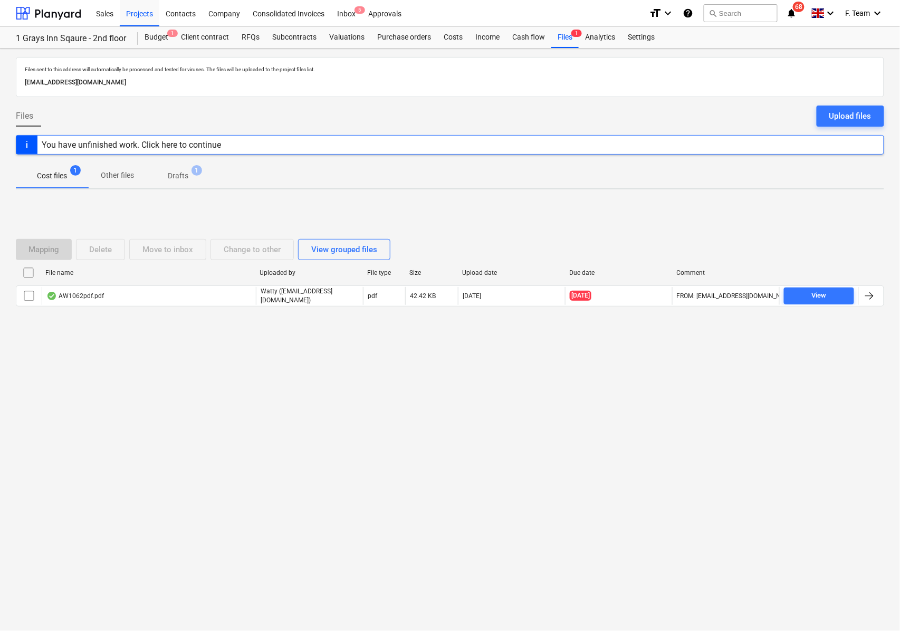
click at [177, 179] on p "Drafts" at bounding box center [178, 175] width 21 height 11
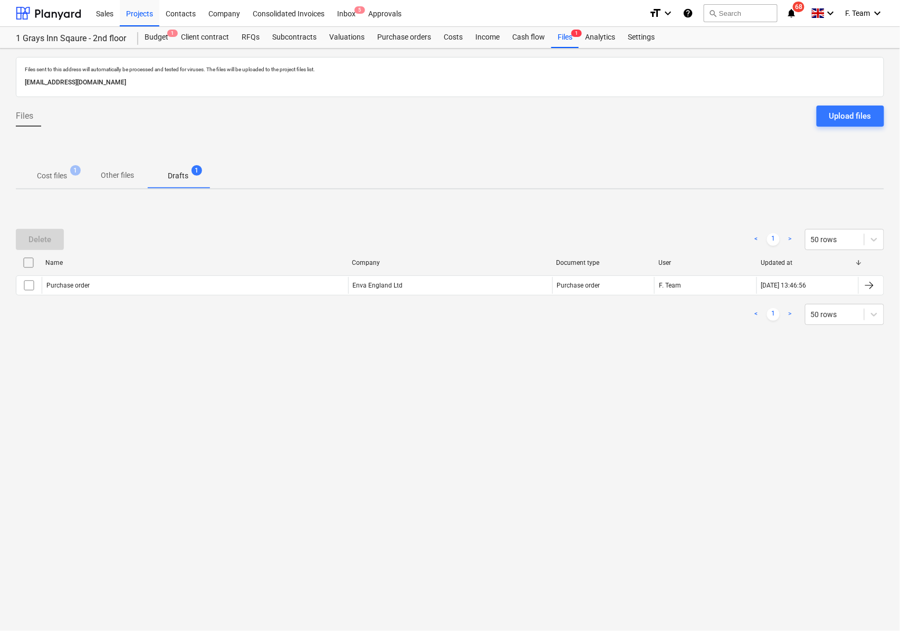
click at [64, 180] on p "Cost files" at bounding box center [52, 175] width 30 height 11
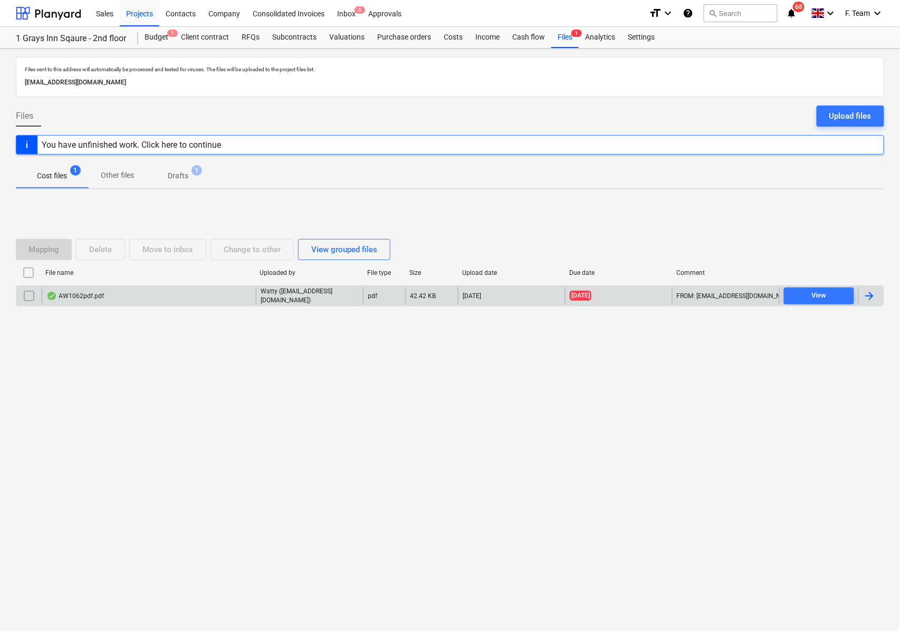
click at [100, 298] on div "AW1062pdf.pdf" at bounding box center [75, 296] width 58 height 8
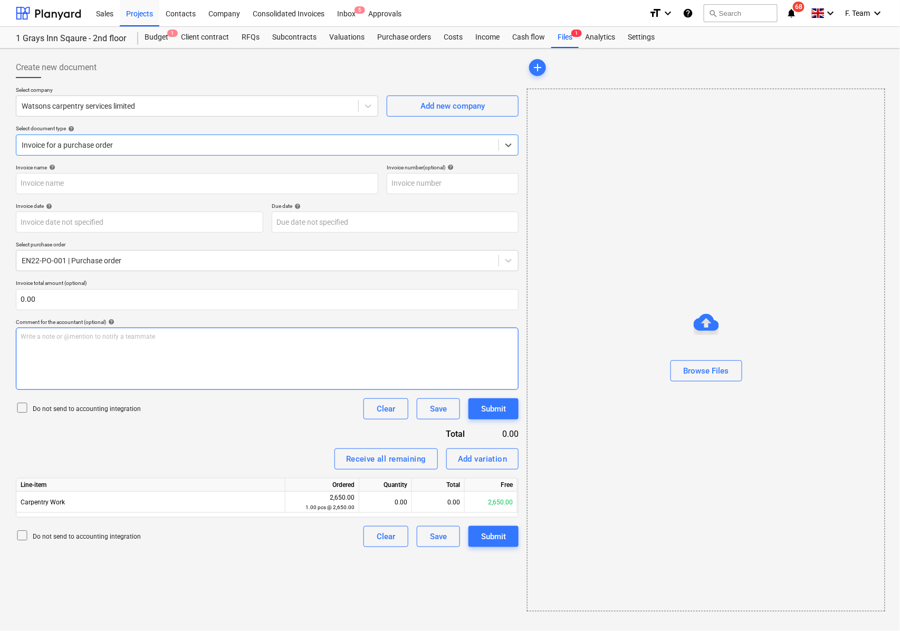
type input "AW1062"
type input "[DATE]"
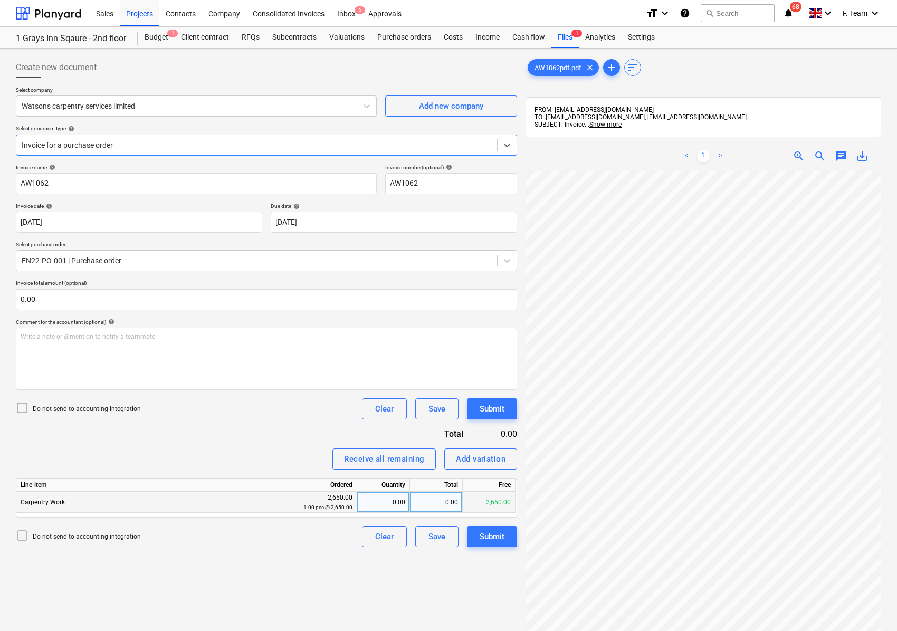
click at [389, 501] on div "0.00" at bounding box center [384, 502] width 44 height 21
click at [557, 36] on div "Files 1" at bounding box center [565, 37] width 27 height 21
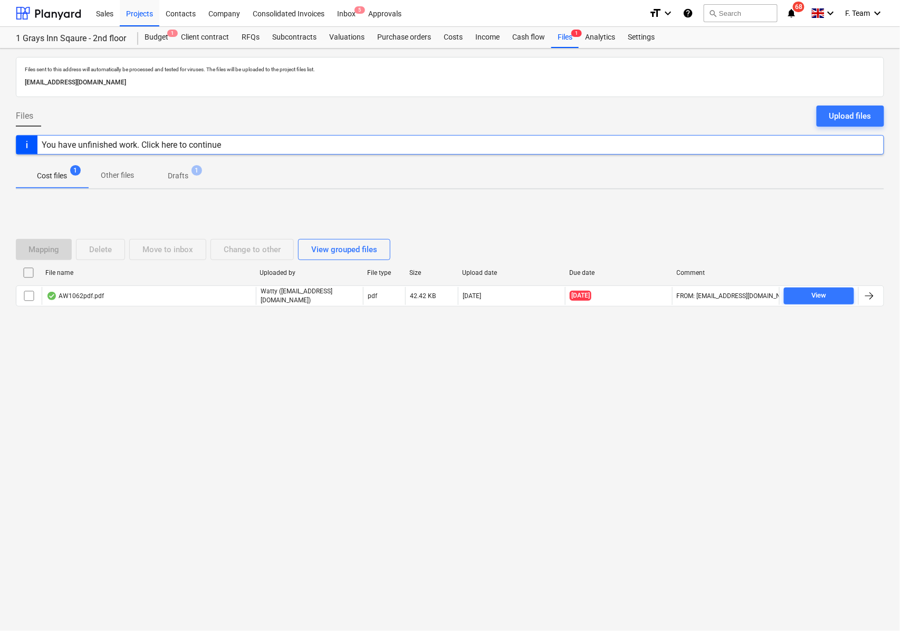
click at [182, 173] on p "Drafts" at bounding box center [178, 175] width 21 height 11
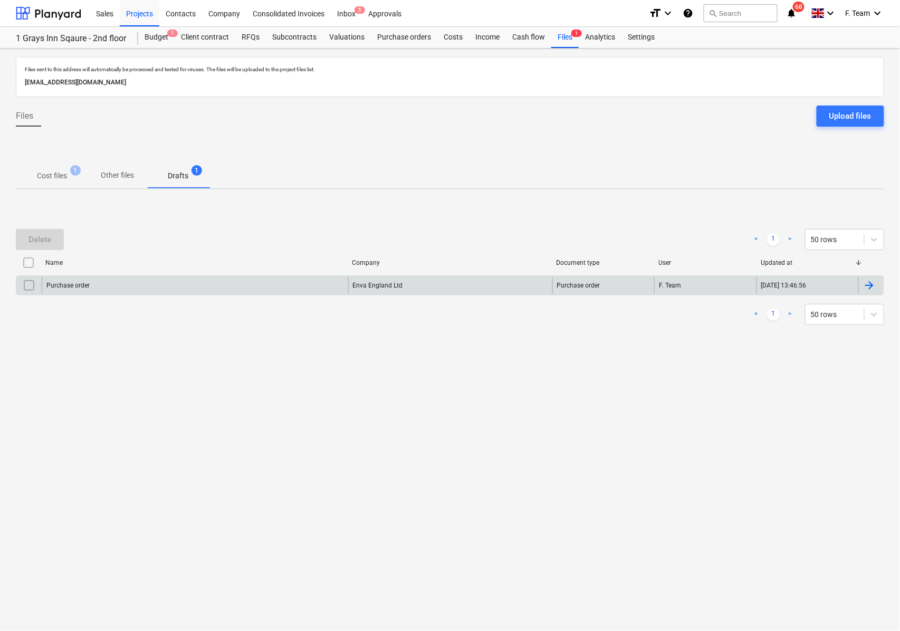
click at [293, 283] on div "Purchase order" at bounding box center [195, 285] width 307 height 17
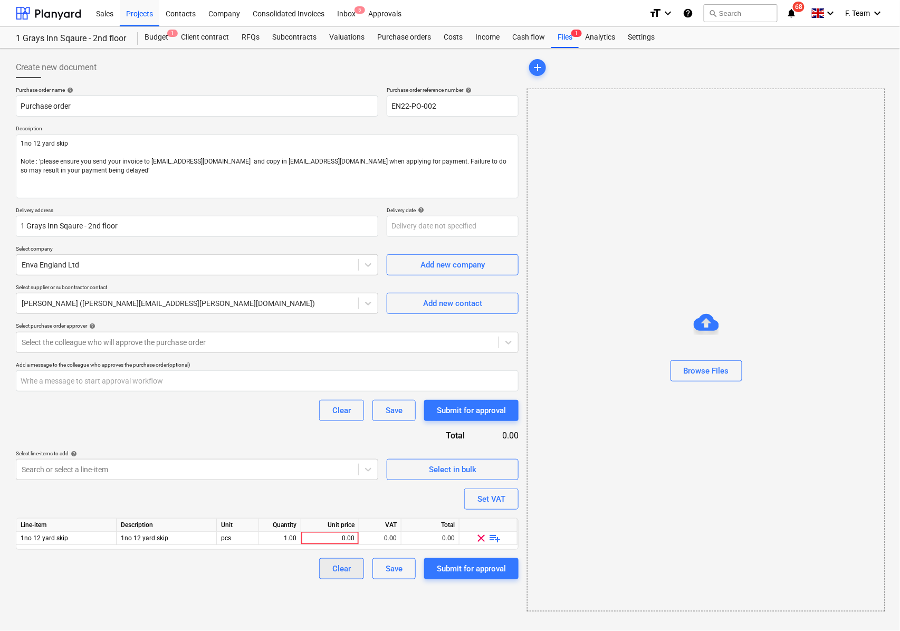
type textarea "x"
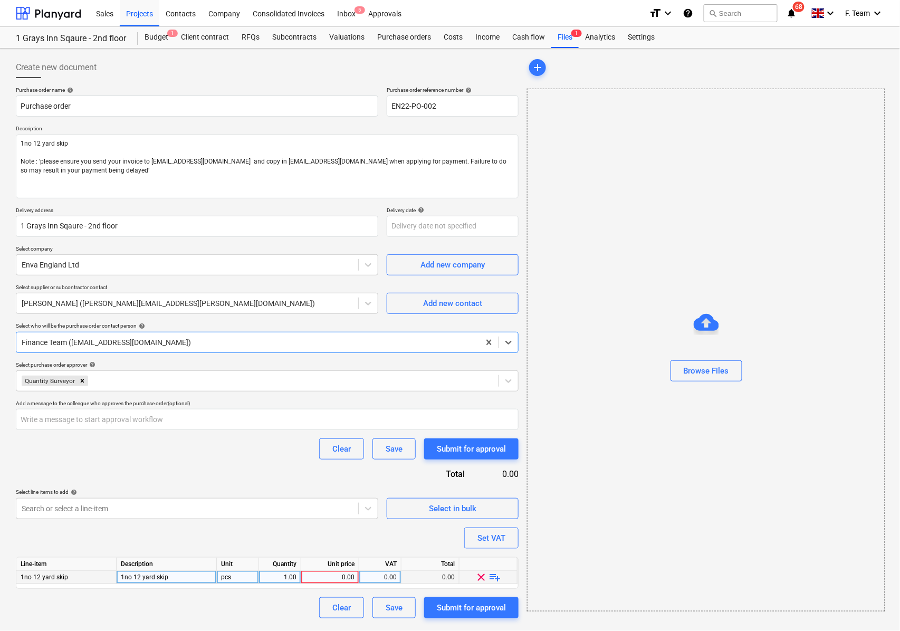
click at [338, 575] on div "0.00" at bounding box center [330, 577] width 49 height 13
type input "1"
type input "5"
type input "450"
click at [257, 610] on div "Clear Save Submit for approval" at bounding box center [267, 607] width 503 height 21
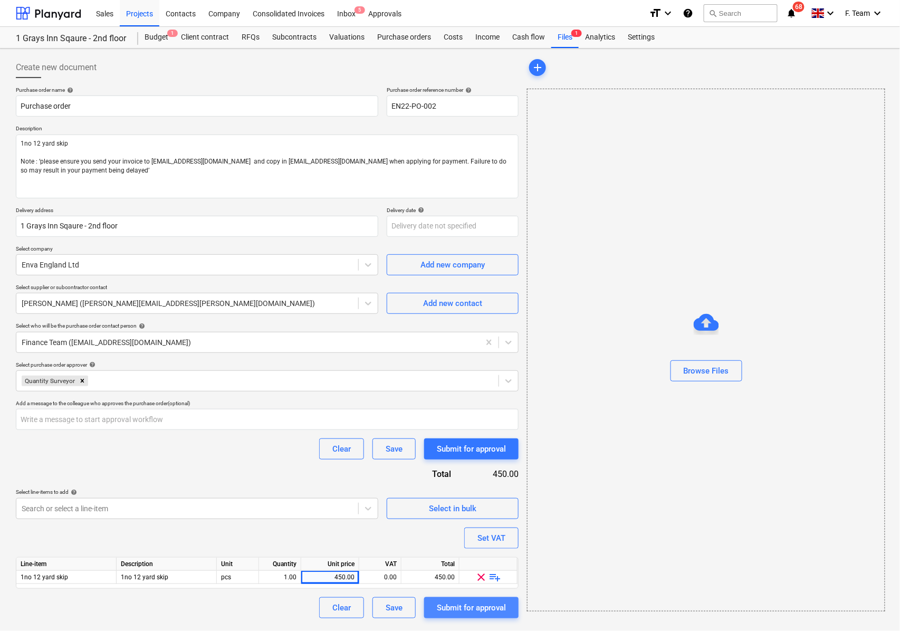
click at [468, 613] on div "Submit for approval" at bounding box center [471, 608] width 69 height 14
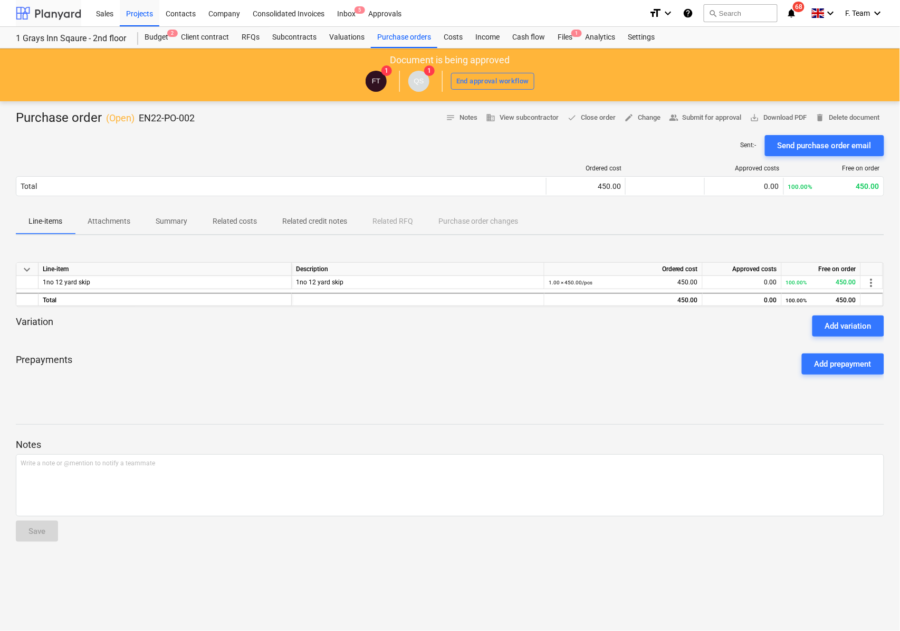
click at [45, 8] on div at bounding box center [48, 13] width 65 height 26
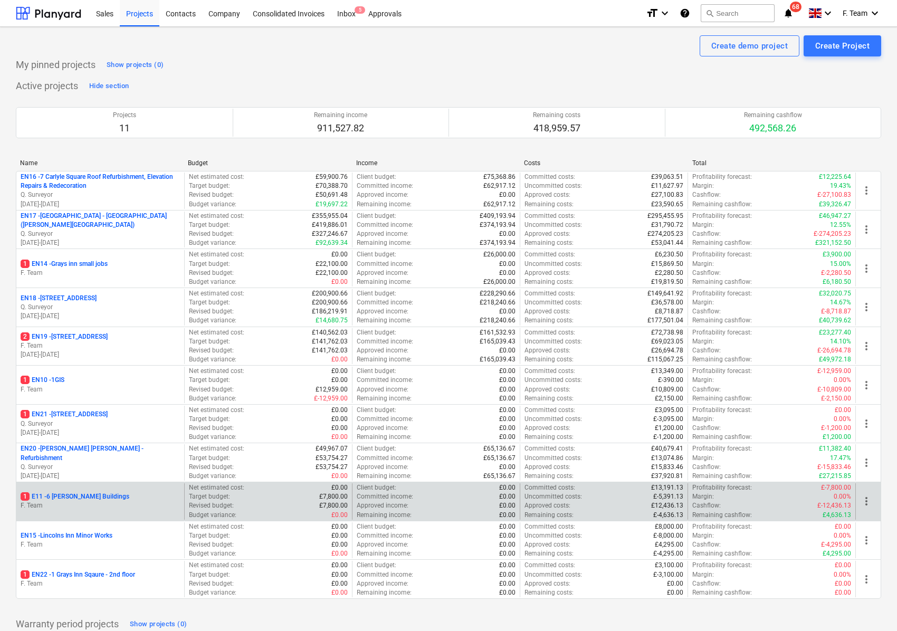
scroll to position [55, 0]
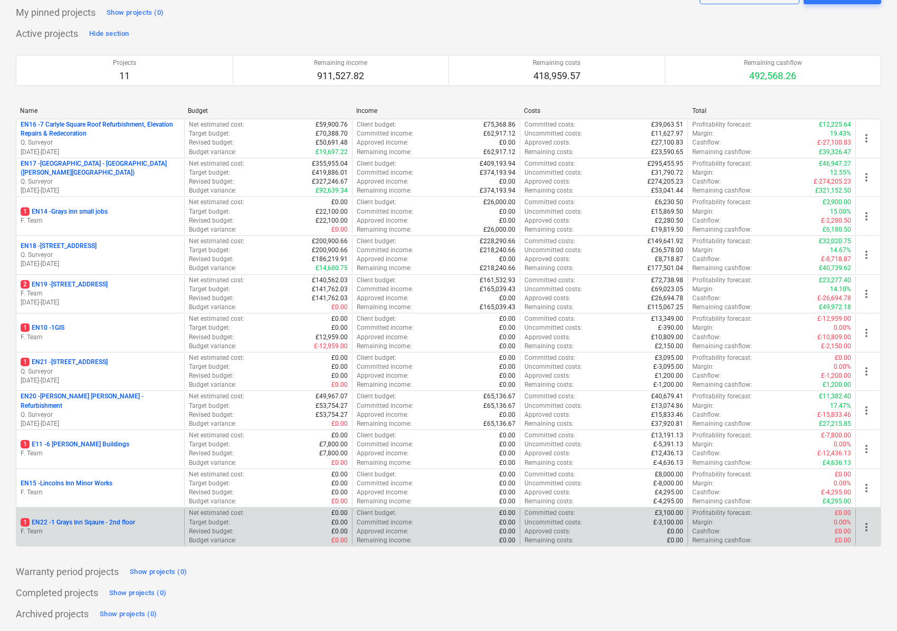
click at [96, 524] on p "1 EN22 - 1 Grays Inn Sqaure - 2nd floor" at bounding box center [78, 522] width 115 height 9
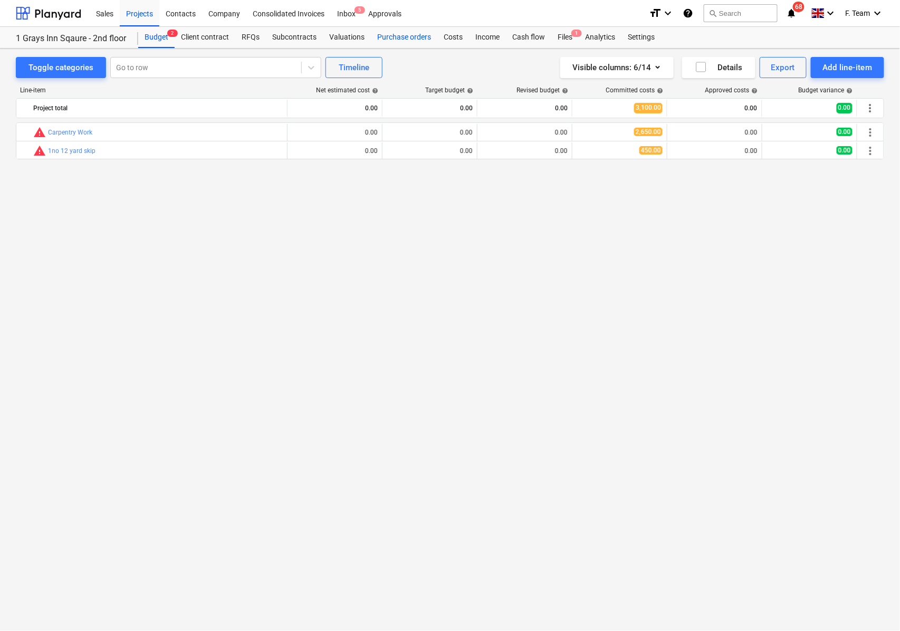
click at [407, 39] on div "Purchase orders" at bounding box center [404, 37] width 67 height 21
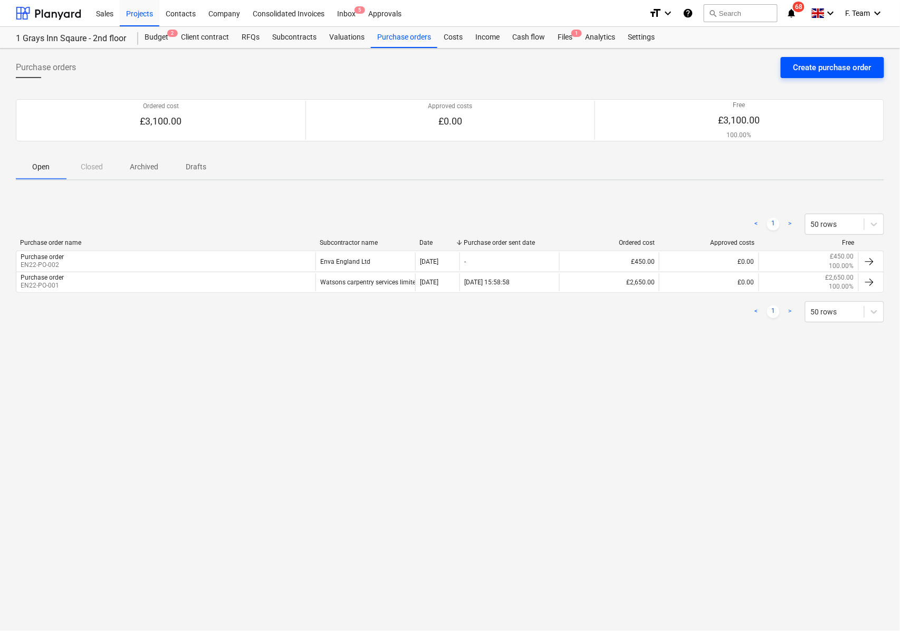
click at [785, 70] on button "Create purchase order" at bounding box center [832, 67] width 103 height 21
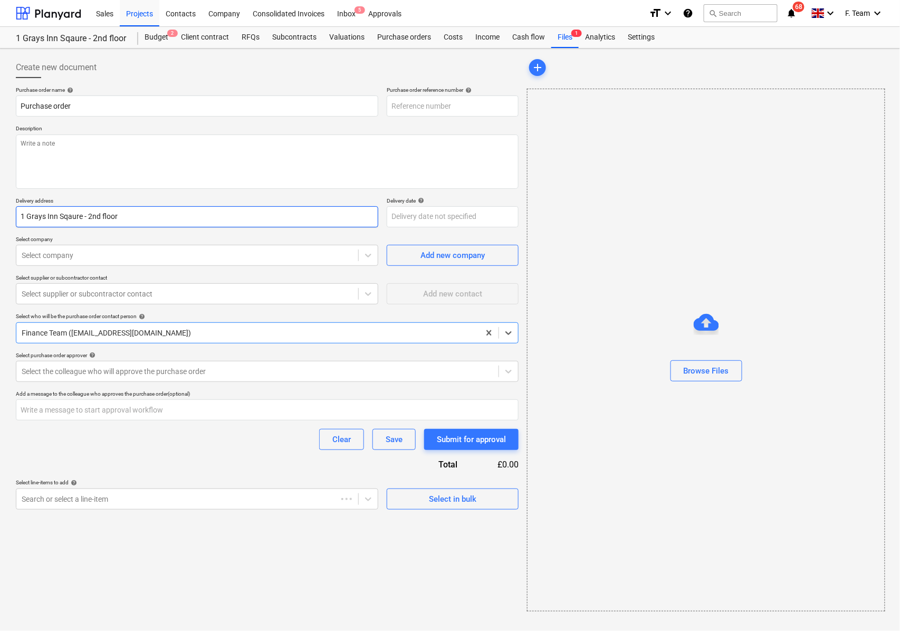
type textarea "x"
type input "EN22-PO-006"
type textarea "x"
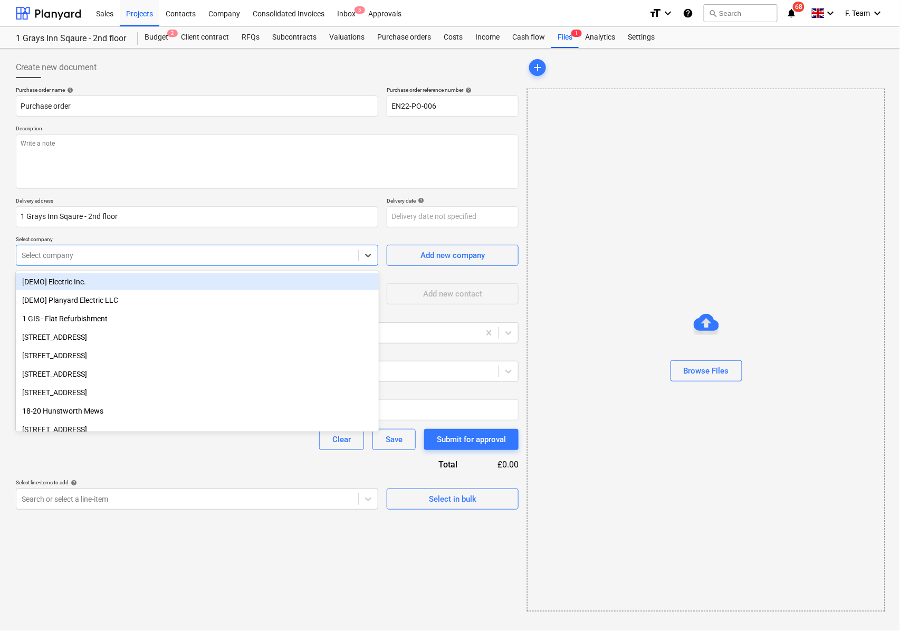
click at [55, 259] on div at bounding box center [187, 255] width 331 height 11
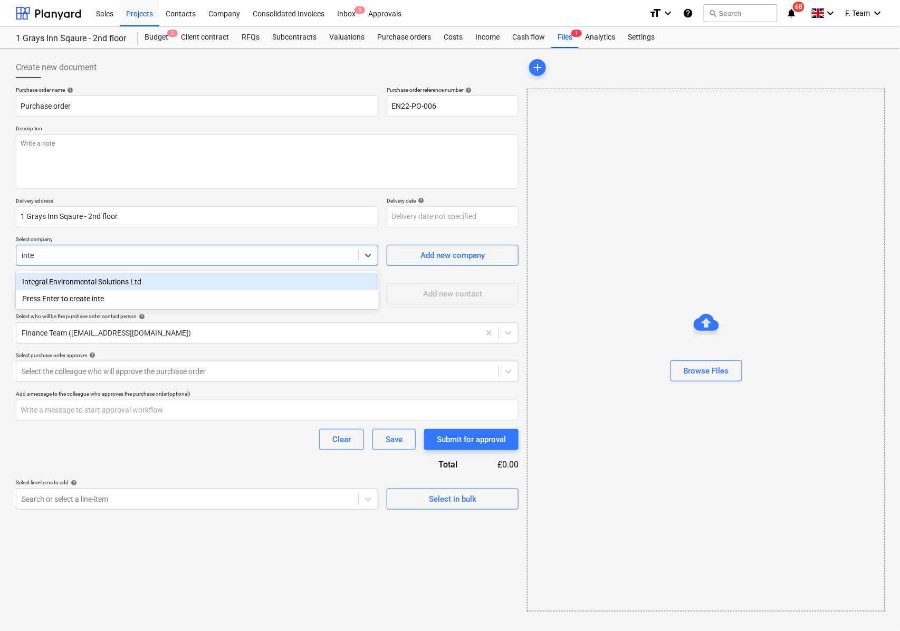
type input "integ"
type textarea "x"
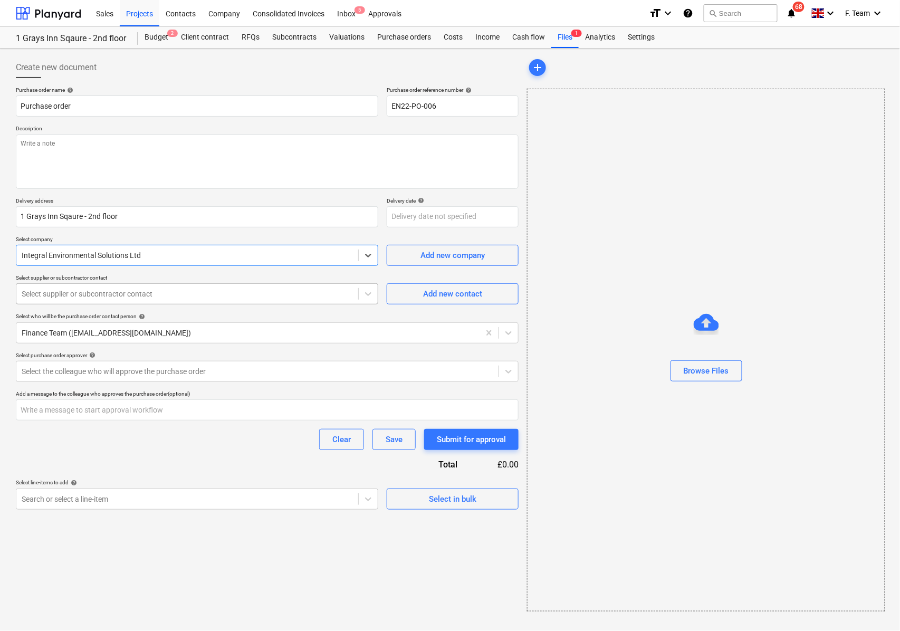
click at [83, 301] on div "Select supplier or subcontractor contact" at bounding box center [187, 294] width 342 height 15
click at [205, 271] on div "Purchase order name help Purchase order Purchase order reference number help EN…" at bounding box center [267, 298] width 503 height 423
click at [442, 293] on div "Add new contact" at bounding box center [452, 294] width 59 height 14
type textarea "x"
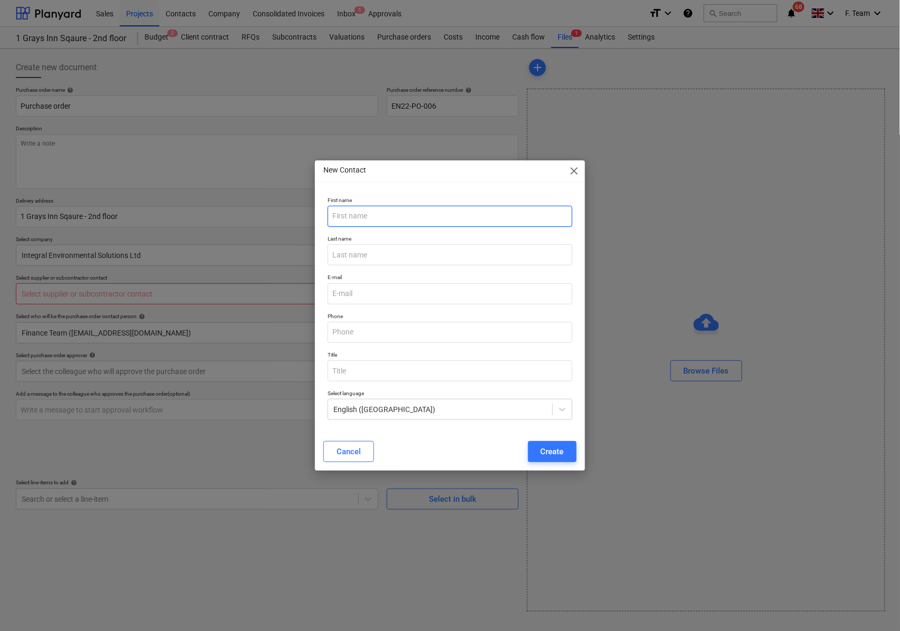
click at [385, 212] on input "text" at bounding box center [450, 216] width 245 height 21
type input "[PERSON_NAME]"
click at [362, 302] on input "email" at bounding box center [450, 293] width 245 height 21
click at [356, 296] on input "email" at bounding box center [450, 293] width 245 height 21
type textarea "x"
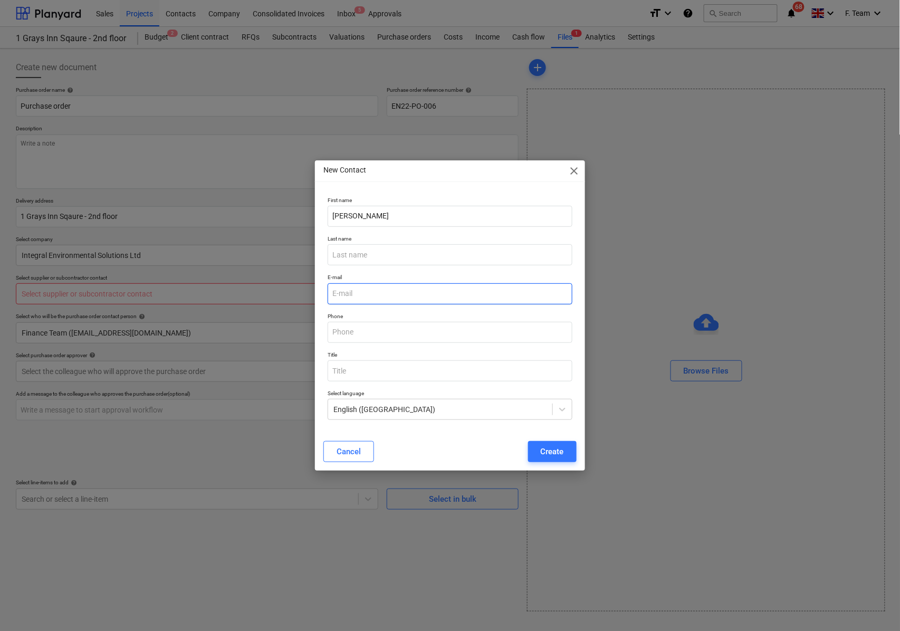
paste input "[PERSON_NAME][EMAIL_ADDRESS][DOMAIN_NAME]"
type input "[PERSON_NAME][EMAIL_ADDRESS][DOMAIN_NAME]"
click at [544, 448] on div "Create" at bounding box center [552, 452] width 23 height 14
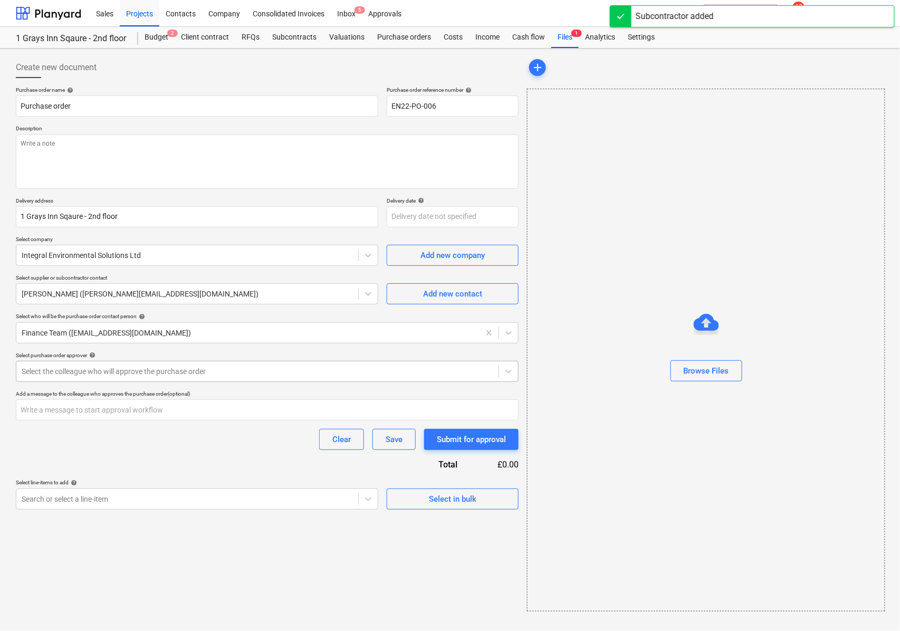
click at [58, 367] on div at bounding box center [258, 371] width 472 height 11
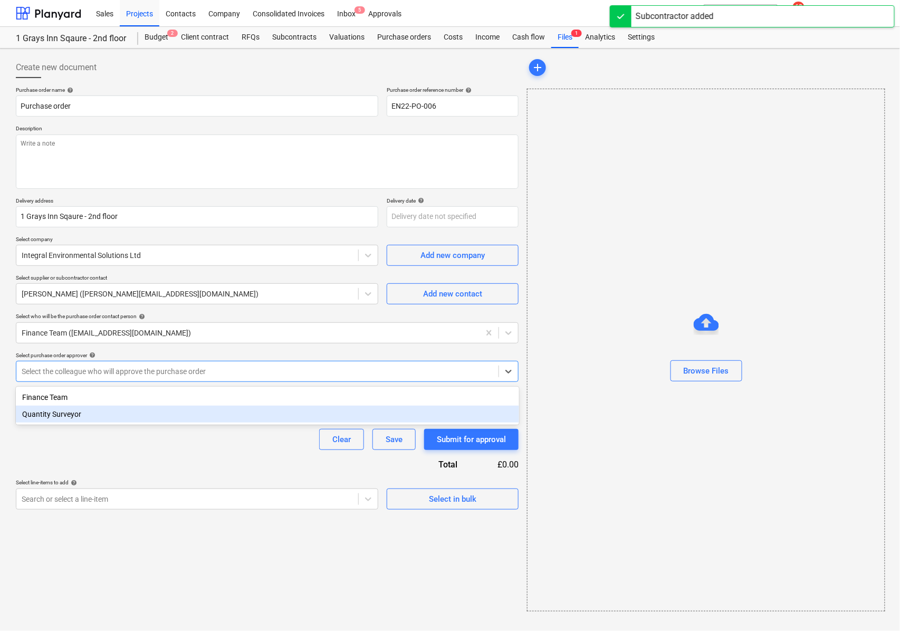
click at [61, 414] on div "Quantity Surveyor" at bounding box center [268, 414] width 504 height 17
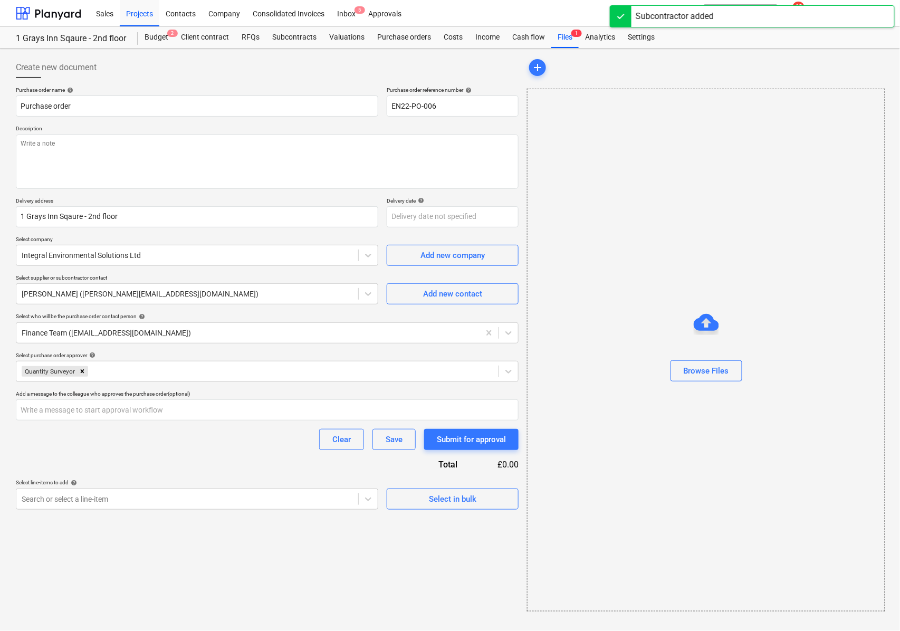
click at [61, 440] on div "Clear Save Submit for approval" at bounding box center [267, 439] width 503 height 21
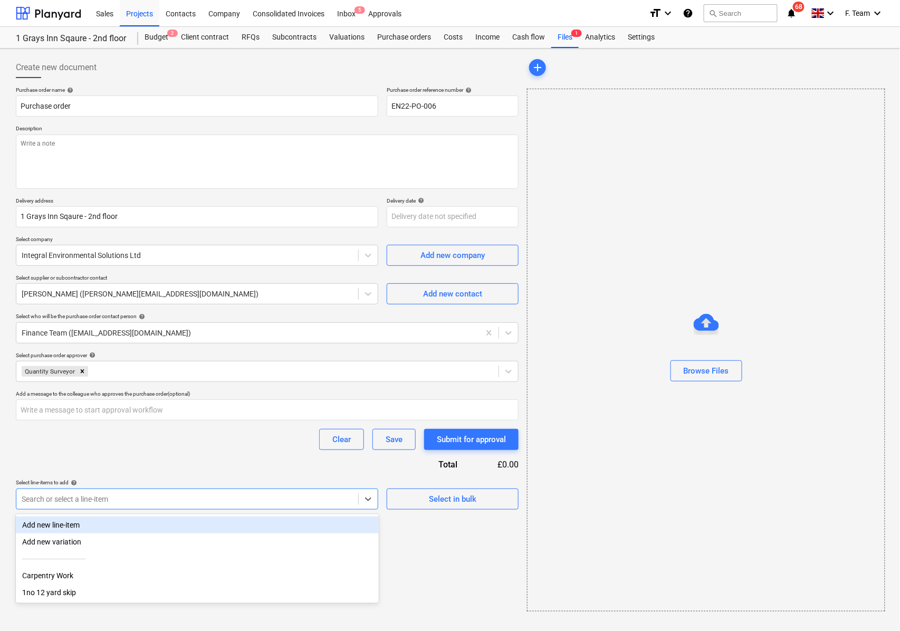
click at [69, 499] on div at bounding box center [187, 499] width 331 height 11
click at [61, 521] on div "Add new line-item" at bounding box center [197, 525] width 363 height 17
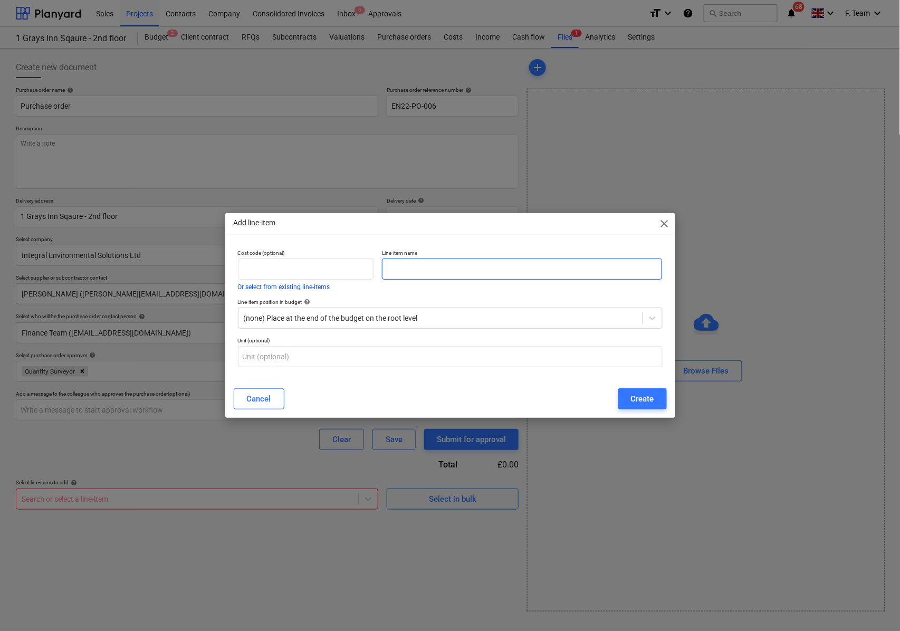
click at [415, 268] on input "text" at bounding box center [522, 269] width 280 height 21
type textarea "x"
paste input "Asbestos removal of Crysotile debris and air test on completion"
type input "Asbestos removal of Crysotile debris and air test on completion"
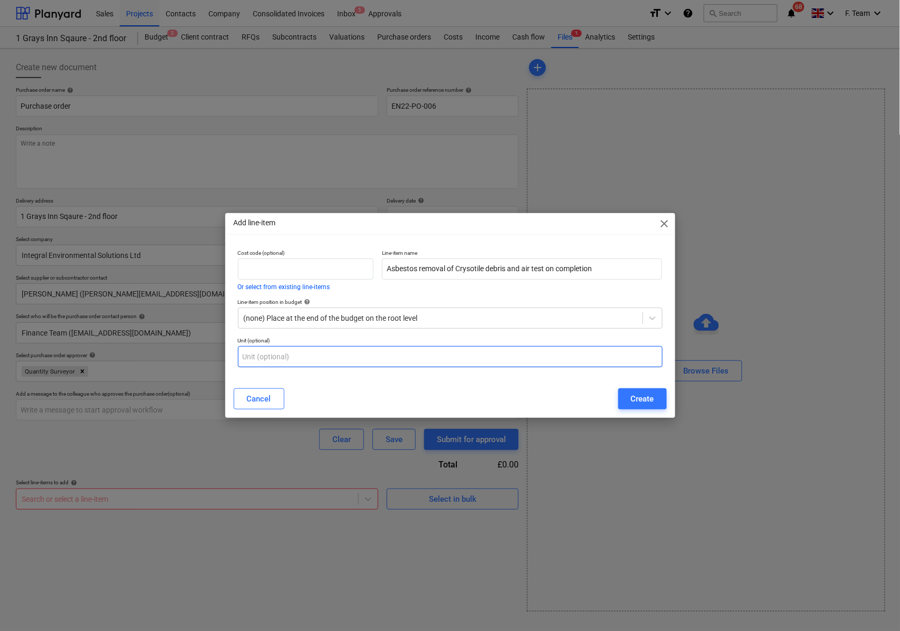
click at [306, 357] on input "text" at bounding box center [450, 356] width 425 height 21
click at [632, 396] on div "Create" at bounding box center [642, 399] width 23 height 14
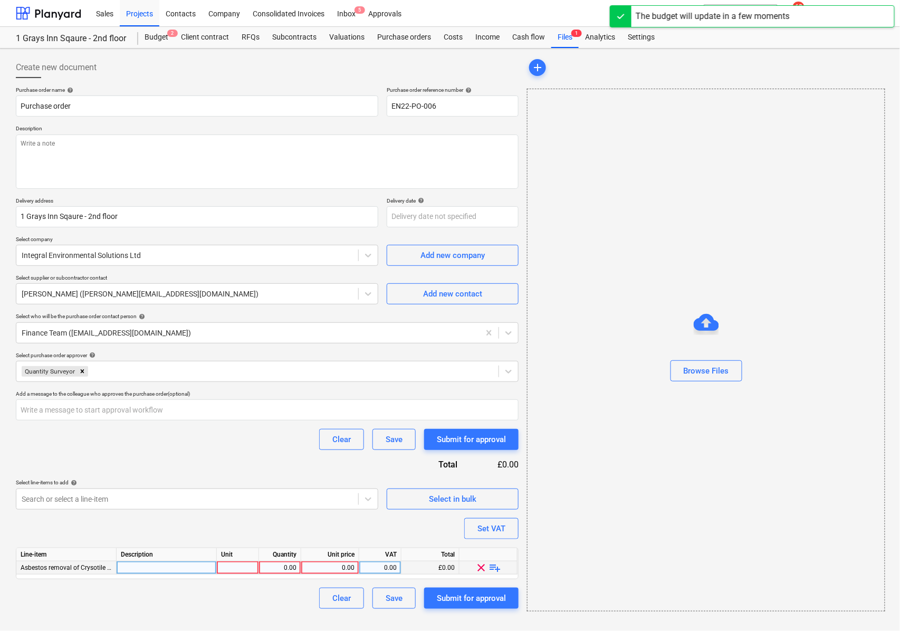
type textarea "x"
click at [144, 574] on div at bounding box center [167, 568] width 100 height 13
type input "Asbestos removal of Crysotile debris and air test on completion"
click at [41, 147] on textarea at bounding box center [267, 162] width 503 height 54
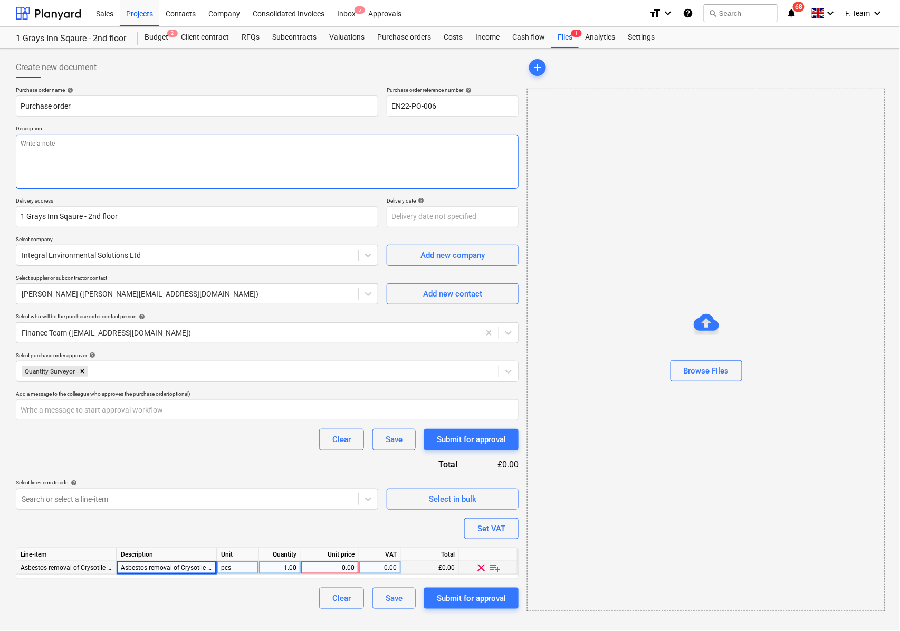
click at [45, 144] on textarea at bounding box center [267, 162] width 503 height 54
drag, startPoint x: 49, startPoint y: 146, endPoint x: 52, endPoint y: 150, distance: 5.7
click at [48, 146] on textarea at bounding box center [267, 162] width 503 height 54
paste textarea "Asbestos removal of Crysotile debris and air test on completion"
type textarea "x"
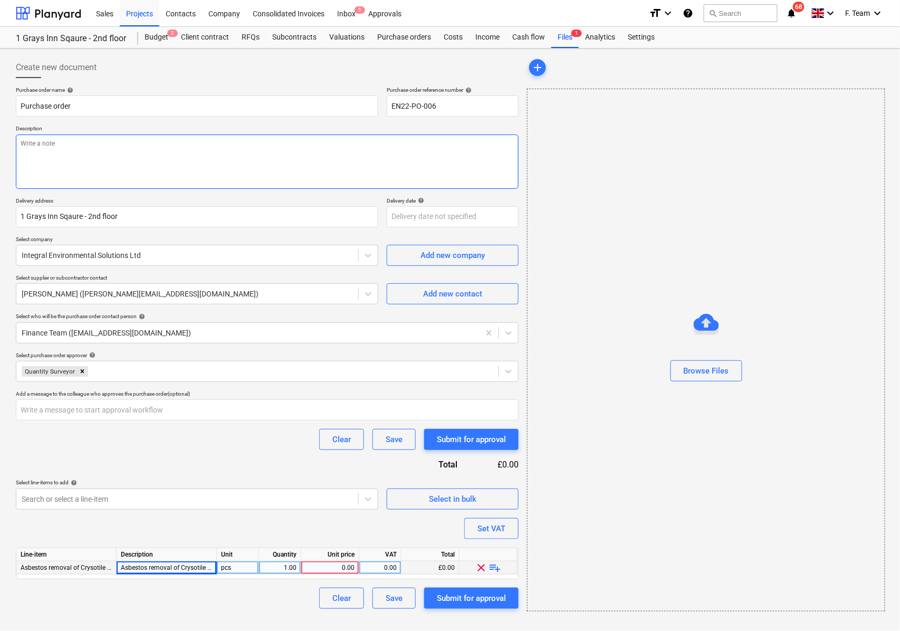
type textarea "Asbestos removal of Crysotile debris and air test on completion"
type textarea "x"
type textarea "Asbestos removal of Crysotile debris and air test on completion"
type textarea "x"
type textarea "Asbestos removal of Crysotile debris and air test on completion"
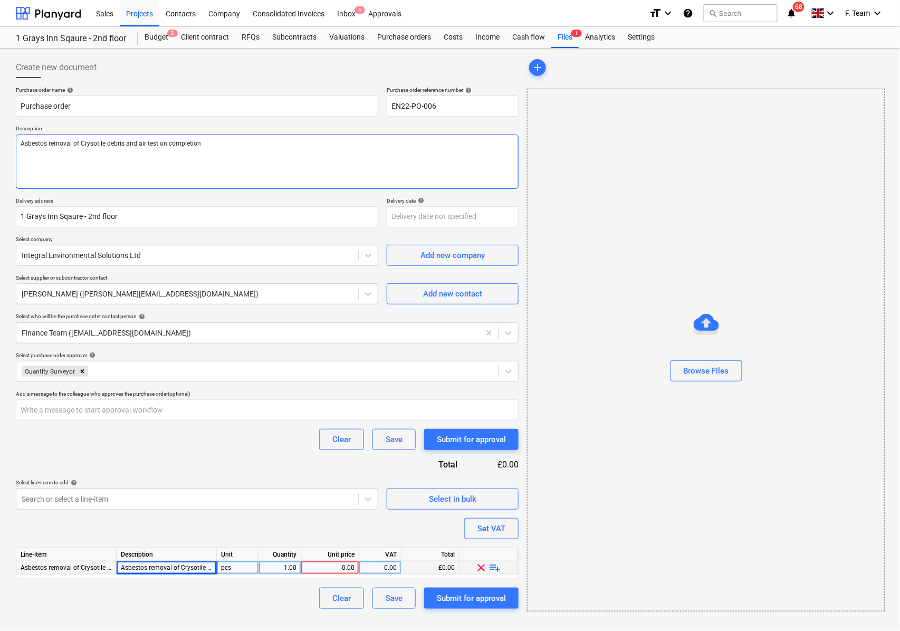
click at [32, 162] on textarea "Asbestos removal of Crysotile debris and air test on completion" at bounding box center [267, 162] width 503 height 54
type textarea "x"
type textarea "Asbestos removal of Crysotile debris and air test on completion N"
type textarea "x"
type textarea "Asbestos removal of Crysotile debris and air test on completion Not"
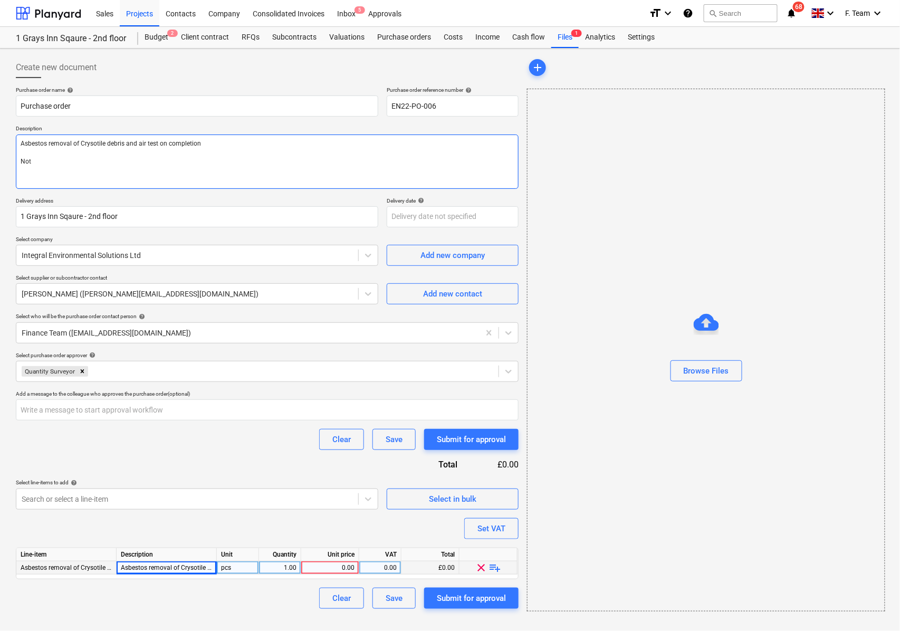
type textarea "x"
type textarea "Asbestos removal of Crysotile debris and air test on completion Note"
type textarea "x"
type textarea "Asbestos removal of Crysotile debris and air test on completion Note"
type textarea "x"
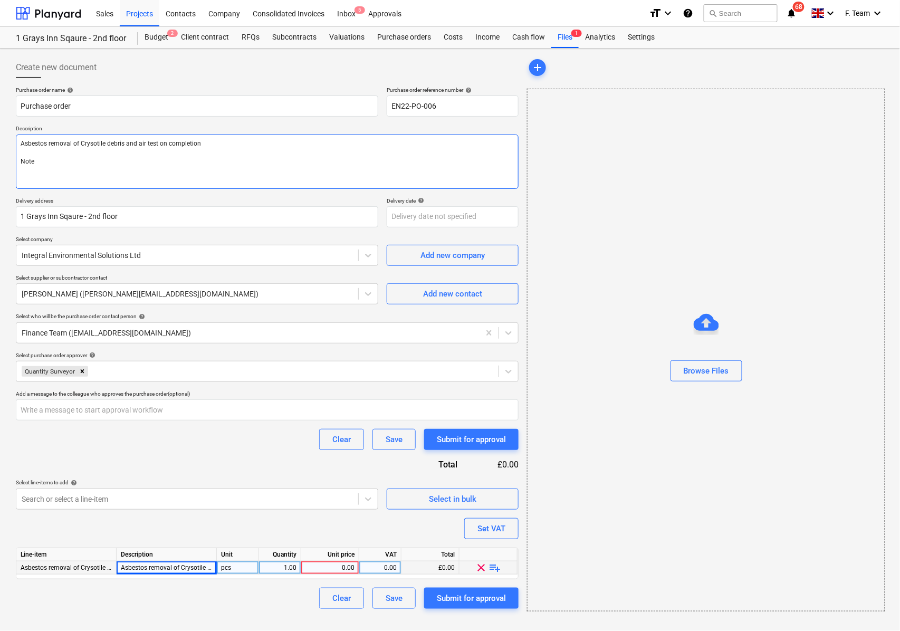
type textarea "Asbestos removal of Crysotile debris and air test on completion Note :"
type textarea "x"
type textarea "Asbestos removal of Crysotile debris and air test on completion Note :"
paste textarea "‘please ensure you send your invoice to [enter specific Planyard email address …"
type textarea "x"
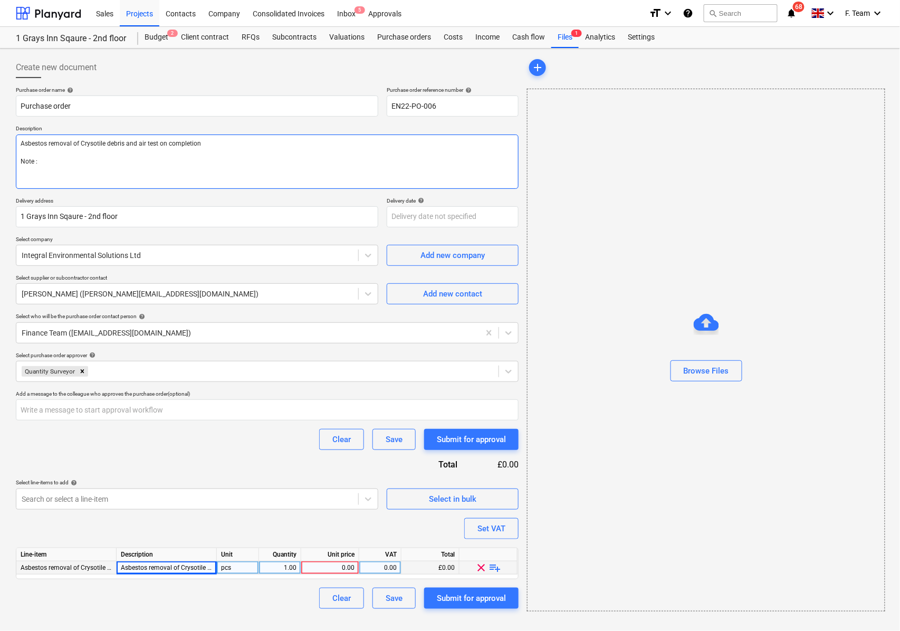
type textarea "Asbestos removal of Crysotile debris and air test on completion Note : ‘please …"
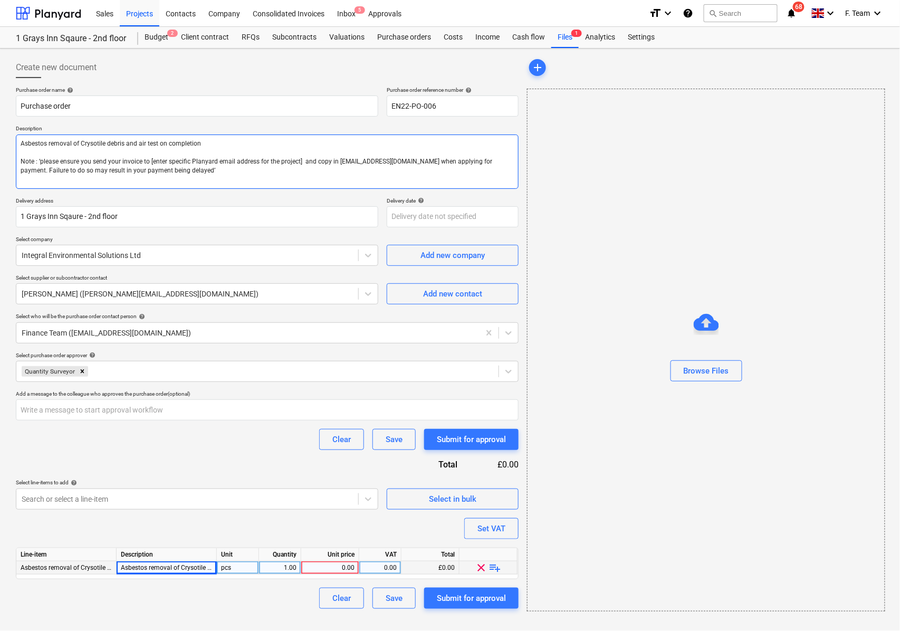
click at [148, 160] on textarea "Asbestos removal of Crysotile debris and air test on completion Note : ‘please …" at bounding box center [267, 162] width 503 height 54
type textarea "x"
type textarea "Asbestos removal of Crysotile debris and air test on completion Note : ‘please …"
click at [626, 42] on div "Settings" at bounding box center [642, 37] width 40 height 21
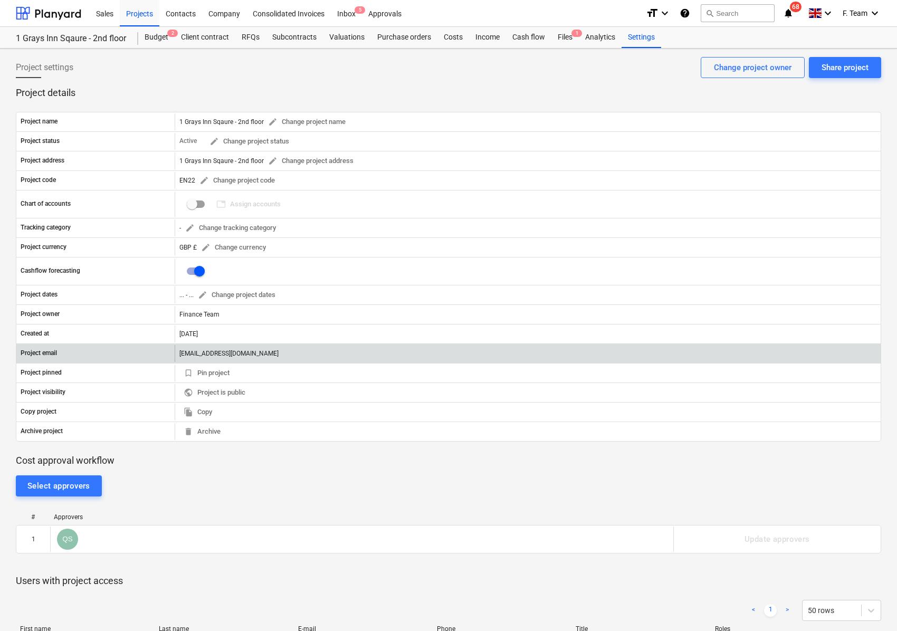
drag, startPoint x: 173, startPoint y: 355, endPoint x: 376, endPoint y: 361, distance: 202.8
click at [376, 361] on div "Project email [EMAIL_ADDRESS][DOMAIN_NAME]" at bounding box center [448, 353] width 865 height 17
copy div "[EMAIL_ADDRESS][DOMAIN_NAME]"
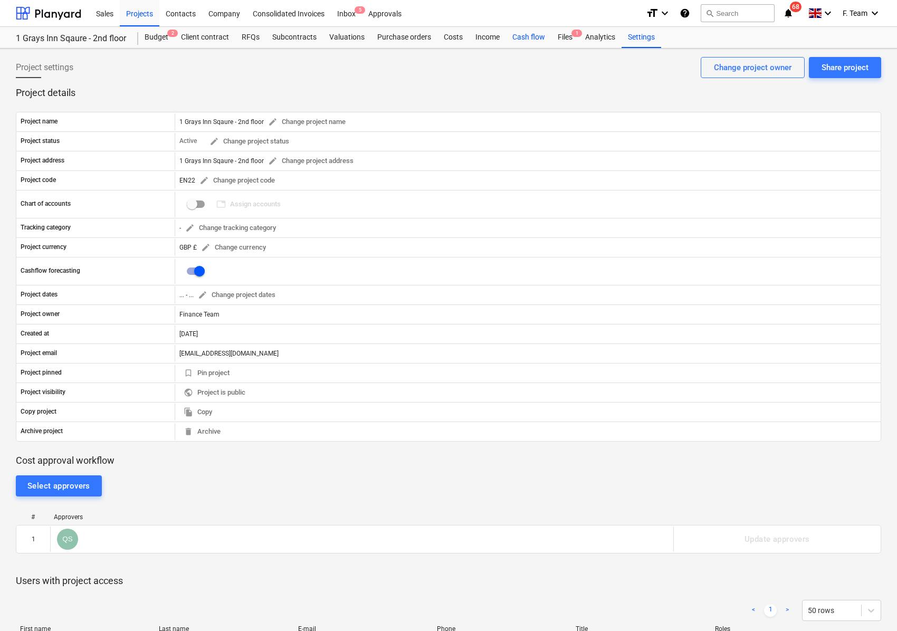
click at [535, 39] on div "Cash flow" at bounding box center [528, 37] width 45 height 21
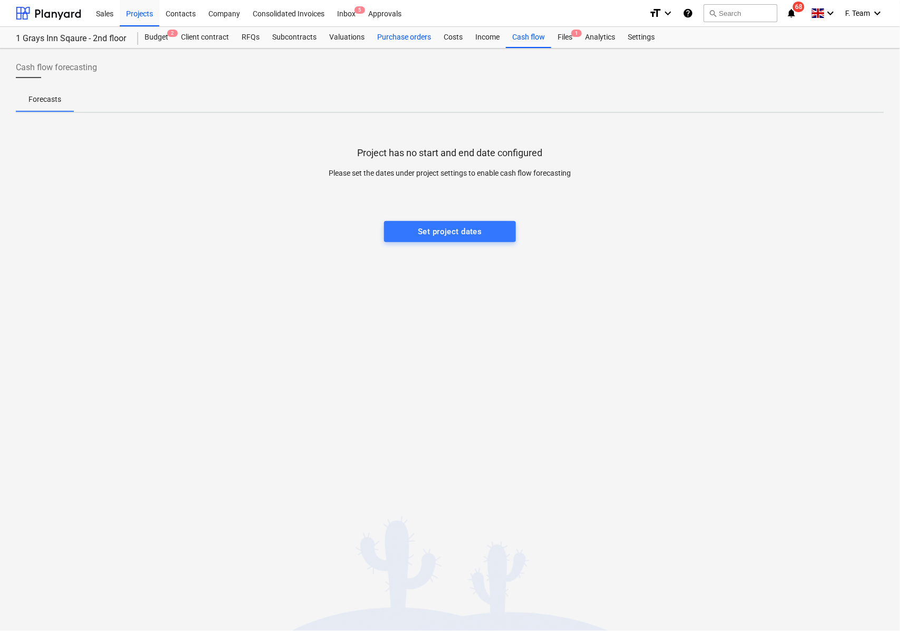
click at [406, 35] on div "Purchase orders" at bounding box center [404, 37] width 67 height 21
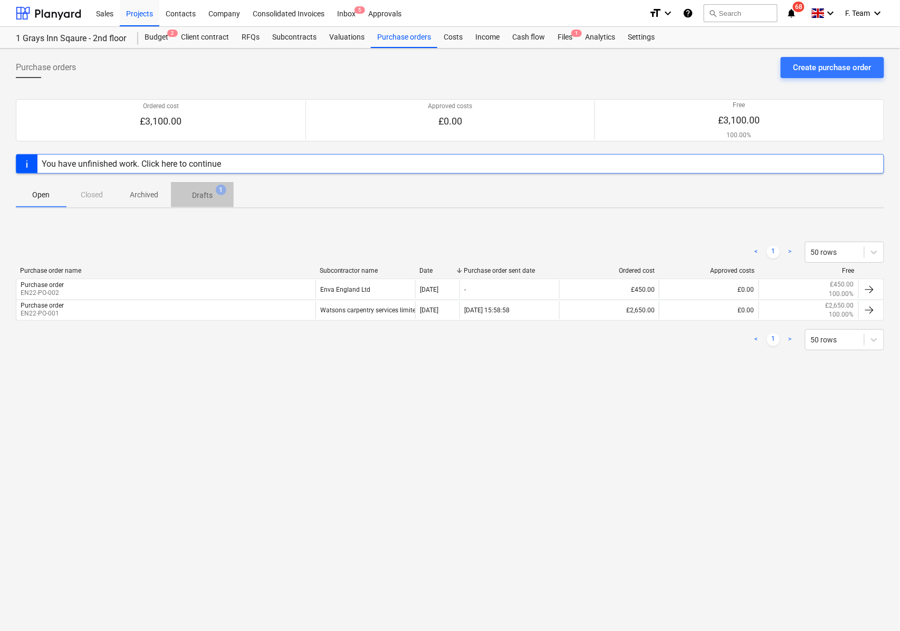
click at [207, 193] on p "Drafts" at bounding box center [202, 195] width 21 height 11
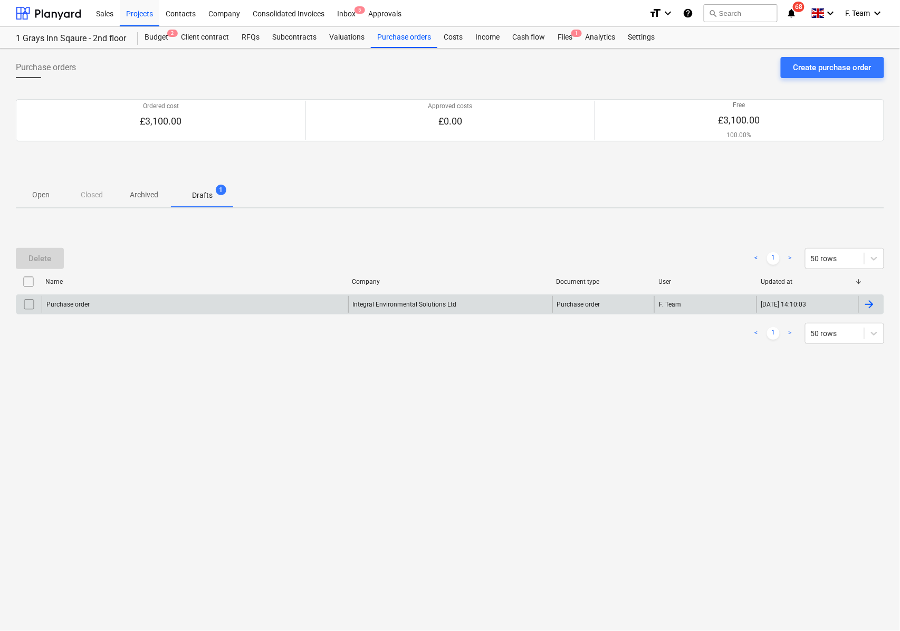
click at [161, 302] on div "Purchase order" at bounding box center [195, 304] width 307 height 17
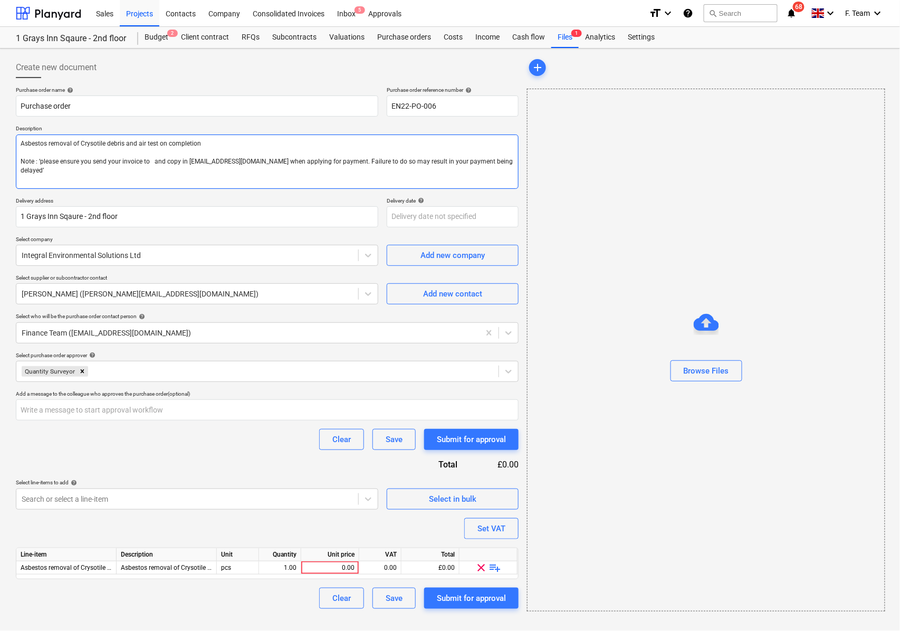
click at [149, 163] on textarea "Asbestos removal of Crysotile debris and air test on completion Note : ‘please …" at bounding box center [267, 162] width 503 height 54
type textarea "x"
type textarea "Asbestos removal of Crysotile debris and air test on completion Note : ‘please …"
paste textarea "[EMAIL_ADDRESS][DOMAIN_NAME]"
type textarea "x"
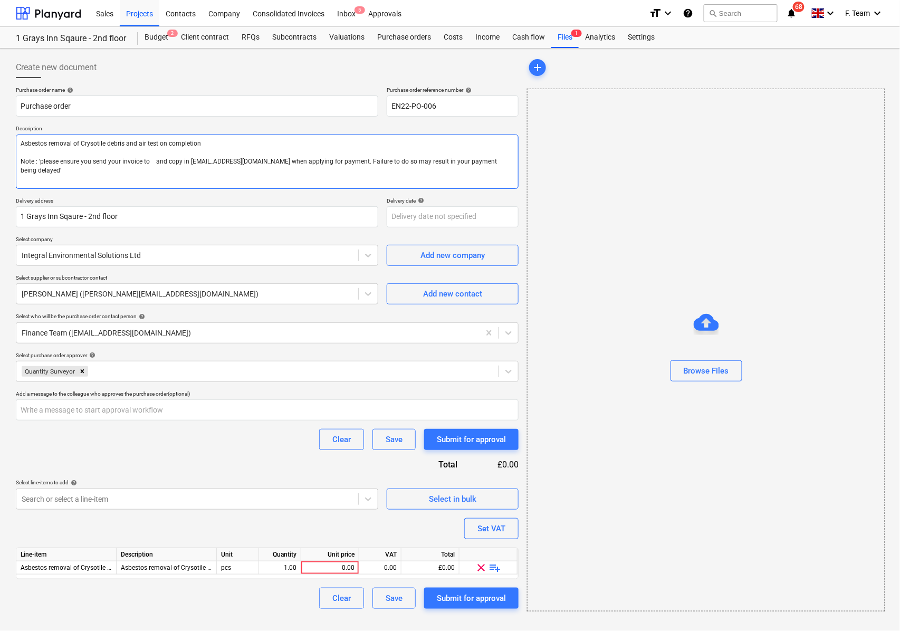
type textarea "Asbestos removal of Crysotile debris and air test on completion Note : ‘please …"
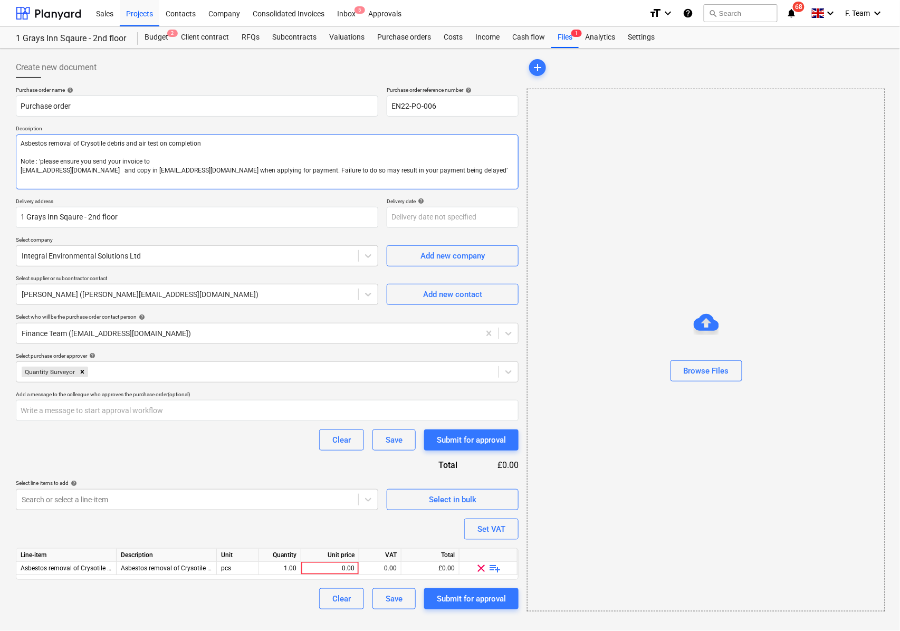
type textarea "x"
type textarea "Asbestos removal of Crysotile debris and air test on completion Note : ‘please …"
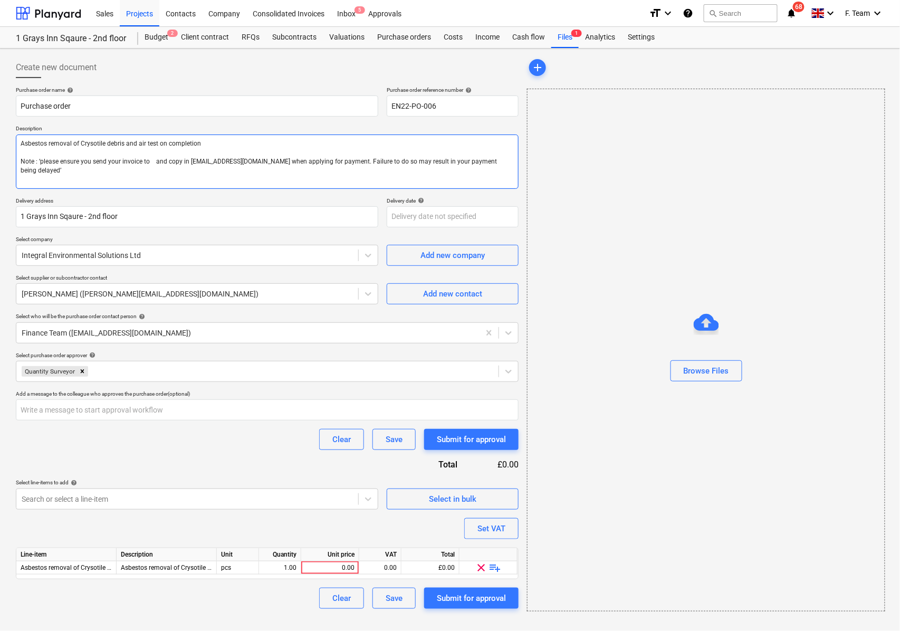
click at [150, 161] on textarea "Asbestos removal of Crysotile debris and air test on completion Note : ‘please …" at bounding box center [267, 162] width 503 height 54
paste textarea "[EMAIL_ADDRESS][DOMAIN_NAME]"
type textarea "x"
type textarea "Asbestos removal of Crysotile debris and air test on completion Note : ‘please …"
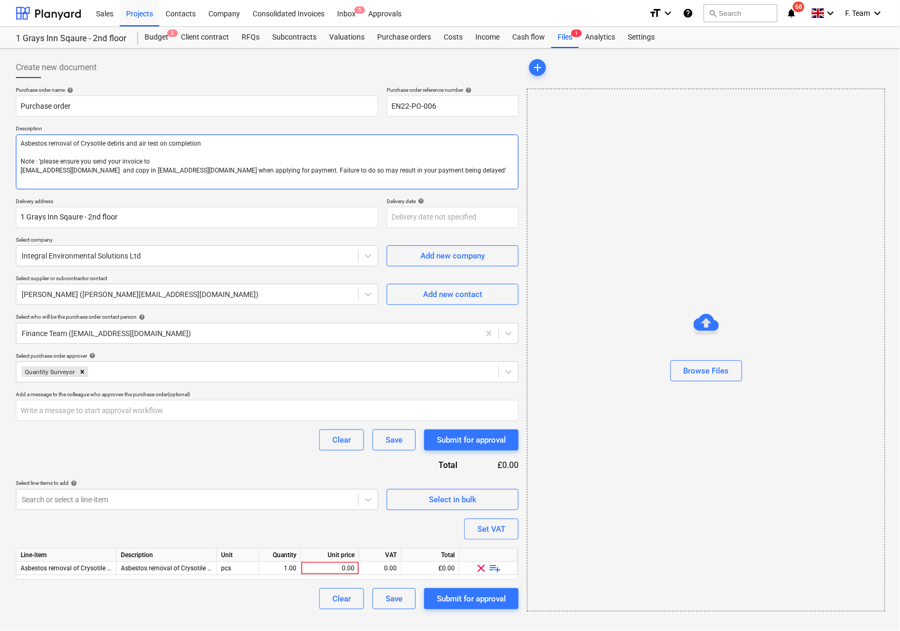
type textarea "x"
type textarea "Asbestos removal of Crysotile debris and air test on completion Note : ‘please …"
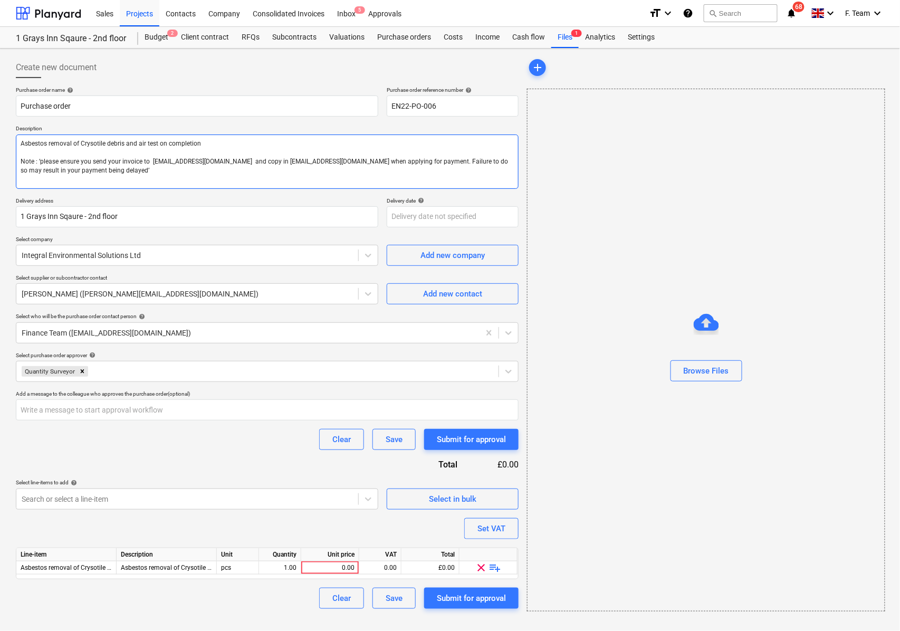
type textarea "x"
type textarea "Asbestos removal of Crysotile debris and air test on completion Note : ‘please …"
type textarea "x"
type textarea "Asbestos removal of Crysotile debris and air test on completion Note : ‘please …"
type textarea "x"
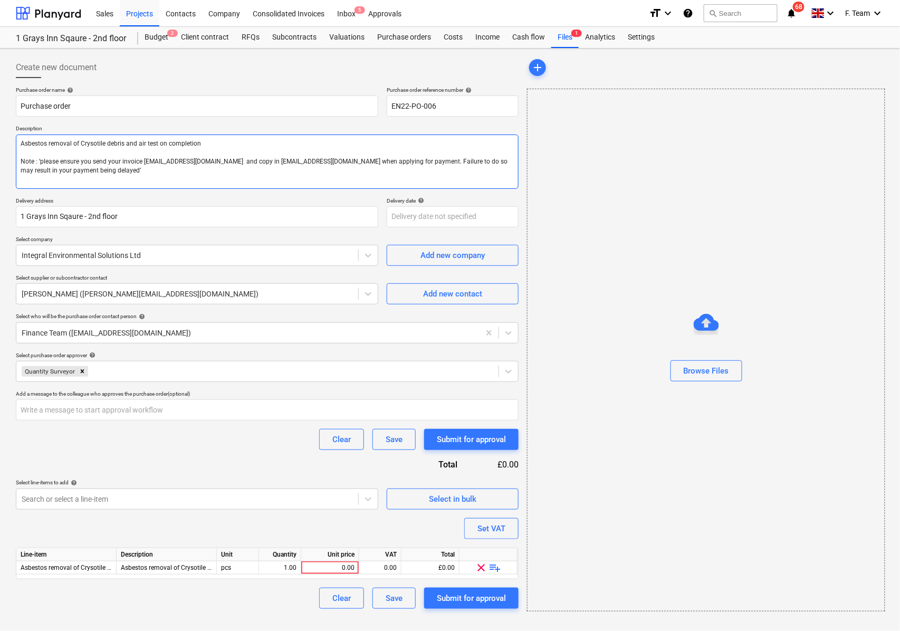
type textarea "Asbestos removal of Crysotile debris and air test on completion Note : ‘please …"
click at [203, 142] on textarea "Asbestos removal of Crysotile debris and air test on completion Note : ‘please …" at bounding box center [267, 162] width 503 height 54
type textarea "x"
type textarea "Asbestos removal of Crysotile debris and air test on completion Note : ‘please …"
paste textarea "[EMAIL_ADDRESS][DOMAIN_NAME]"
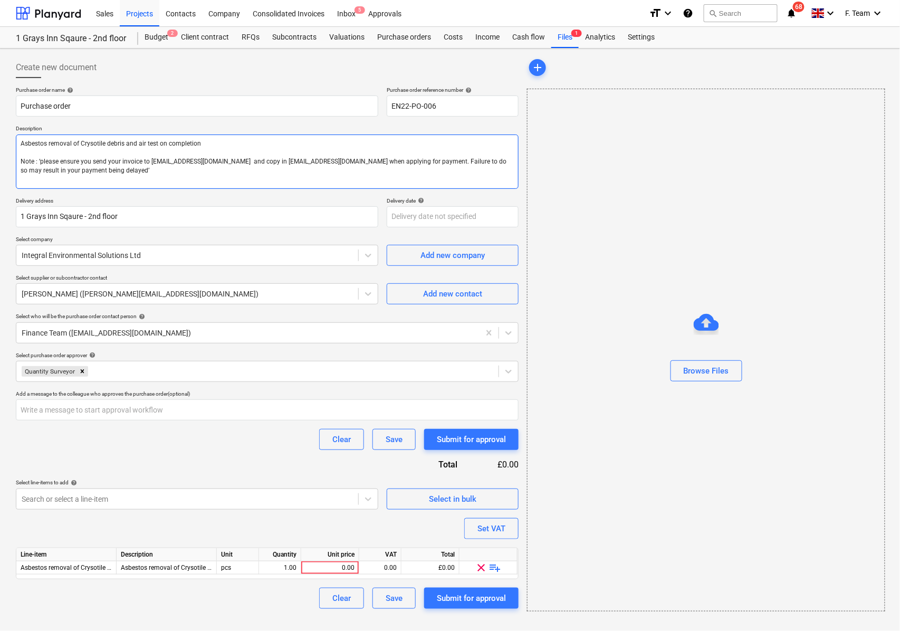
type textarea "x"
type textarea "Asbestos removal of Crysotile debris and air test on completion [EMAIL_ADDRESS]…"
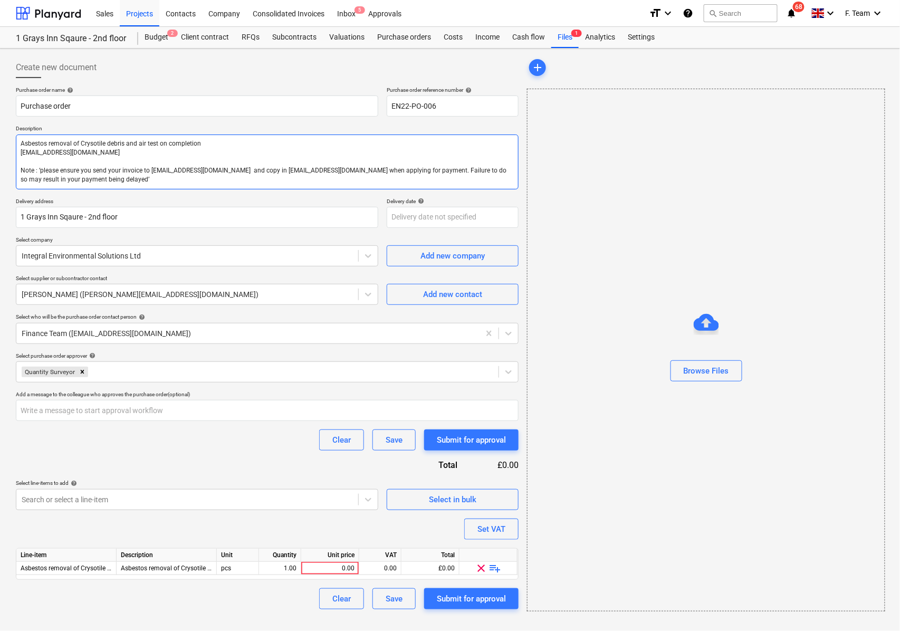
drag, startPoint x: 216, startPoint y: 152, endPoint x: 20, endPoint y: 155, distance: 196.4
click at [20, 155] on textarea "Asbestos removal of Crysotile debris and air test on completion [EMAIL_ADDRESS]…" at bounding box center [267, 162] width 503 height 55
type textarea "x"
type textarea "Asbestos removal of Crysotile debris and air test on completion Note : ‘please …"
type textarea "x"
